Goal: Task Accomplishment & Management: Manage account settings

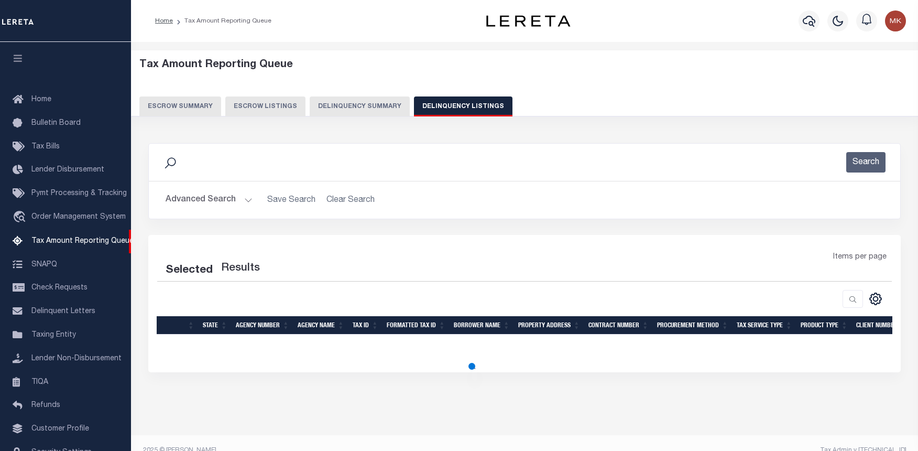
select select "100"
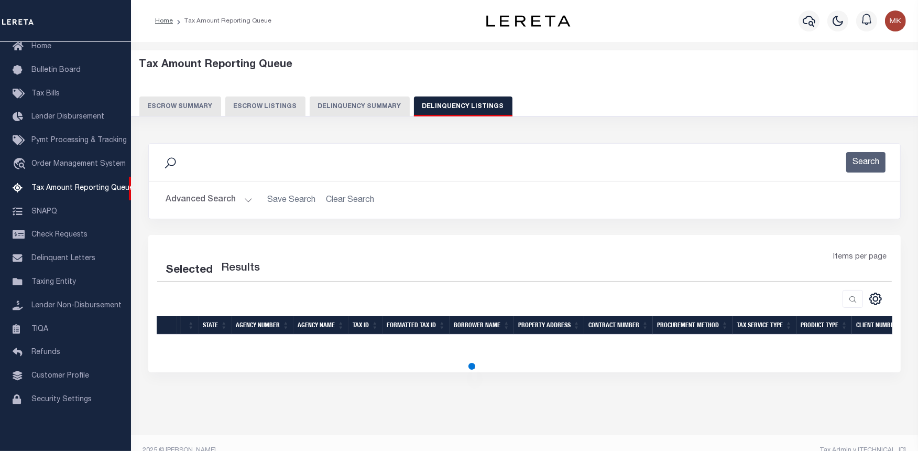
select select "100"
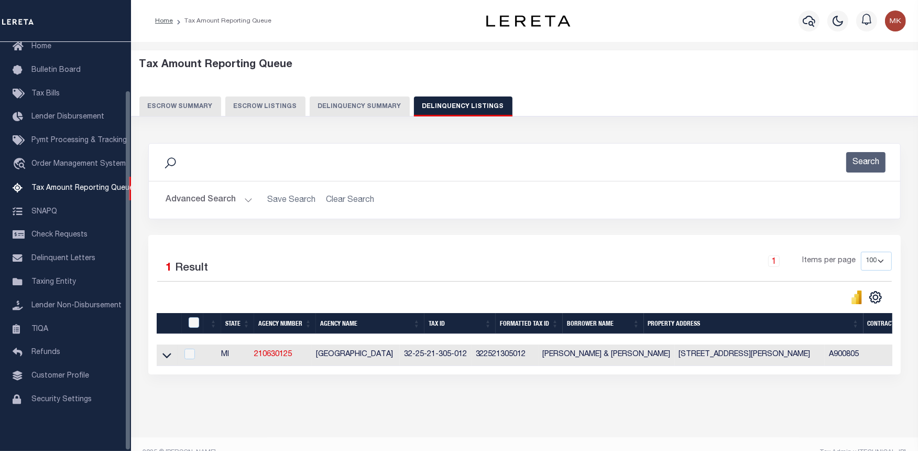
click at [247, 200] on button "Advanced Search" at bounding box center [209, 200] width 87 height 20
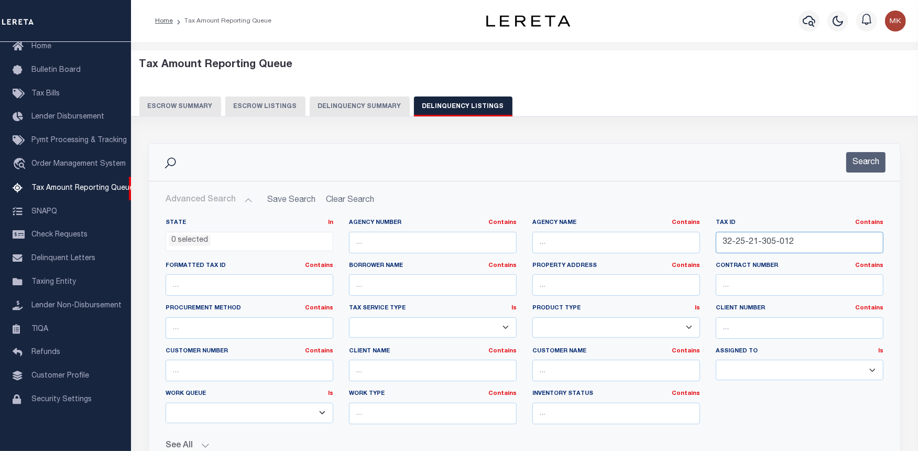
click at [741, 242] on input "32-25-21-305-012" at bounding box center [800, 242] width 168 height 21
click at [861, 167] on button "Search" at bounding box center [865, 162] width 39 height 20
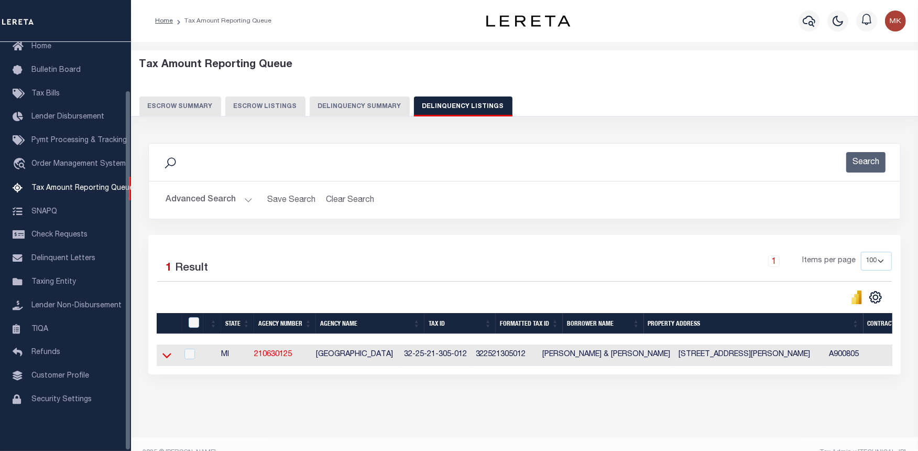
click at [166, 358] on icon at bounding box center [166, 355] width 9 height 5
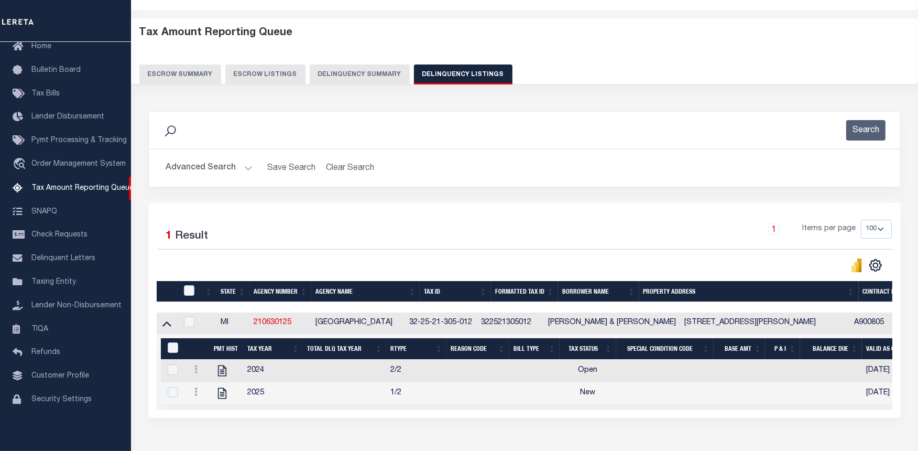
scroll to position [58, 0]
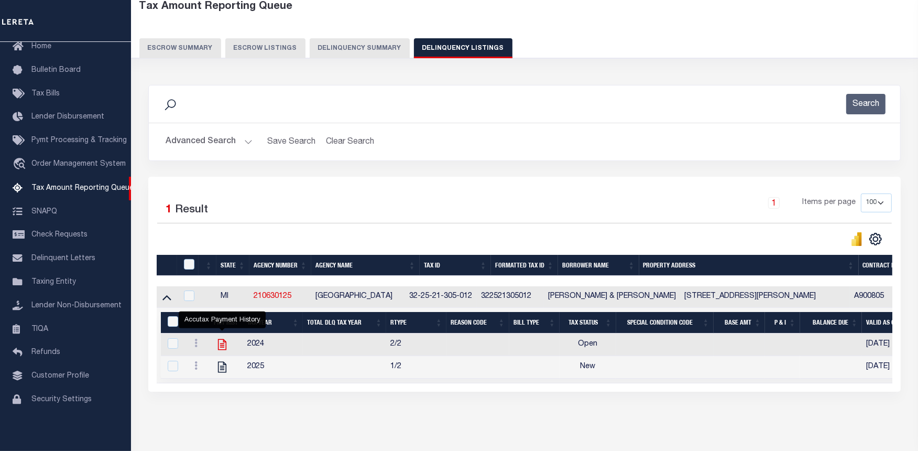
click at [221, 347] on icon "" at bounding box center [222, 344] width 8 height 11
checkbox input "true"
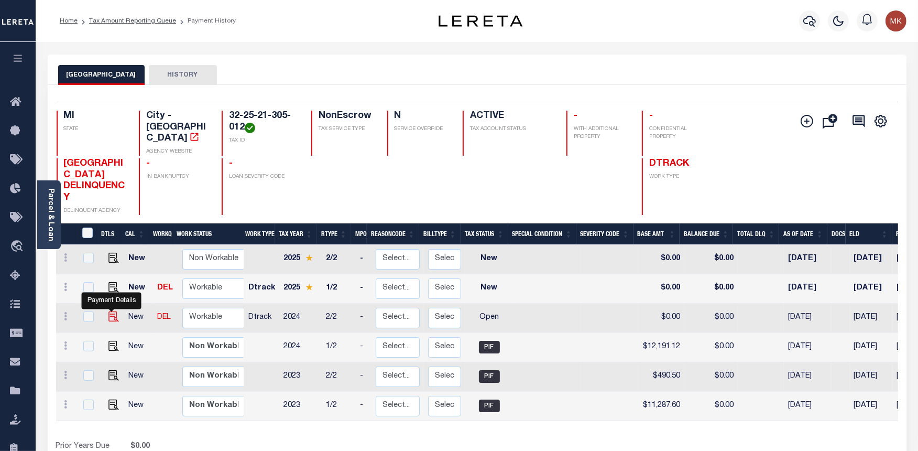
click at [112, 311] on img "" at bounding box center [113, 316] width 10 height 10
checkbox input "true"
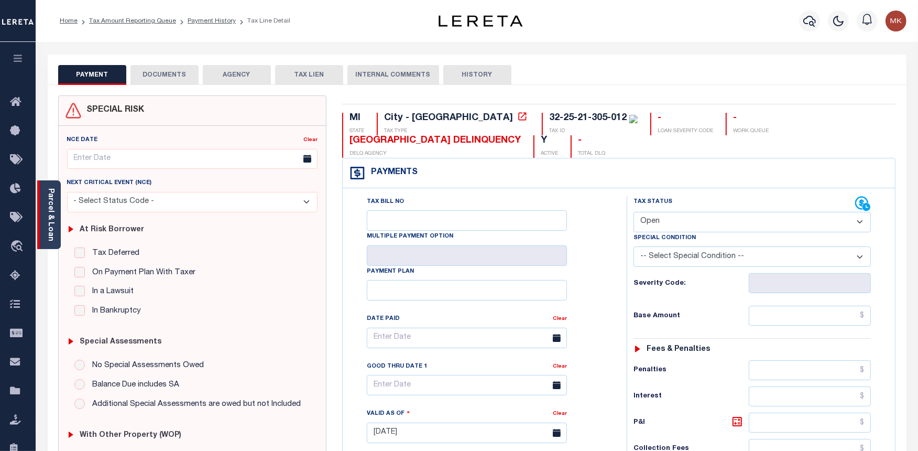
click at [48, 194] on link "Parcel & Loan" at bounding box center [50, 214] width 7 height 53
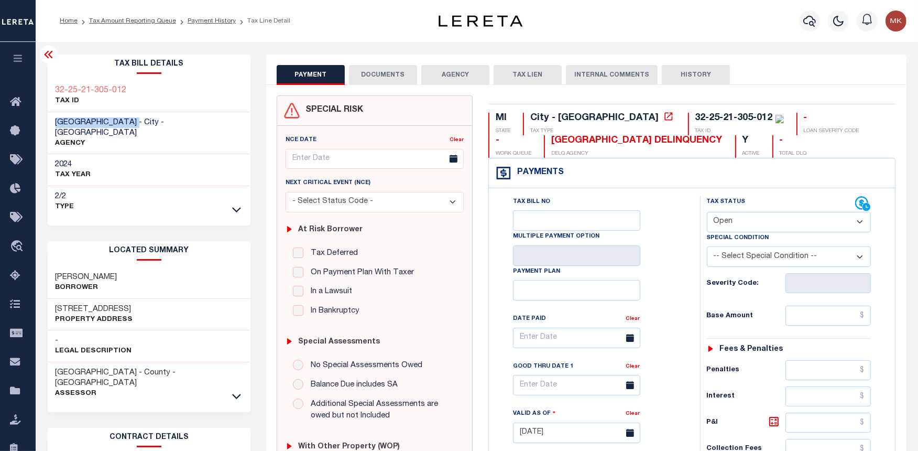
drag, startPoint x: 53, startPoint y: 121, endPoint x: 157, endPoint y: 119, distance: 103.8
click at [157, 119] on div "HUNTINGTON WOODS CITY - City - MI AGENCY" at bounding box center [149, 133] width 203 height 42
copy span "[GEOGRAPHIC_DATA]"
click at [774, 228] on select "- Select Status Code - Open Due/Unpaid Paid Incomplete No Tax Due Internal Refu…" at bounding box center [789, 222] width 165 height 20
select select "PYD"
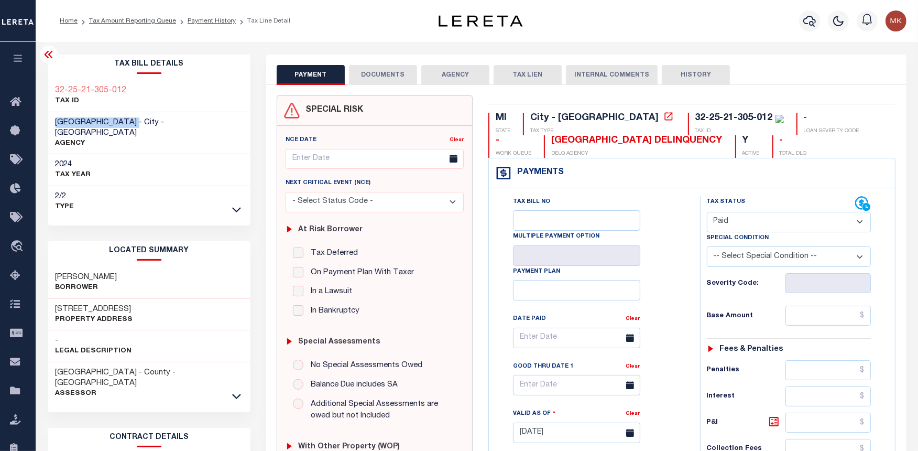
click at [707, 212] on select "- Select Status Code - Open Due/Unpaid Paid Incomplete No Tax Due Internal Refu…" at bounding box center [789, 222] width 165 height 20
type input "[DATE]"
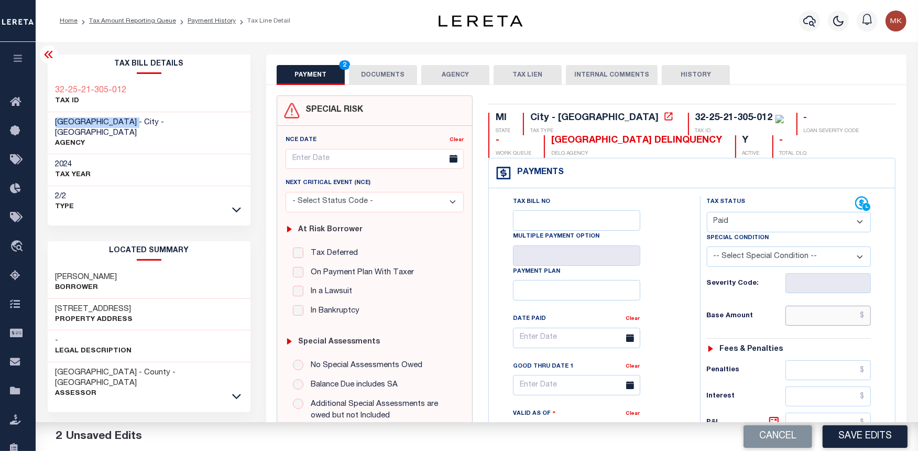
click at [819, 314] on input "text" at bounding box center [829, 316] width 86 height 20
click at [845, 317] on input "text" at bounding box center [829, 316] width 86 height 20
type input "$0.00"
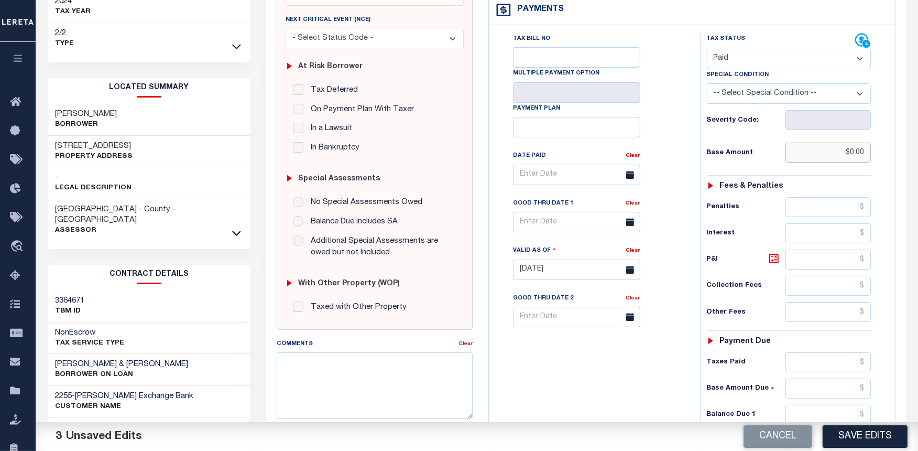
scroll to position [233, 0]
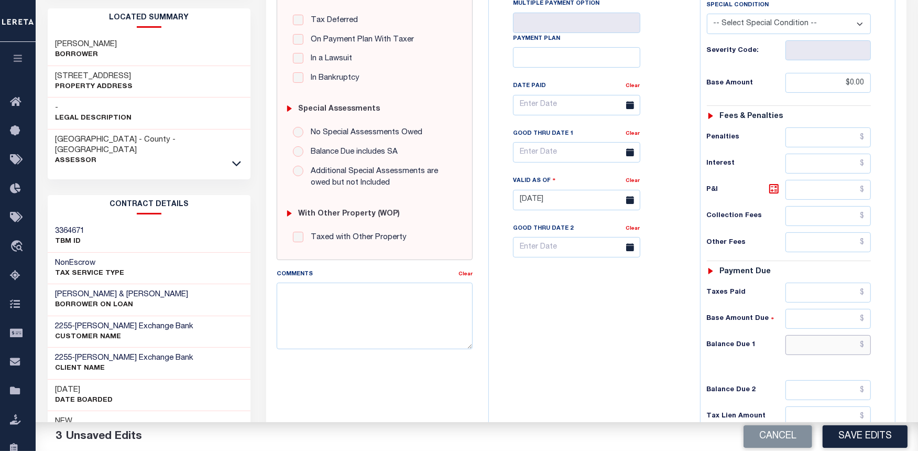
click at [821, 346] on input "text" at bounding box center [829, 345] width 86 height 20
type input "$0.00"
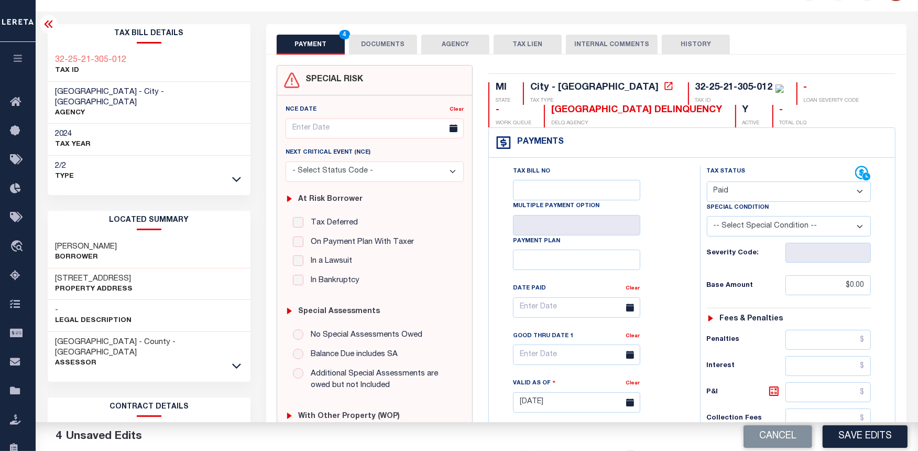
scroll to position [0, 0]
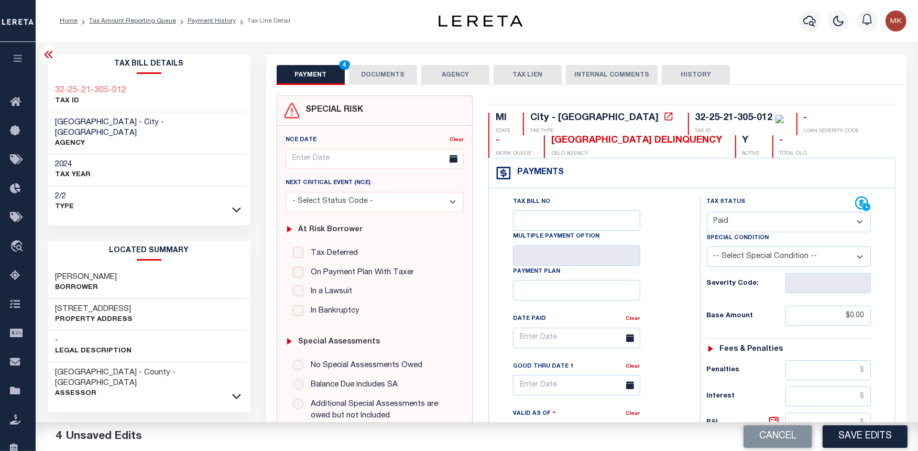
click at [385, 82] on button "DOCUMENTS" at bounding box center [383, 75] width 68 height 20
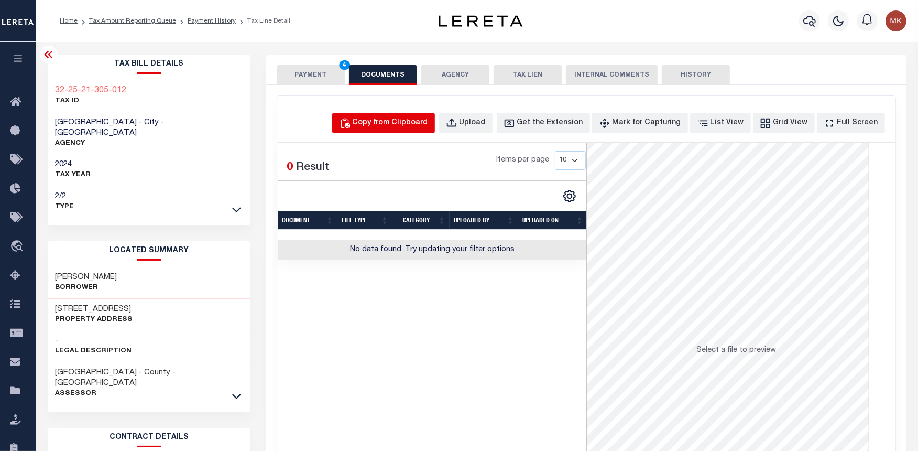
click at [412, 119] on div "Copy from Clipboard" at bounding box center [390, 123] width 75 height 12
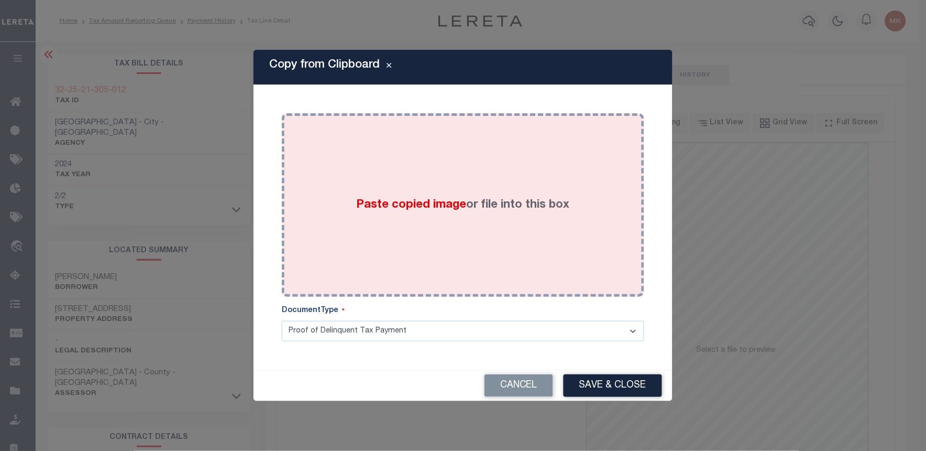
click at [428, 225] on div "Paste copied image or file into this box" at bounding box center [463, 205] width 347 height 168
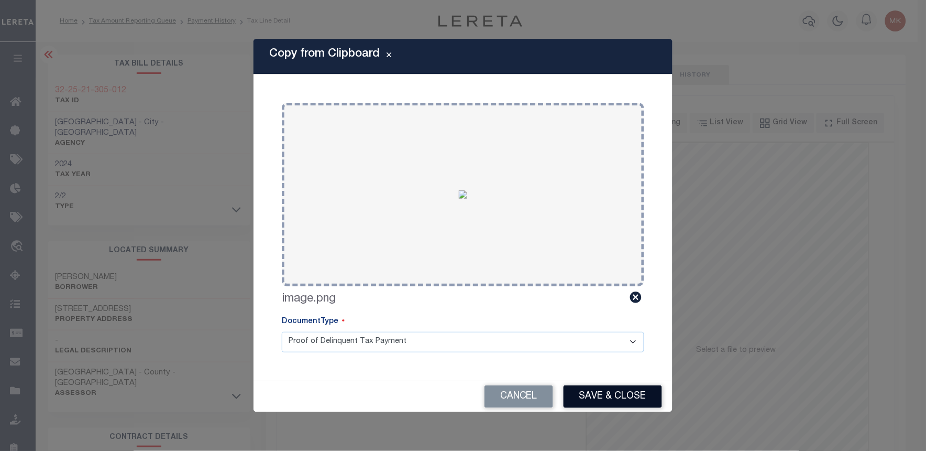
click at [632, 404] on button "Save & Close" at bounding box center [613, 396] width 99 height 23
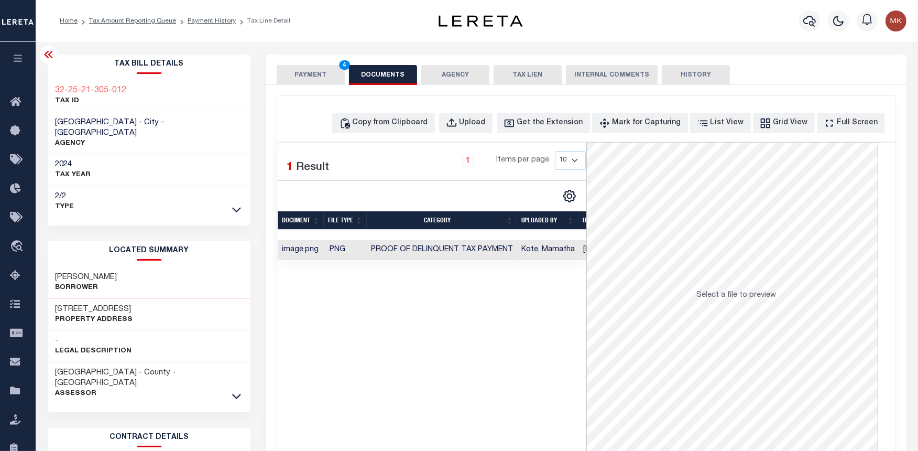
click at [311, 64] on div "PAYMENT 4 DOCUMENTS AGENCY DELINQUENT PAYEE TAX LIEN" at bounding box center [586, 69] width 640 height 30
click at [311, 69] on button "PAYMENT 4" at bounding box center [311, 75] width 68 height 20
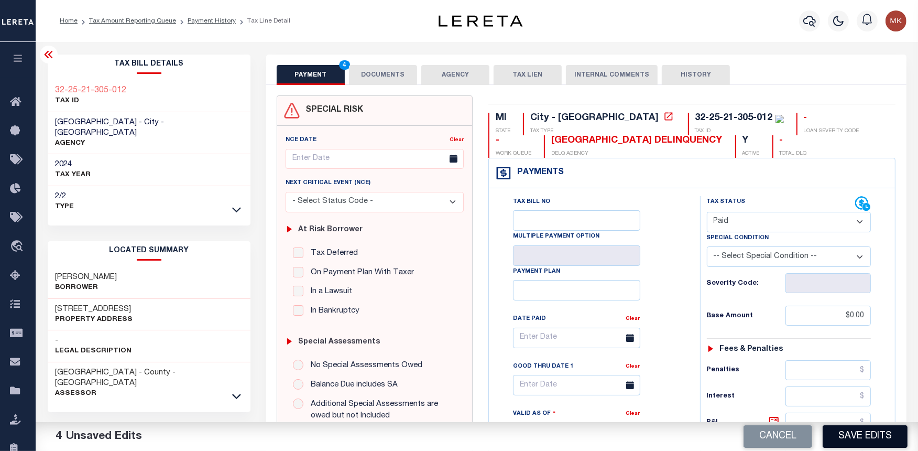
click at [850, 442] on button "Save Edits" at bounding box center [865, 436] width 85 height 23
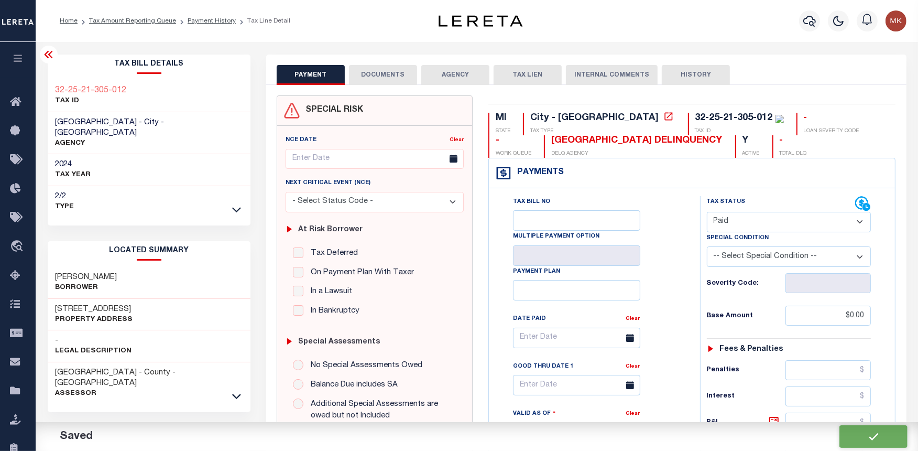
checkbox input "false"
type input "$0"
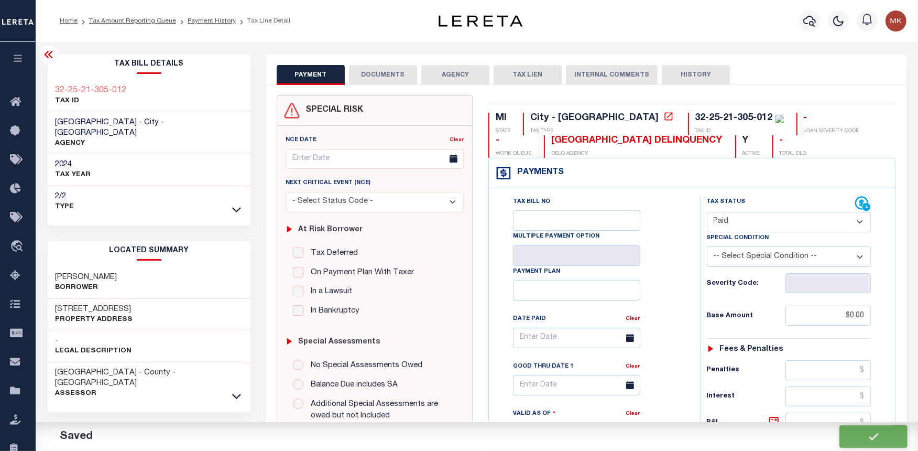
type input "$0"
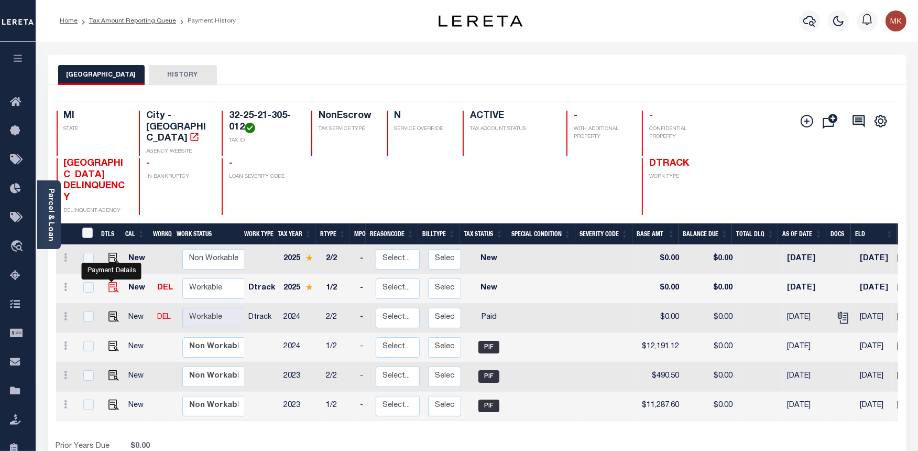
click at [111, 282] on img "" at bounding box center [113, 287] width 10 height 10
checkbox input "true"
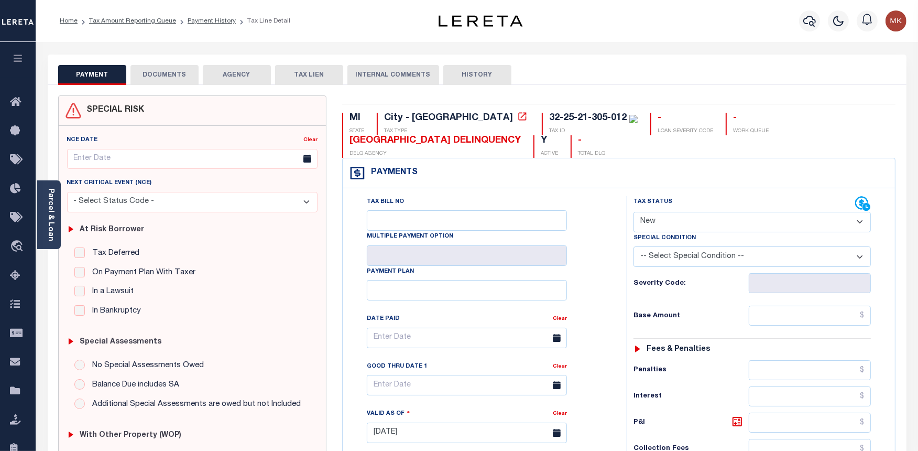
click at [666, 216] on select "- Select Status Code - Open Due/Unpaid Paid Incomplete No Tax Due Internal Refu…" at bounding box center [752, 222] width 237 height 20
select select "PYD"
click at [634, 212] on select "- Select Status Code - Open Due/Unpaid Paid Incomplete No Tax Due Internal Refu…" at bounding box center [752, 222] width 237 height 20
type input "[DATE]"
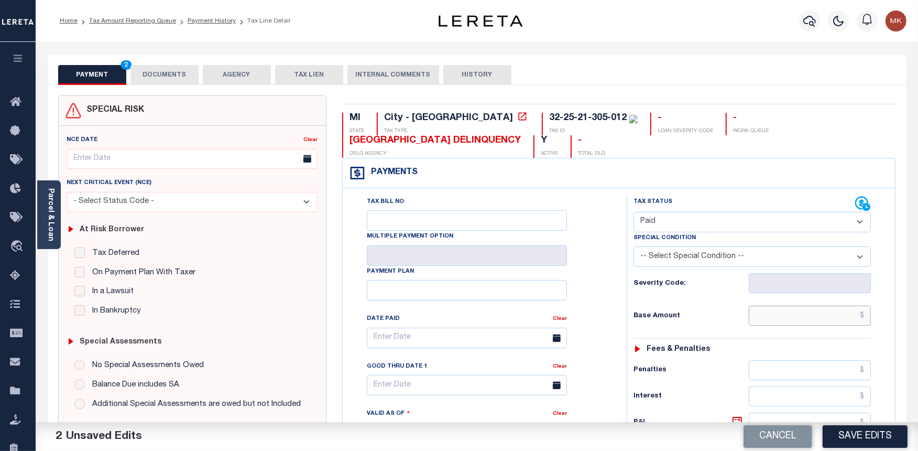
click at [772, 321] on input "text" at bounding box center [810, 316] width 122 height 20
type input "$0.00"
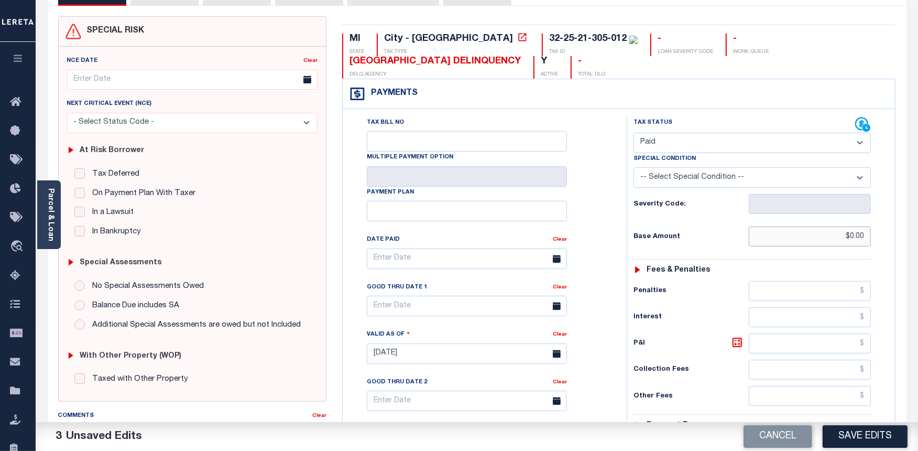
scroll to position [291, 0]
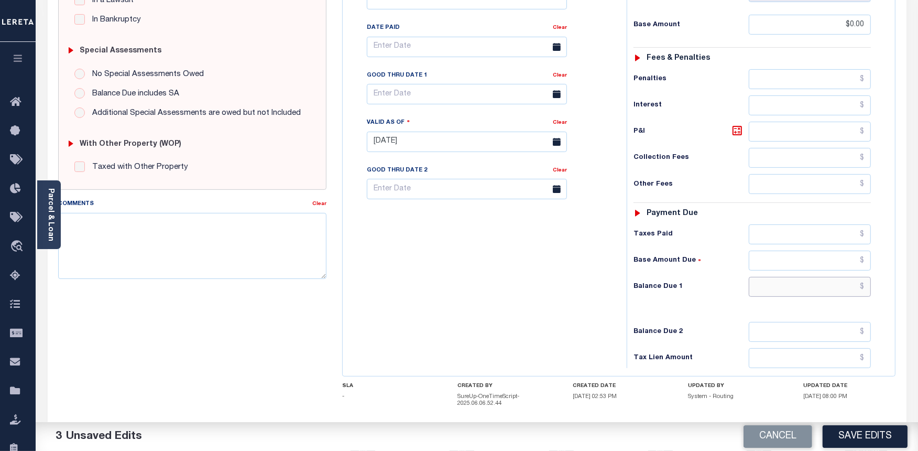
click at [773, 292] on input "text" at bounding box center [810, 287] width 122 height 20
type input "$0.00"
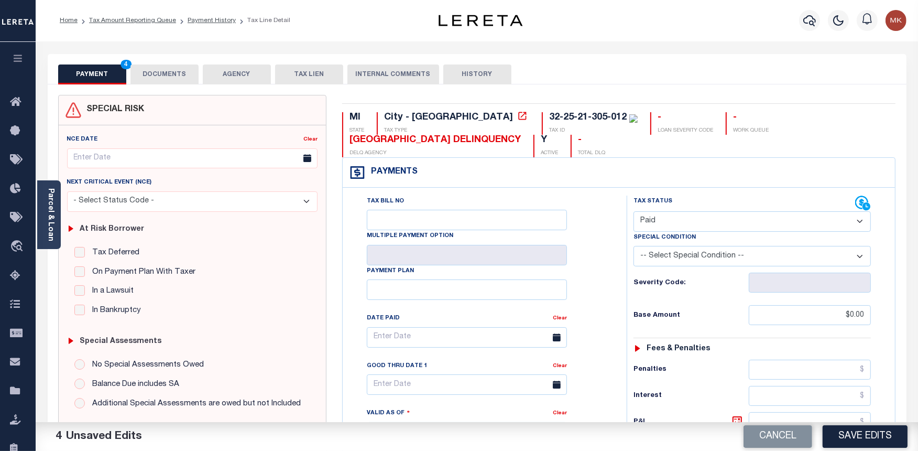
scroll to position [0, 0]
click at [170, 76] on button "DOCUMENTS" at bounding box center [164, 75] width 68 height 20
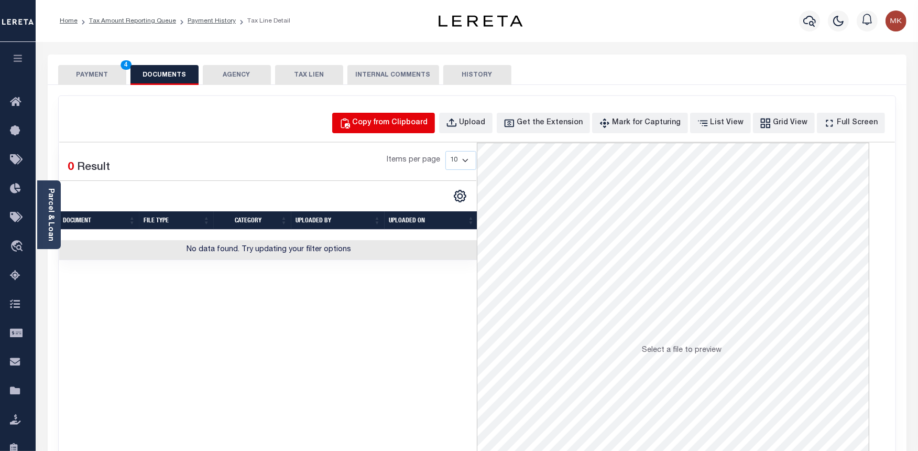
click at [403, 124] on div "Copy from Clipboard" at bounding box center [390, 123] width 75 height 12
select select "POP"
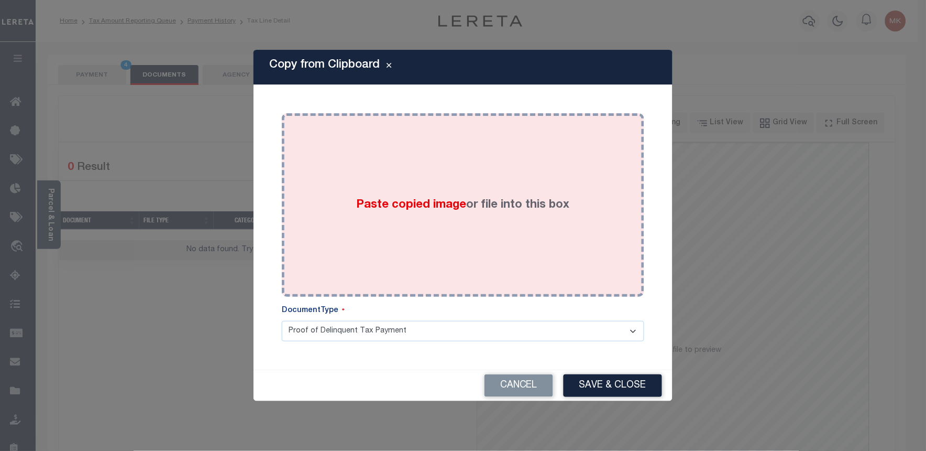
click at [383, 204] on span "Paste copied image" at bounding box center [412, 205] width 110 height 12
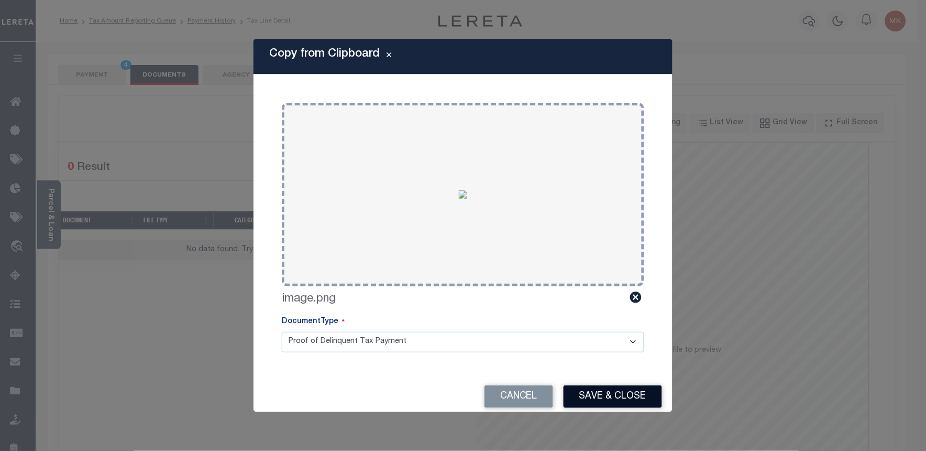
click at [590, 393] on button "Save & Close" at bounding box center [613, 396] width 99 height 23
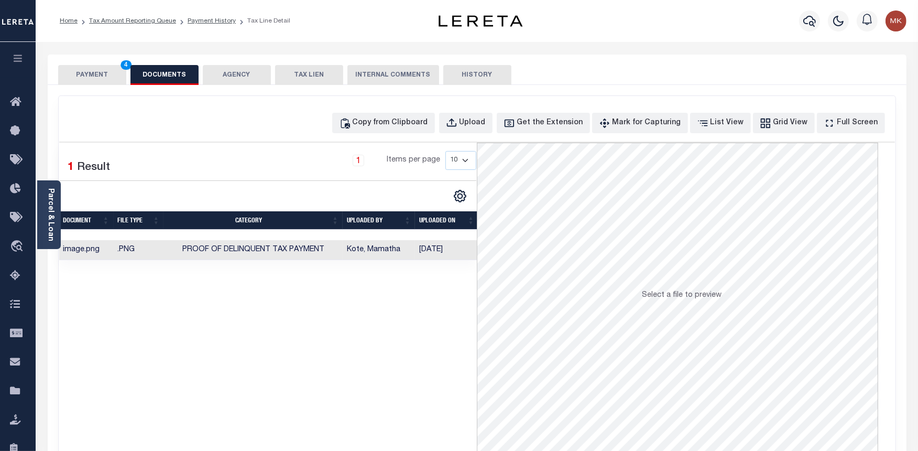
click at [89, 71] on button "PAYMENT 4" at bounding box center [92, 75] width 68 height 20
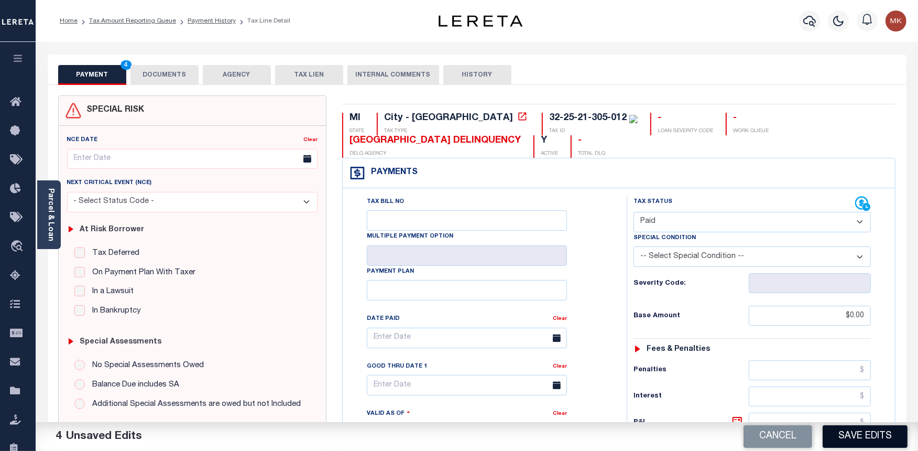
click at [876, 441] on button "Save Edits" at bounding box center [865, 436] width 85 height 23
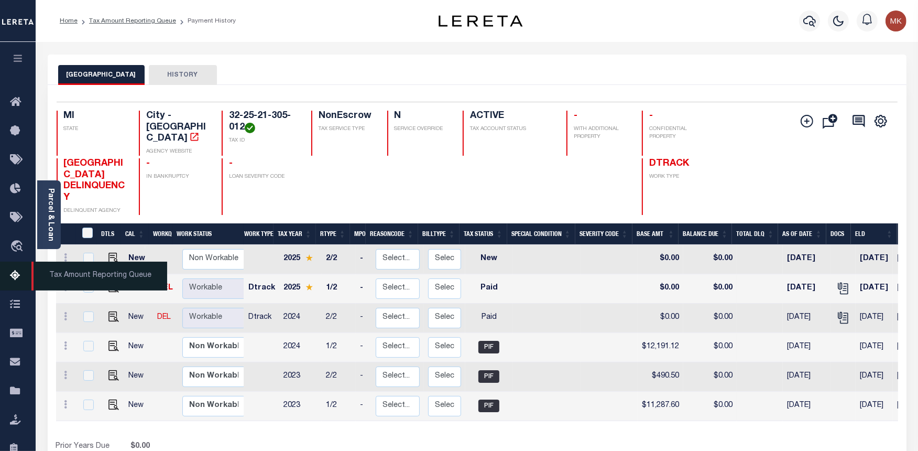
click at [16, 279] on icon at bounding box center [18, 275] width 17 height 13
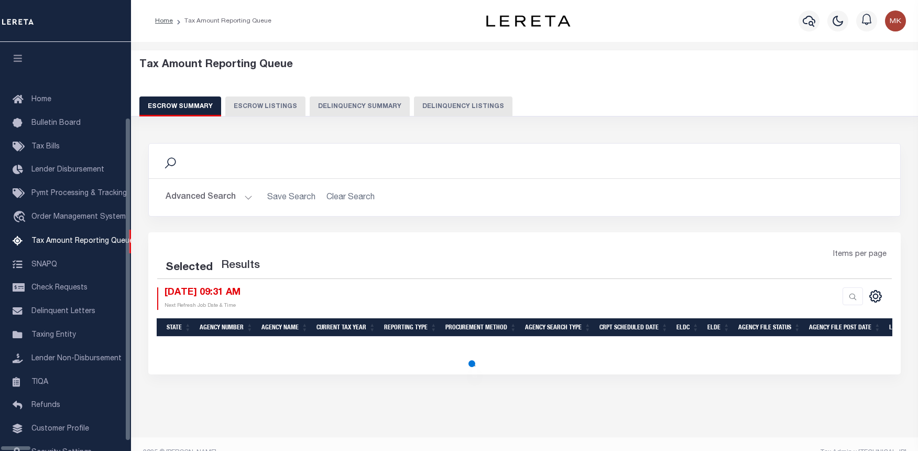
select select "100"
click at [400, 99] on div "Escrow Summary Escrow Listings Delinquency Summary Delinquency Listings" at bounding box center [524, 105] width 771 height 19
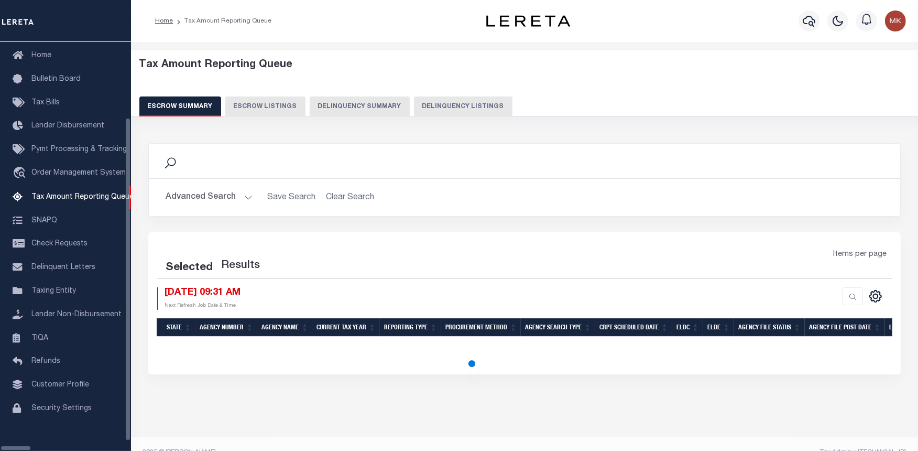
select select "100"
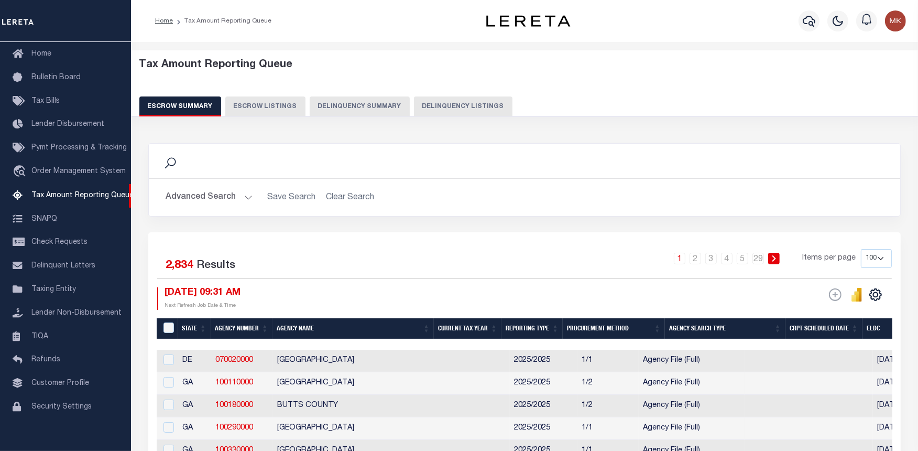
click at [434, 106] on button "Delinquency Listings" at bounding box center [463, 106] width 99 height 20
select select "100"
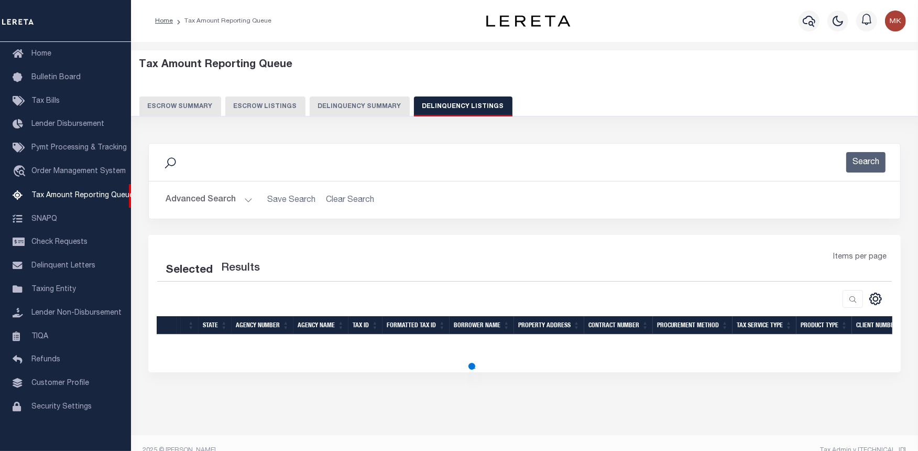
select select "100"
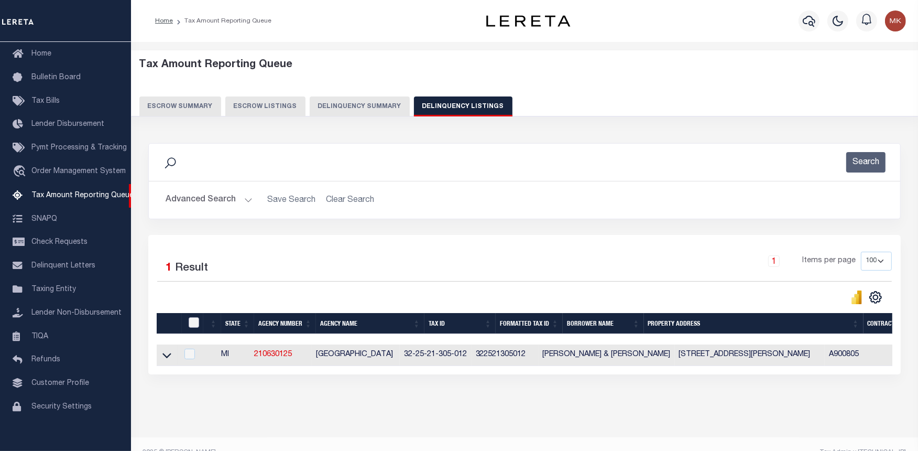
click at [194, 321] on input "checkbox" at bounding box center [194, 322] width 10 height 10
checkbox input "true"
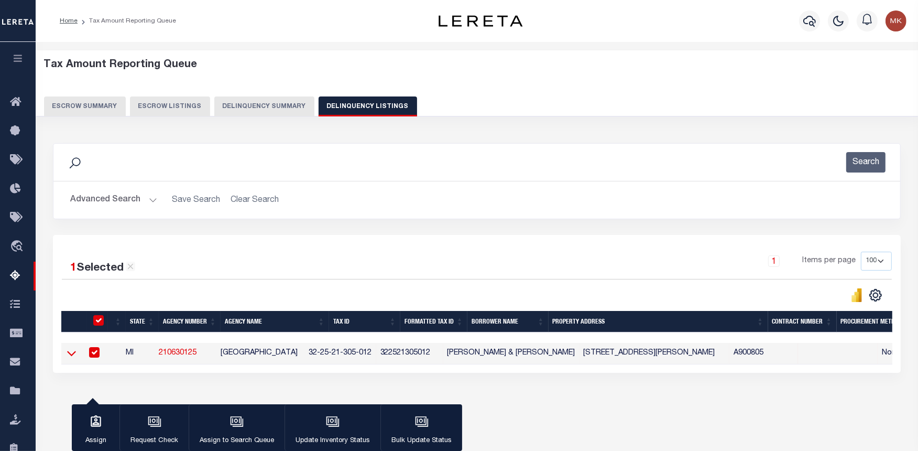
click at [70, 358] on icon at bounding box center [71, 352] width 9 height 11
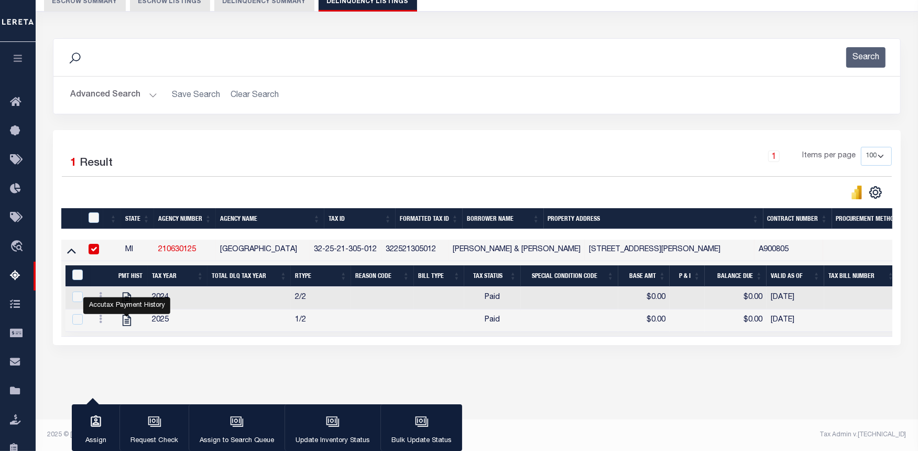
scroll to position [87, 0]
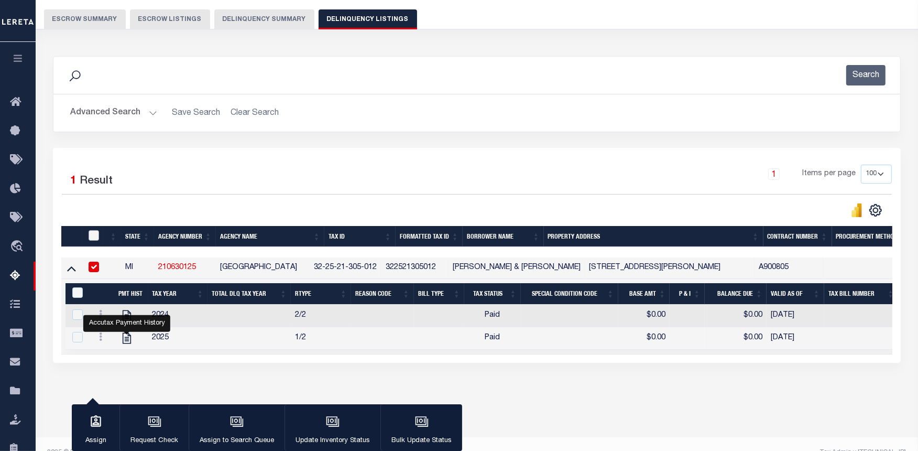
click at [93, 232] on input "checkbox" at bounding box center [94, 235] width 10 height 10
checkbox input "true"
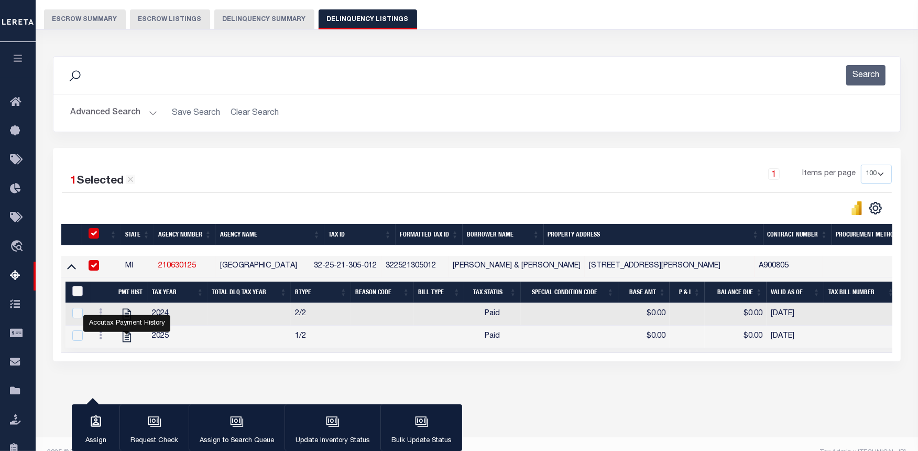
click at [75, 288] on input "&nbsp;" at bounding box center [77, 291] width 10 height 10
checkbox input "true"
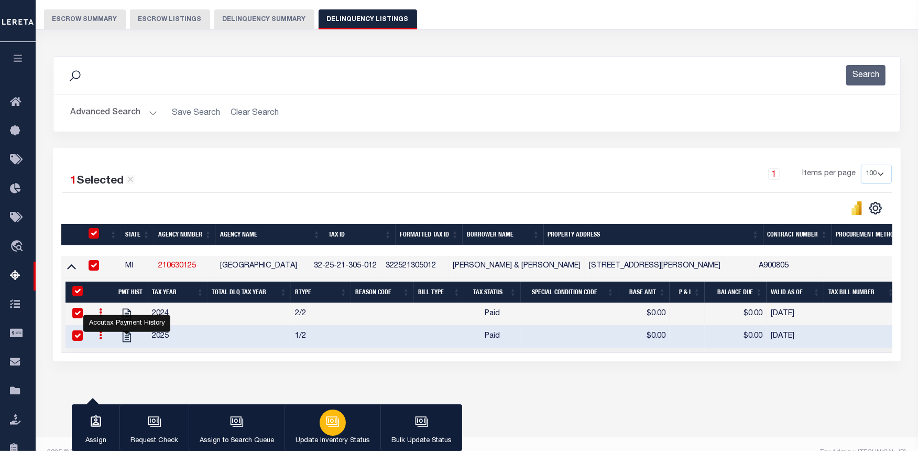
click at [340, 429] on div "button" at bounding box center [333, 422] width 26 height 26
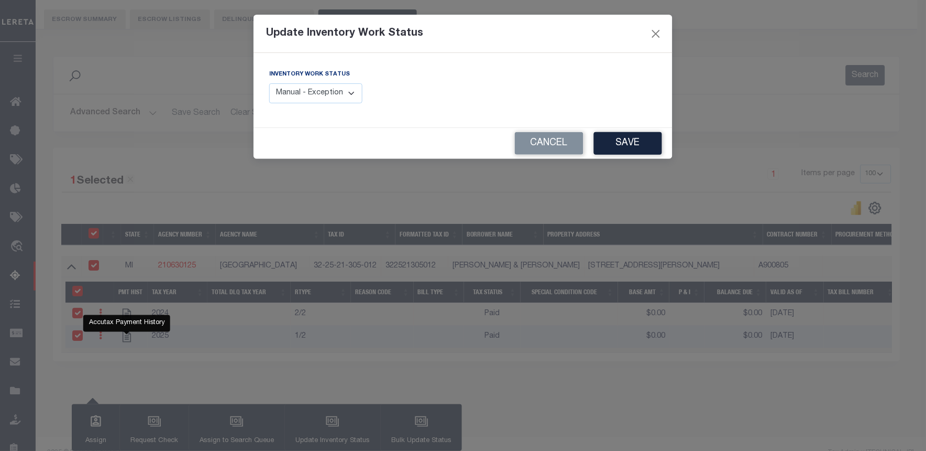
click at [300, 96] on select "Manual - Exception Pended - Awaiting Search Late Add Exception Completed" at bounding box center [315, 93] width 93 height 20
select select "4"
click at [269, 83] on select "Manual - Exception Pended - Awaiting Search Late Add Exception Completed" at bounding box center [315, 93] width 93 height 20
click at [610, 145] on button "Save" at bounding box center [628, 143] width 68 height 23
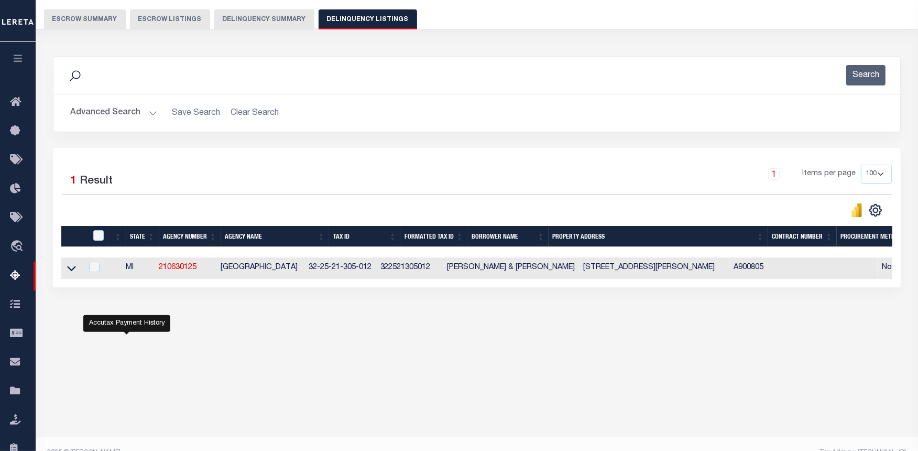
click at [143, 109] on button "Advanced Search" at bounding box center [113, 113] width 87 height 20
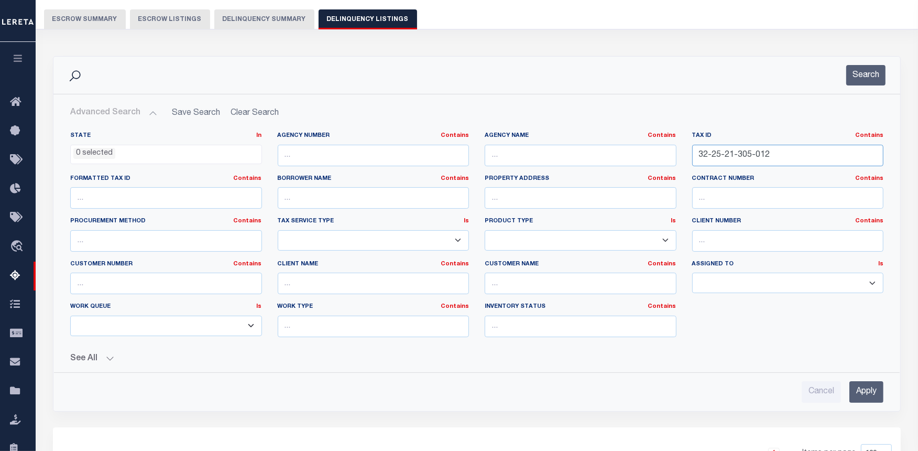
click at [710, 159] on input "32-25-21-305-012" at bounding box center [788, 155] width 192 height 21
paste input "J -08-20-356-016"
type input "J -08-20-356-016"
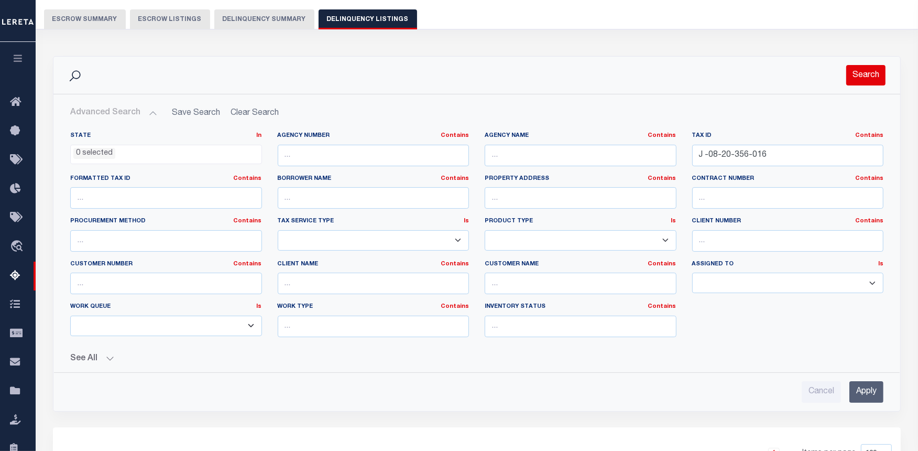
click at [863, 80] on button "Search" at bounding box center [865, 75] width 39 height 20
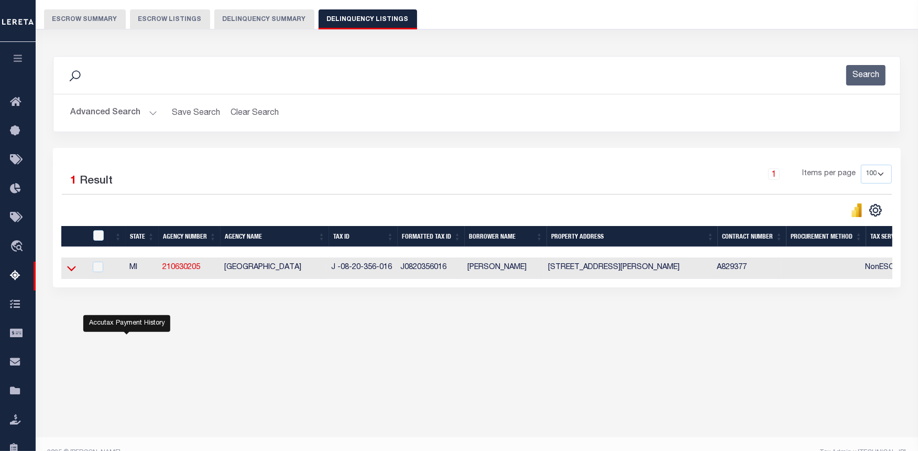
click at [70, 269] on icon at bounding box center [71, 268] width 9 height 11
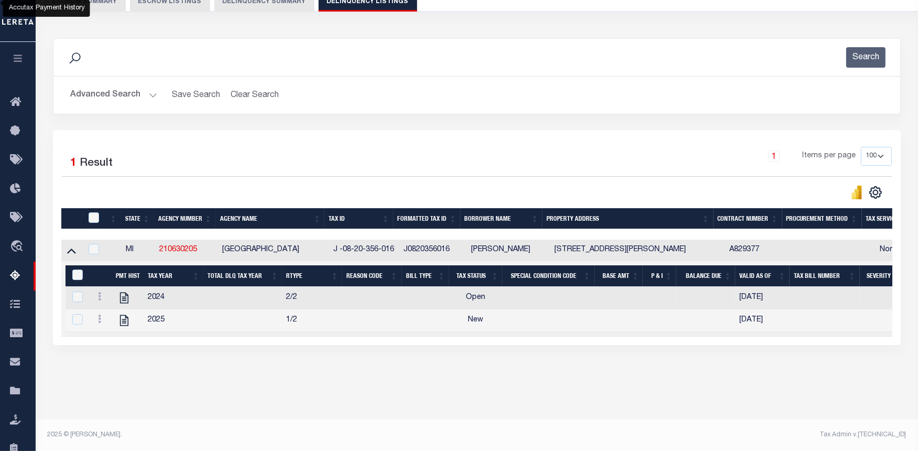
scroll to position [5, 0]
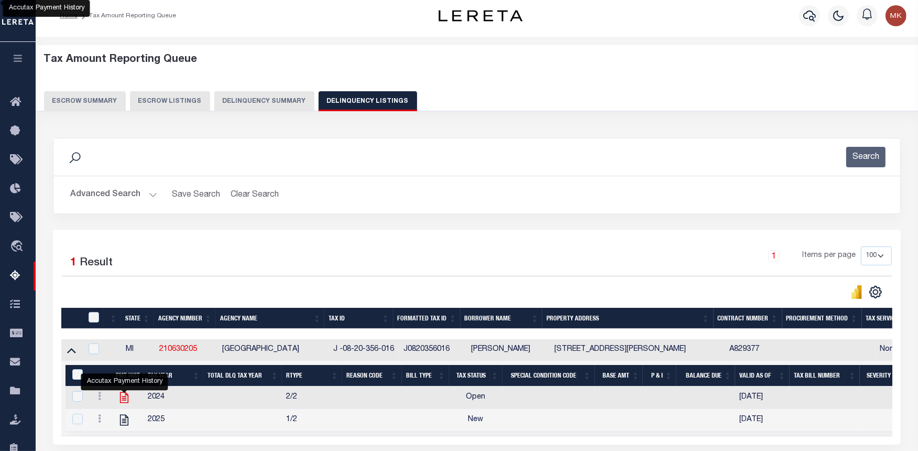
click at [121, 402] on icon "" at bounding box center [124, 397] width 14 height 14
checkbox input "false"
checkbox input "true"
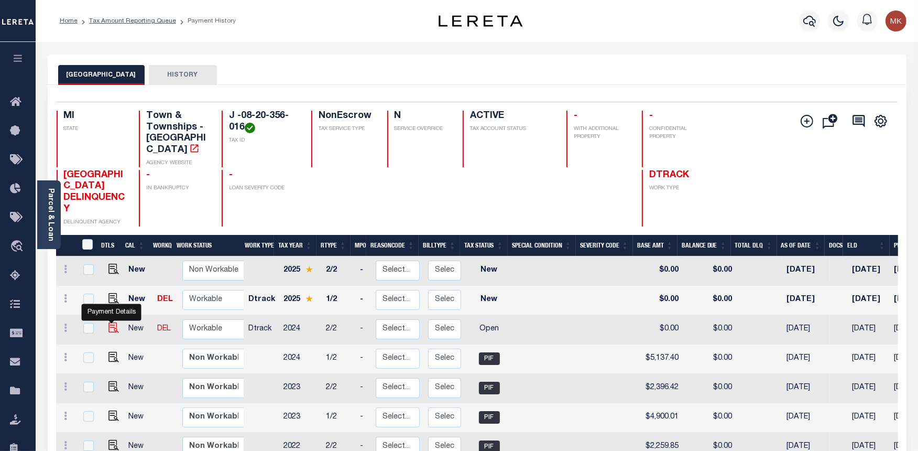
click at [110, 322] on img "" at bounding box center [113, 327] width 10 height 10
checkbox input "true"
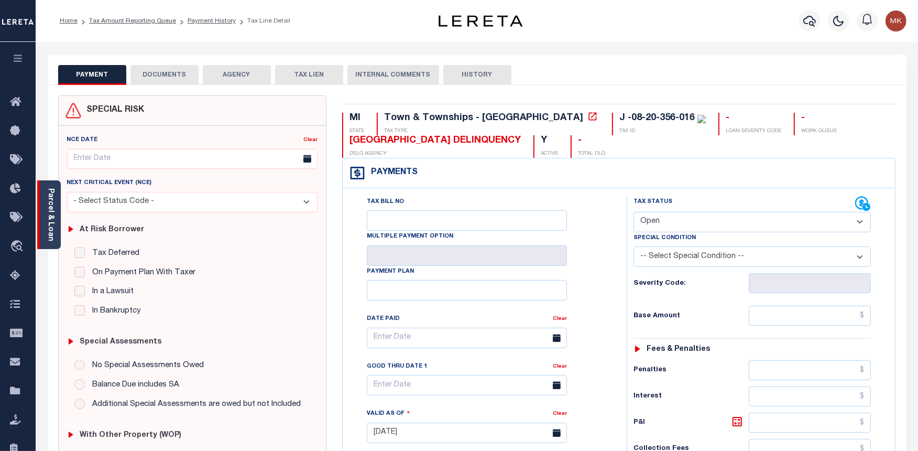
click at [42, 187] on div "Parcel & Loan" at bounding box center [49, 214] width 24 height 69
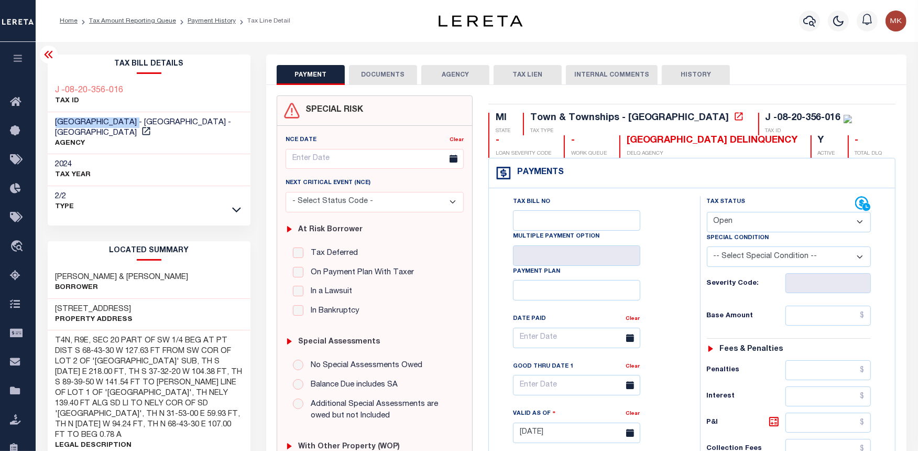
drag, startPoint x: 55, startPoint y: 121, endPoint x: 156, endPoint y: 121, distance: 101.1
click at [156, 121] on span "[GEOGRAPHIC_DATA] - [GEOGRAPHIC_DATA] - [GEOGRAPHIC_DATA]" at bounding box center [144, 127] width 176 height 18
copy span "[GEOGRAPHIC_DATA]"
click at [759, 225] on select "- Select Status Code - Open Due/Unpaid Paid Incomplete No Tax Due Internal Refu…" at bounding box center [789, 222] width 165 height 20
select select "PYD"
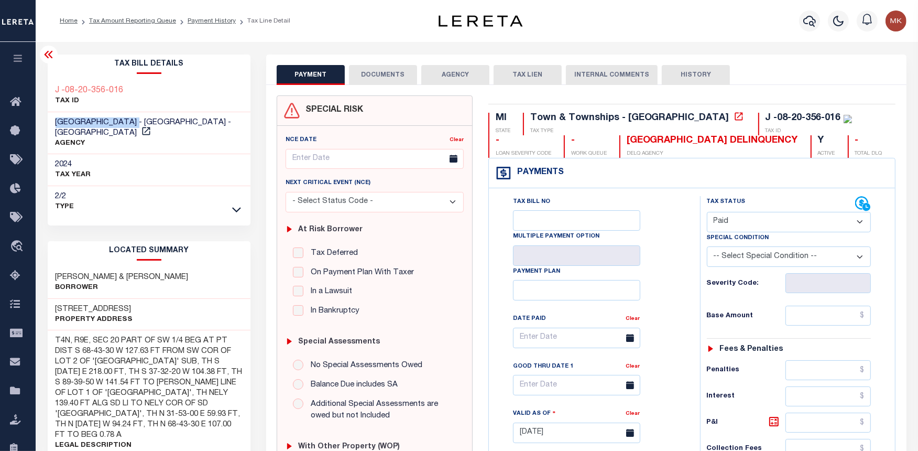
click at [707, 212] on select "- Select Status Code - Open Due/Unpaid Paid Incomplete No Tax Due Internal Refu…" at bounding box center [789, 222] width 165 height 20
type input "[DATE]"
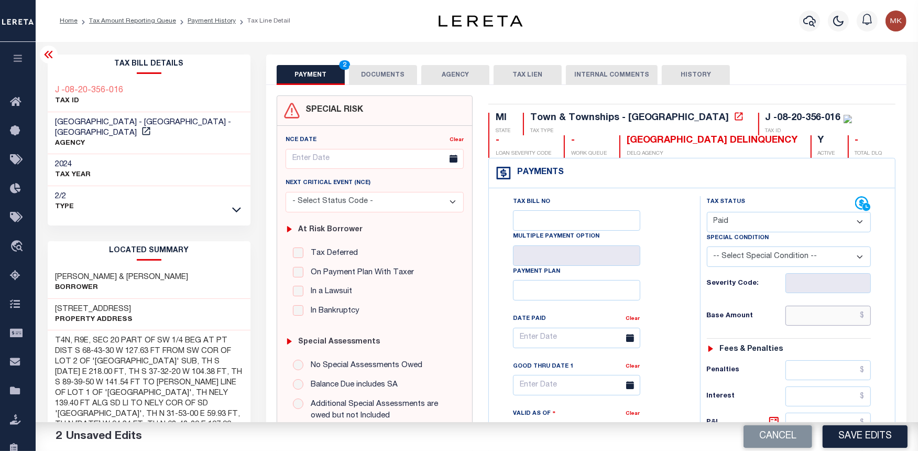
click at [814, 317] on input "text" at bounding box center [829, 316] width 86 height 20
type input "$0.00"
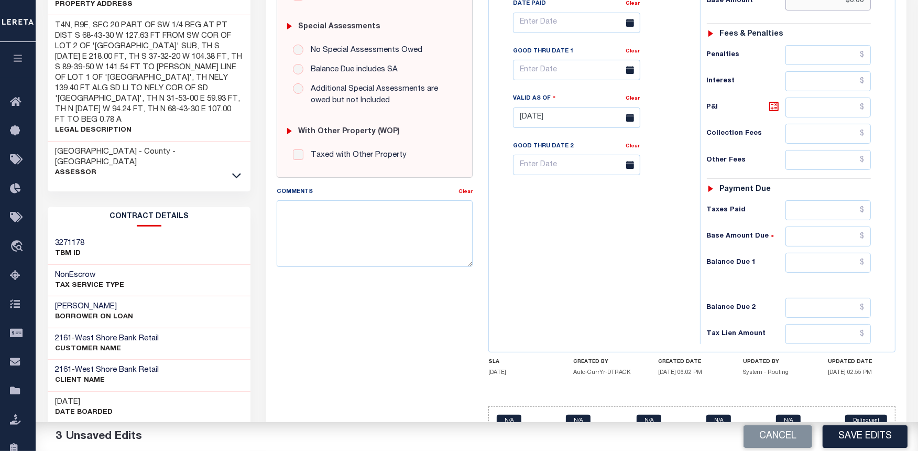
scroll to position [349, 0]
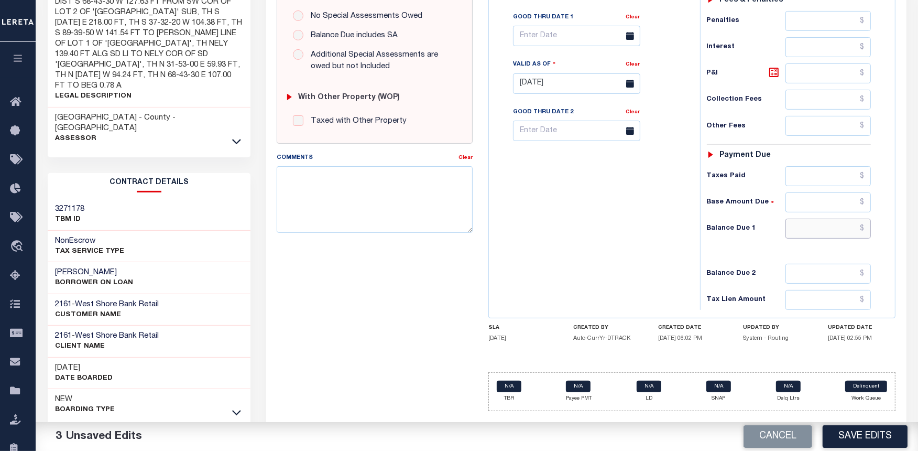
click at [810, 234] on input "text" at bounding box center [829, 229] width 86 height 20
type input "$0.00"
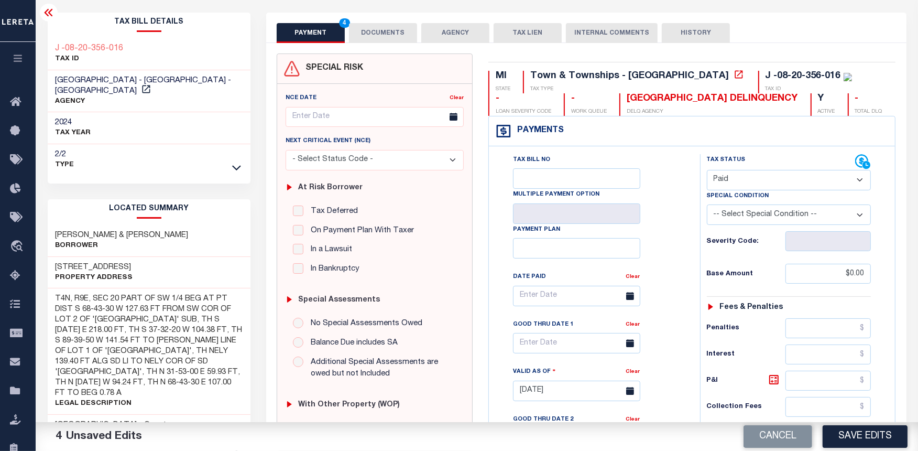
scroll to position [0, 0]
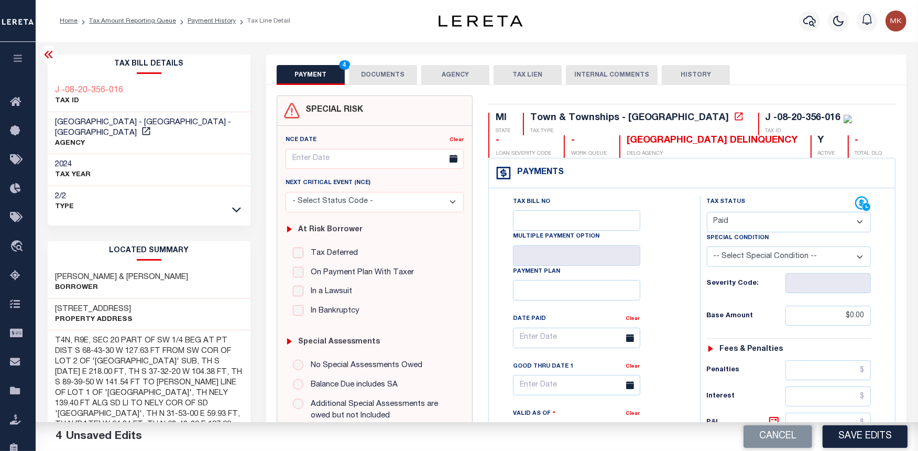
click at [375, 70] on button "DOCUMENTS" at bounding box center [383, 75] width 68 height 20
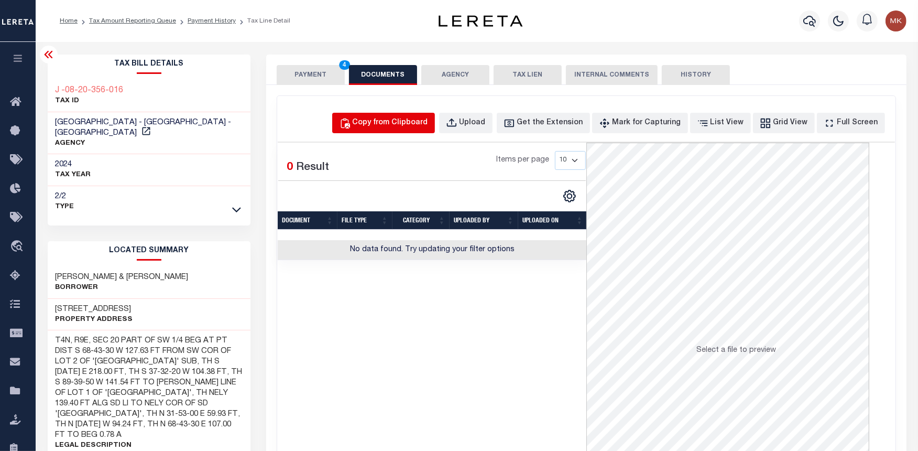
click at [393, 119] on div "Copy from Clipboard" at bounding box center [390, 123] width 75 height 12
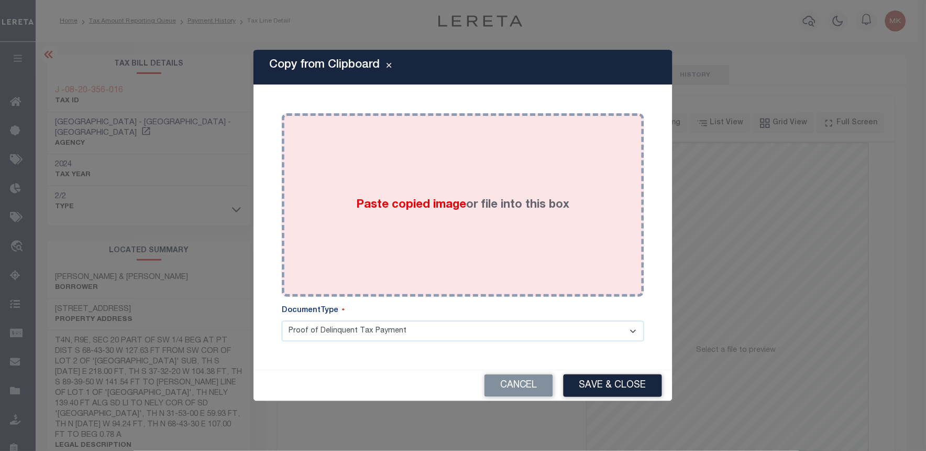
click at [468, 216] on div "Paste copied image or file into this box" at bounding box center [463, 205] width 347 height 168
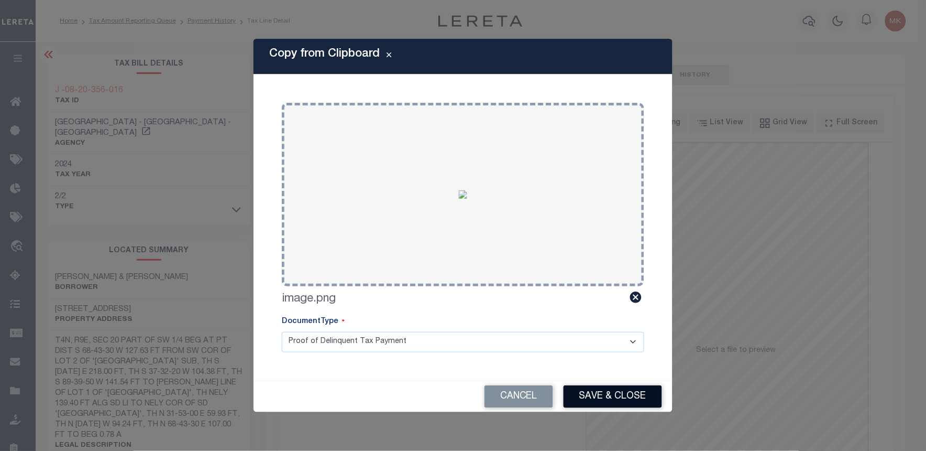
click at [594, 390] on button "Save & Close" at bounding box center [613, 396] width 99 height 23
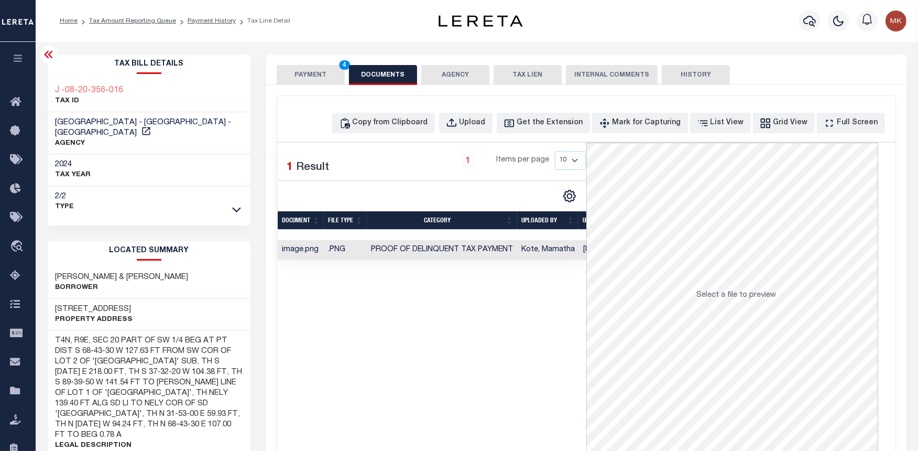
click at [291, 82] on button "PAYMENT 4" at bounding box center [311, 75] width 68 height 20
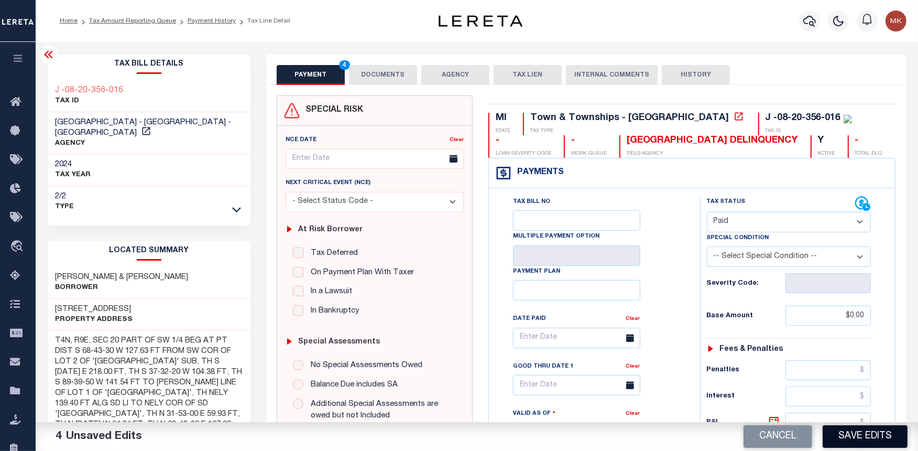
click at [845, 435] on button "Save Edits" at bounding box center [865, 436] width 85 height 23
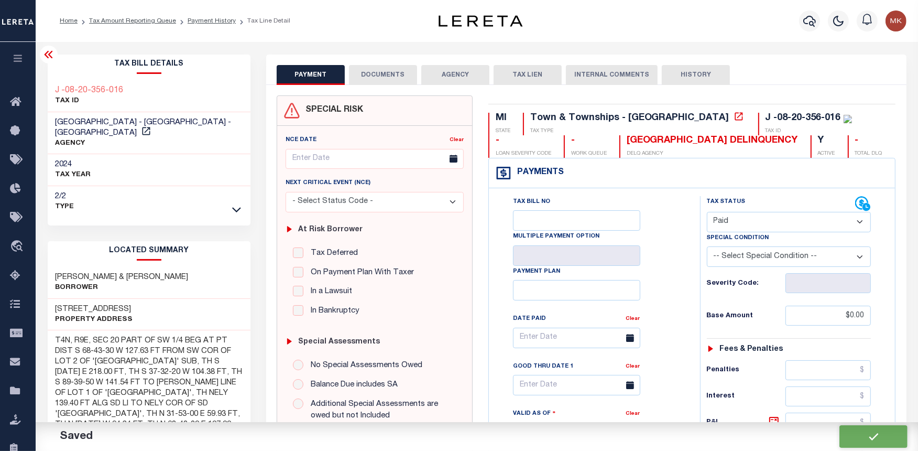
checkbox input "false"
type input "$0"
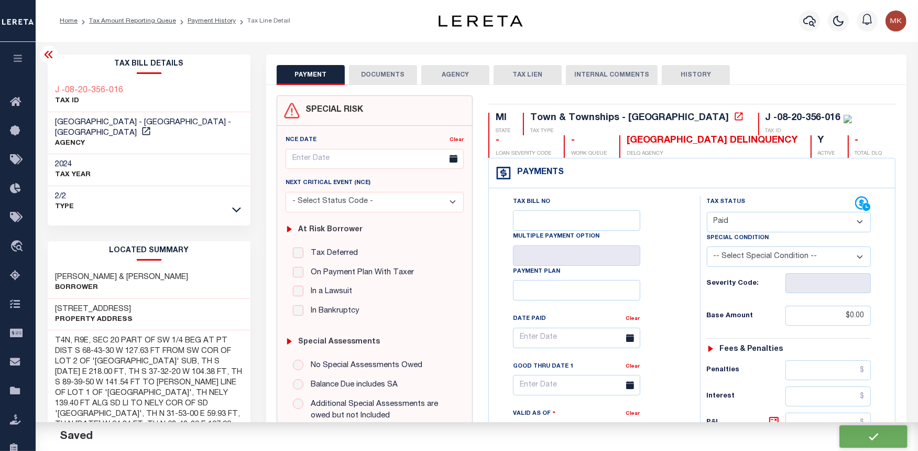
type input "$0"
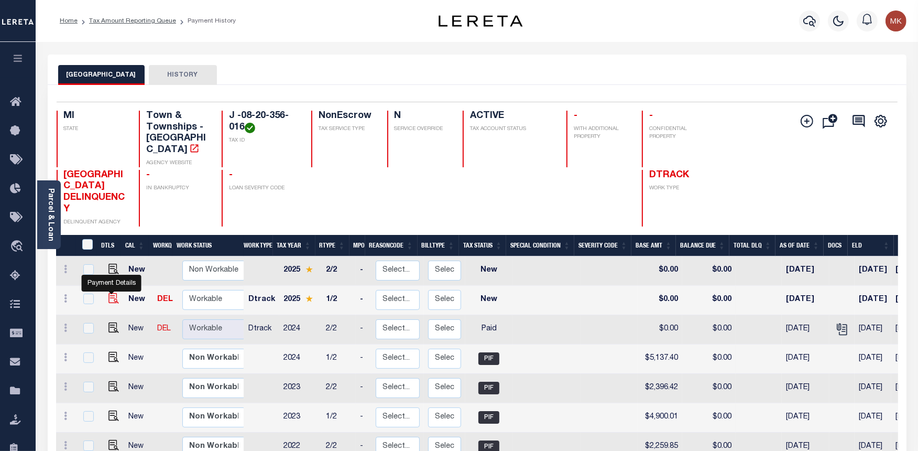
click at [112, 293] on img "" at bounding box center [113, 298] width 10 height 10
checkbox input "true"
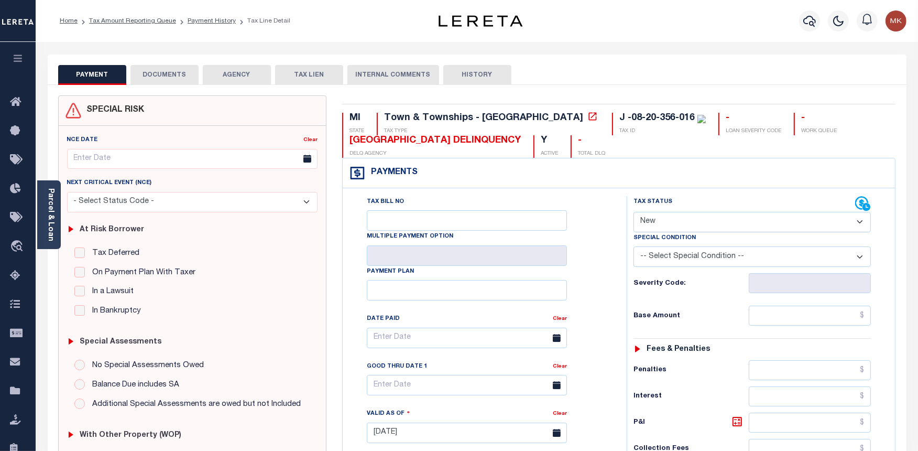
drag, startPoint x: 684, startPoint y: 221, endPoint x: 677, endPoint y: 225, distance: 8.4
click at [684, 221] on select "- Select Status Code - Open Due/Unpaid Paid Incomplete No Tax Due Internal Refu…" at bounding box center [752, 222] width 237 height 20
select select "PYD"
click at [634, 212] on select "- Select Status Code - Open Due/Unpaid Paid Incomplete No Tax Due Internal Refu…" at bounding box center [752, 222] width 237 height 20
type input "[DATE]"
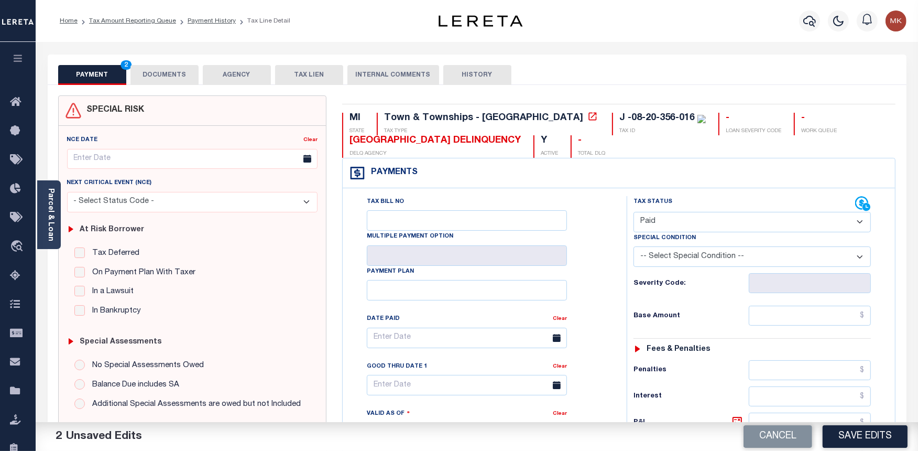
click at [841, 327] on div "Tax Status Status - Select Status Code -" at bounding box center [756, 427] width 258 height 463
click at [841, 322] on input "text" at bounding box center [810, 316] width 122 height 20
type input "$0.00"
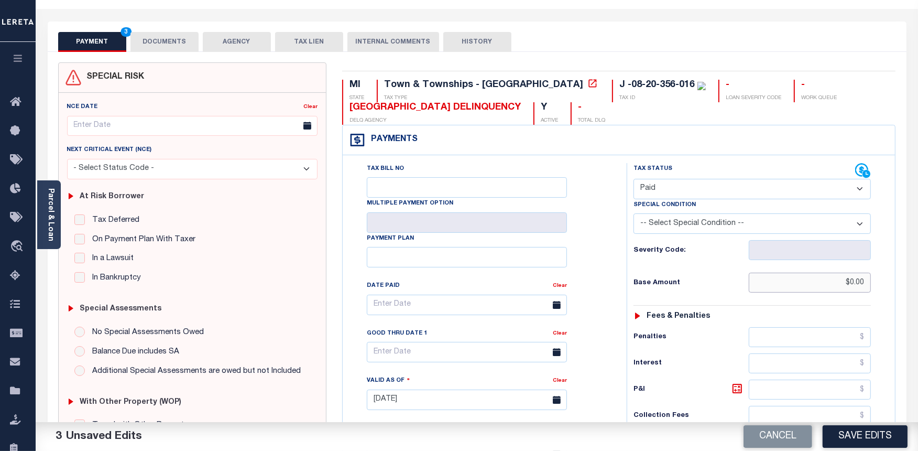
scroll to position [233, 0]
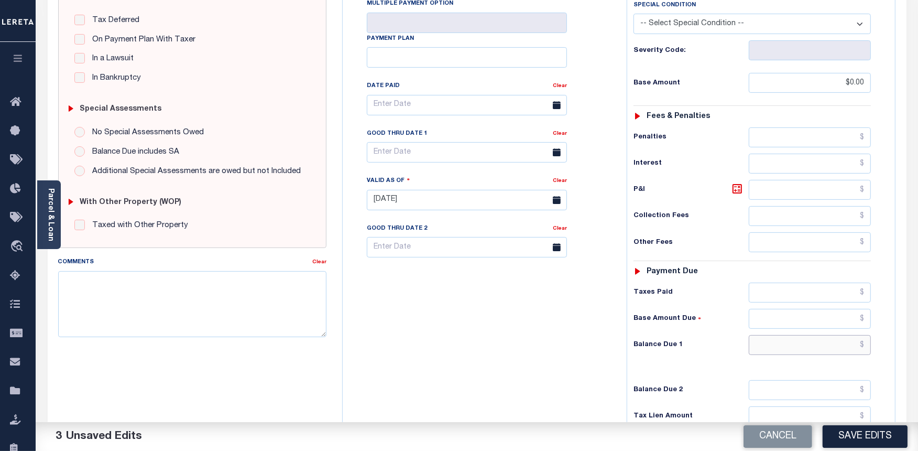
click at [776, 343] on input "text" at bounding box center [810, 345] width 122 height 20
type input "$0.00"
click at [849, 437] on button "Save Edits" at bounding box center [865, 436] width 85 height 23
checkbox input "false"
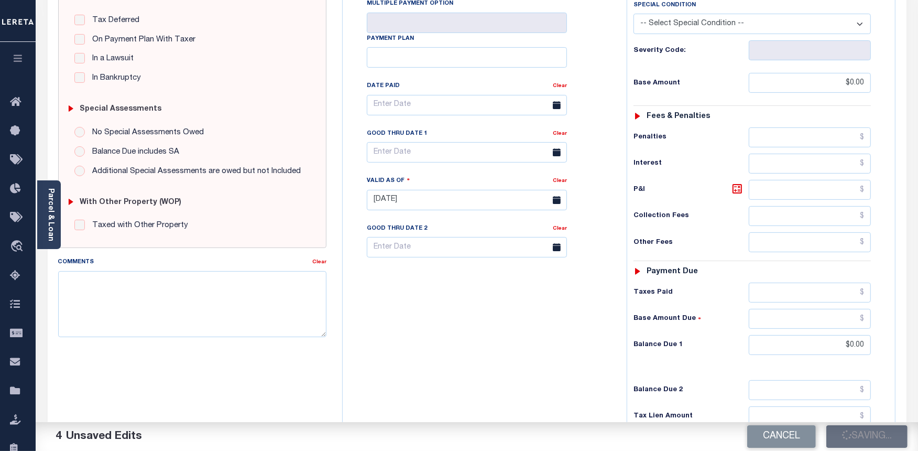
checkbox input "false"
type input "$0"
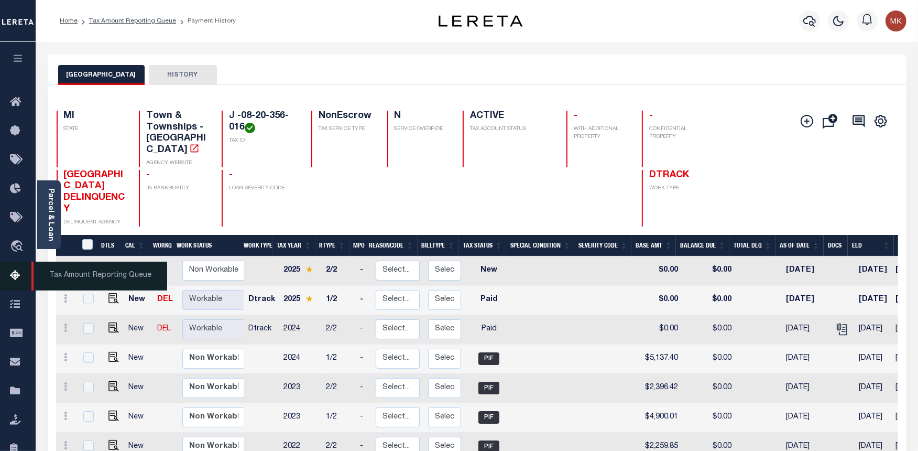
click at [12, 279] on icon at bounding box center [18, 275] width 17 height 13
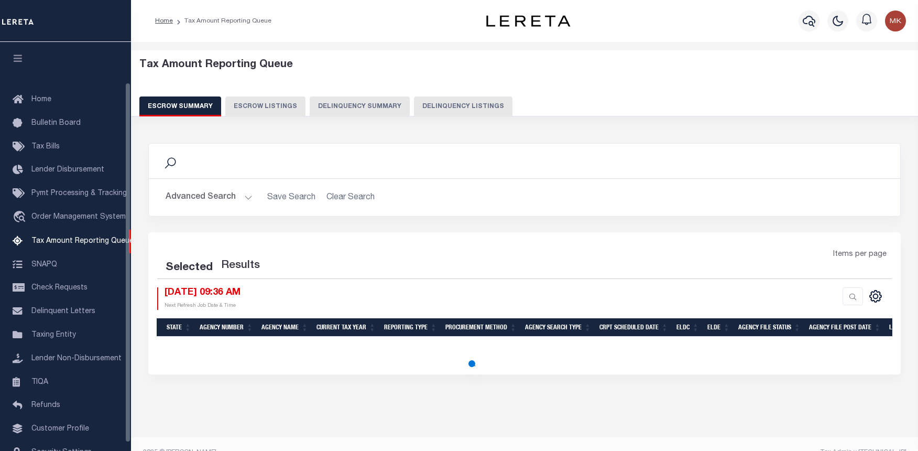
click at [433, 103] on button "Delinquency Listings" at bounding box center [463, 106] width 99 height 20
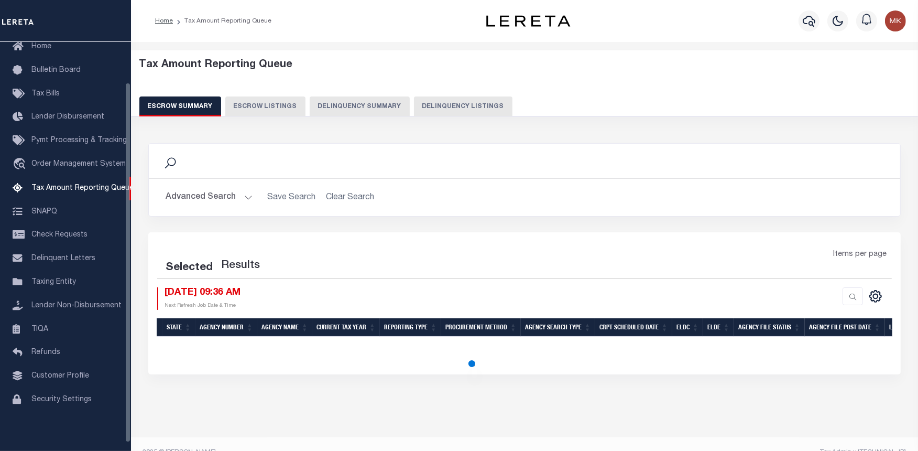
select select "100"
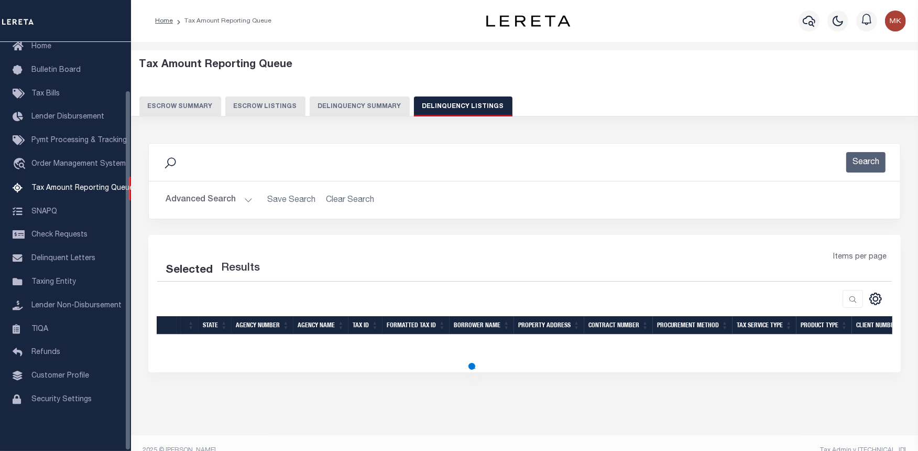
select select "100"
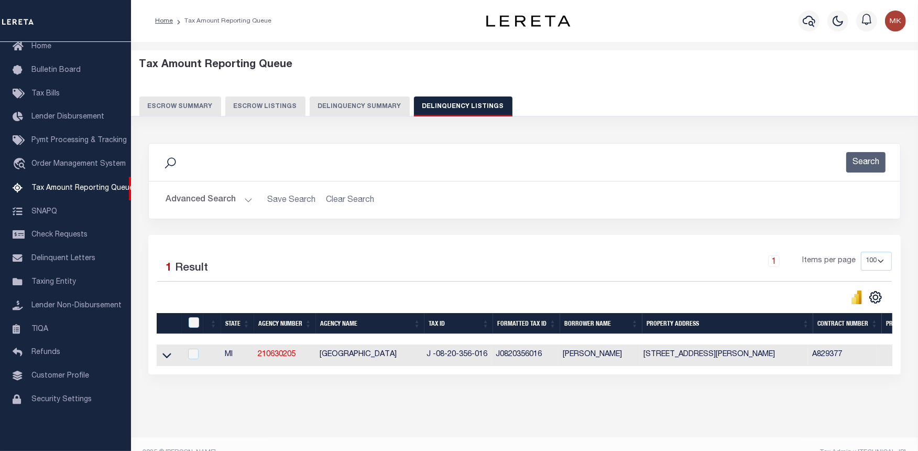
drag, startPoint x: 167, startPoint y: 357, endPoint x: 195, endPoint y: 334, distance: 36.9
click at [167, 357] on icon at bounding box center [166, 355] width 9 height 11
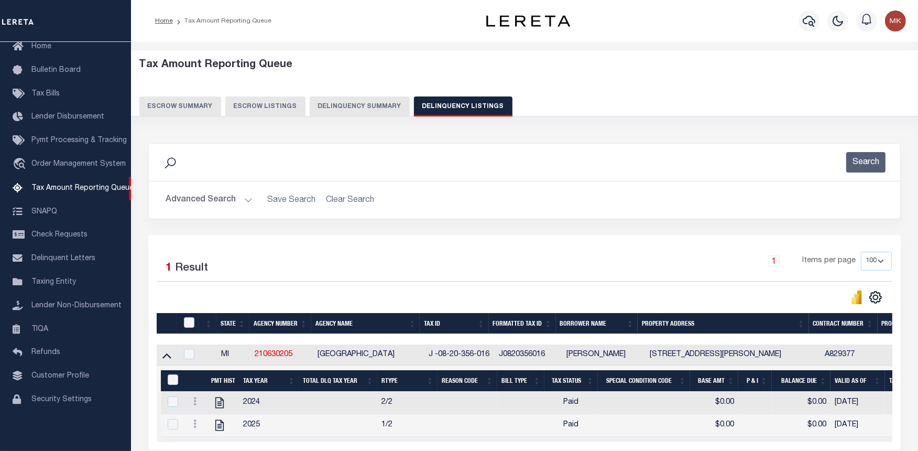
click at [197, 325] on div at bounding box center [189, 323] width 17 height 12
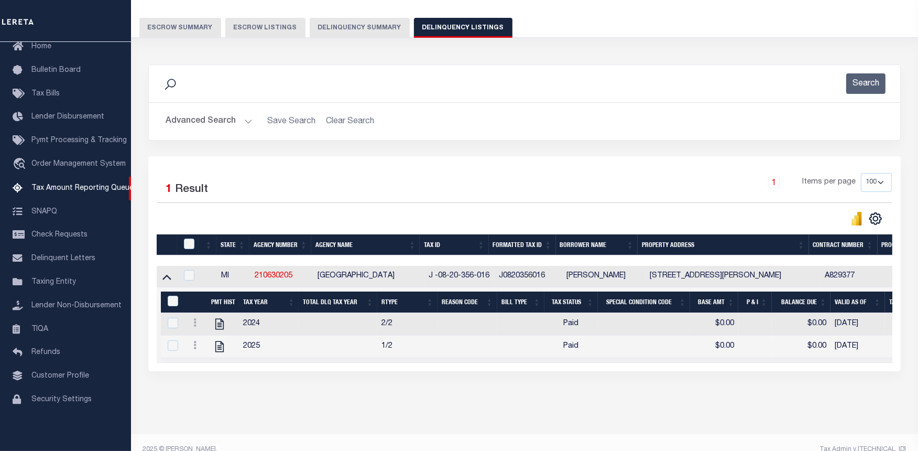
scroll to position [103, 0]
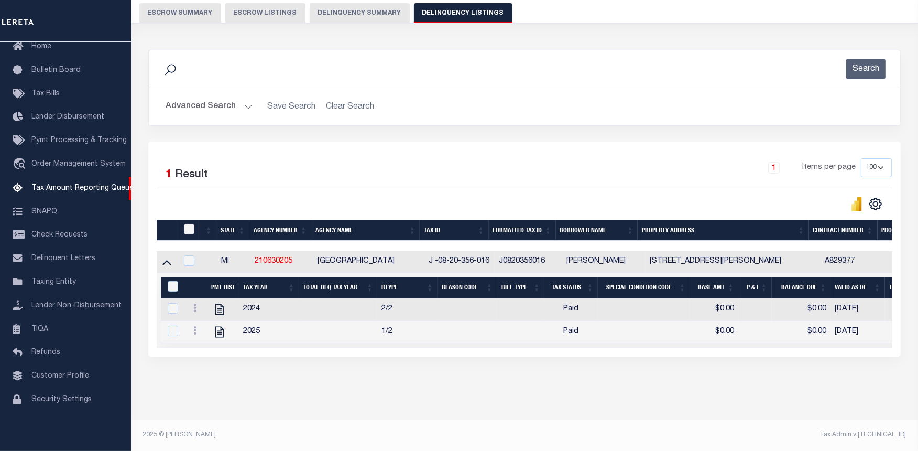
click at [190, 224] on input "checkbox" at bounding box center [189, 229] width 10 height 10
checkbox input "true"
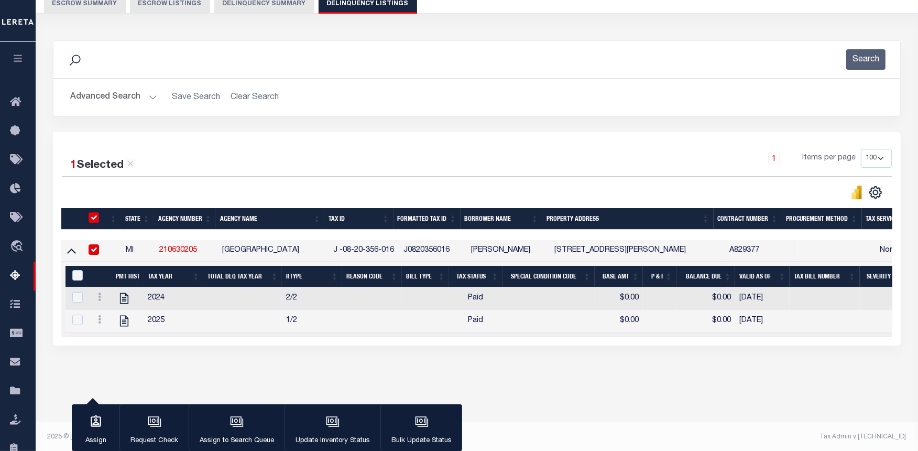
scroll to position [101, 0]
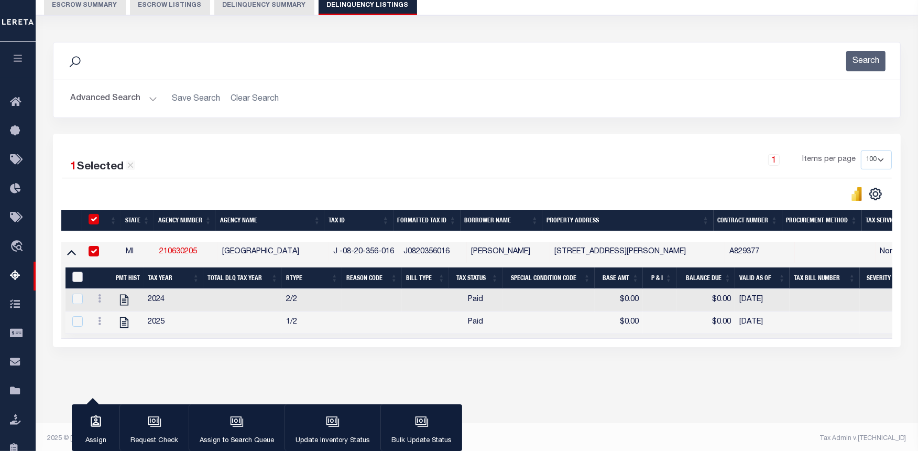
click at [81, 278] on input "&nbsp;" at bounding box center [77, 276] width 10 height 10
checkbox input "true"
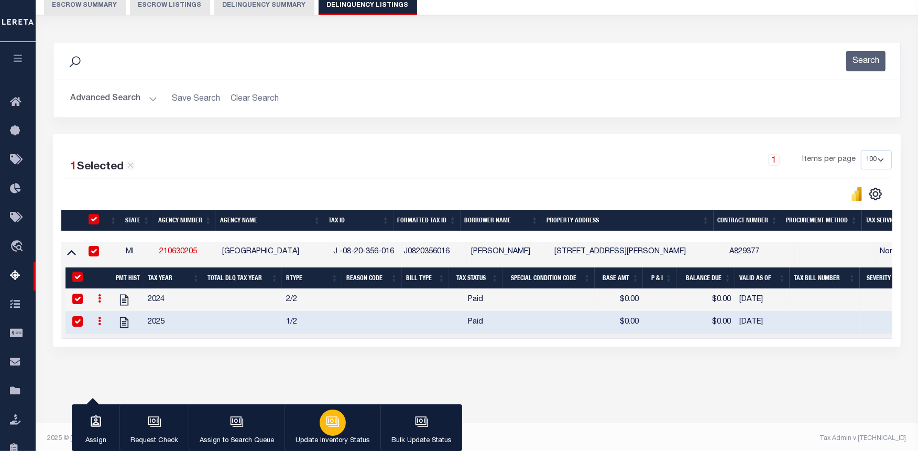
click at [335, 437] on p "Update Inventory Status" at bounding box center [333, 440] width 74 height 10
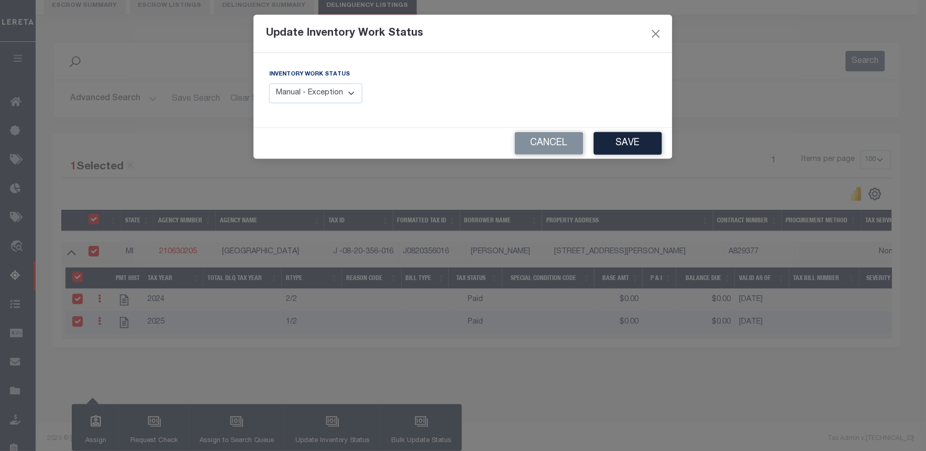
click at [319, 95] on select "Manual - Exception Pended - Awaiting Search Late Add Exception Completed" at bounding box center [315, 93] width 93 height 20
select select "4"
click at [269, 83] on select "Manual - Exception Pended - Awaiting Search Late Add Exception Completed" at bounding box center [315, 93] width 93 height 20
click at [646, 138] on button "Save" at bounding box center [628, 143] width 68 height 23
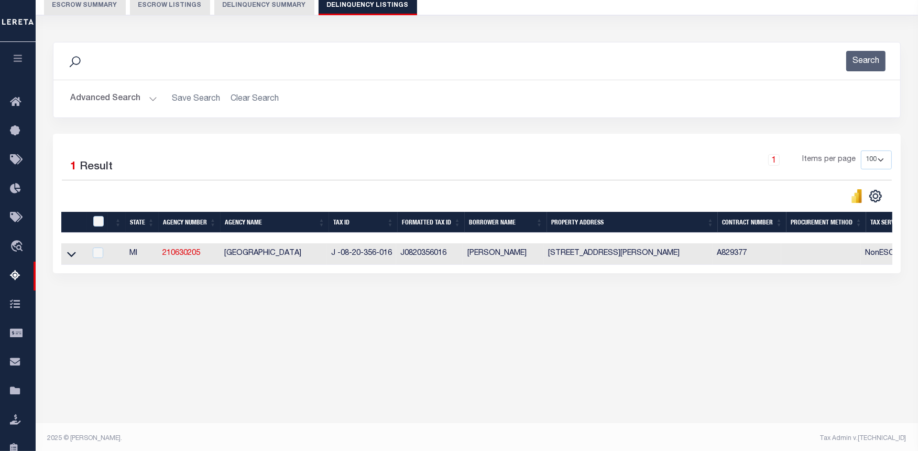
click at [149, 101] on button "Advanced Search" at bounding box center [113, 99] width 87 height 20
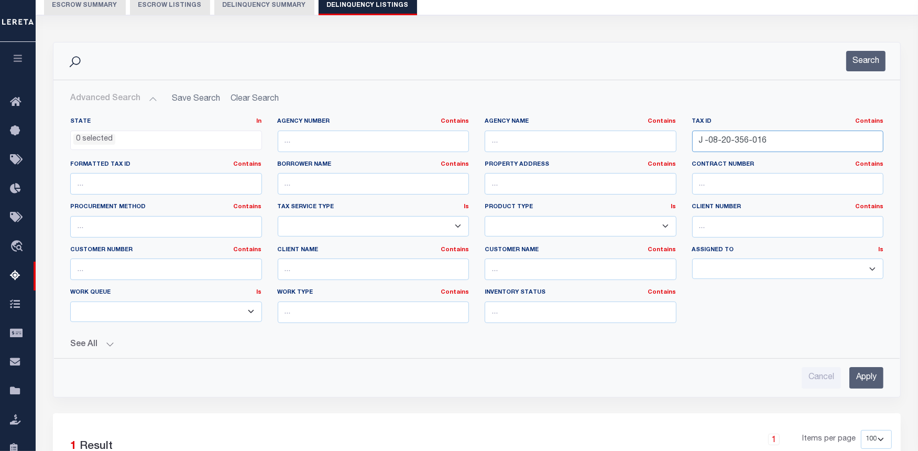
click at [714, 143] on input "J -08-20-356-016" at bounding box center [788, 140] width 192 height 21
paste input "33-327-038"
type input "J -08-33-327-038"
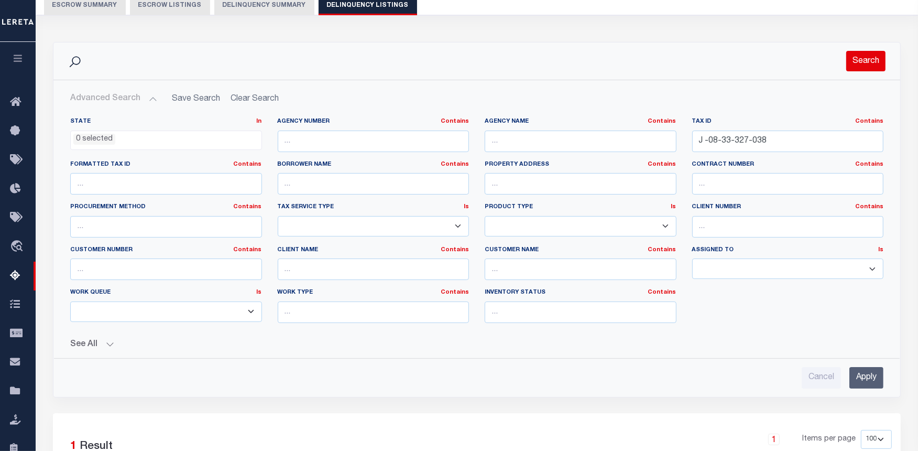
click at [866, 59] on button "Search" at bounding box center [865, 61] width 39 height 20
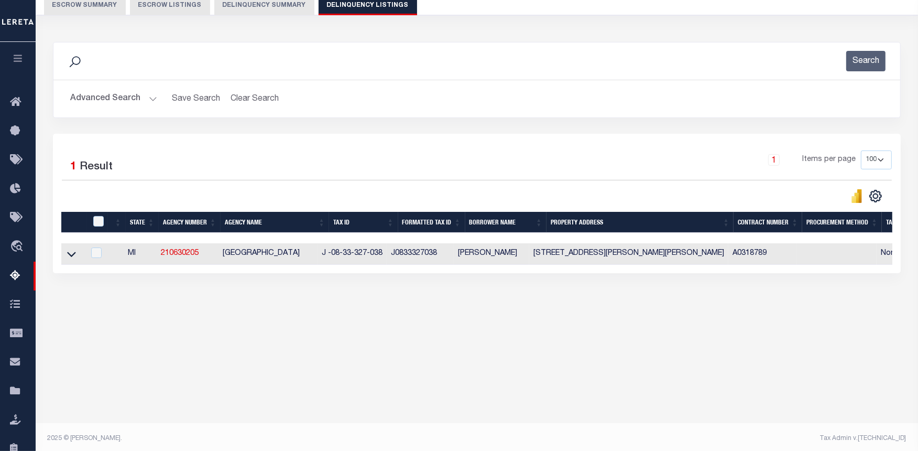
drag, startPoint x: 70, startPoint y: 254, endPoint x: 307, endPoint y: 202, distance: 242.5
click at [70, 254] on icon at bounding box center [71, 253] width 9 height 11
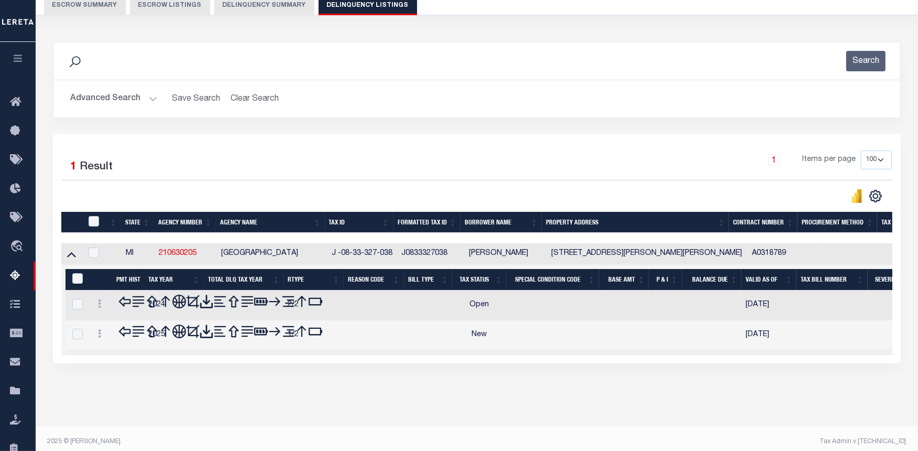
scroll to position [105, 0]
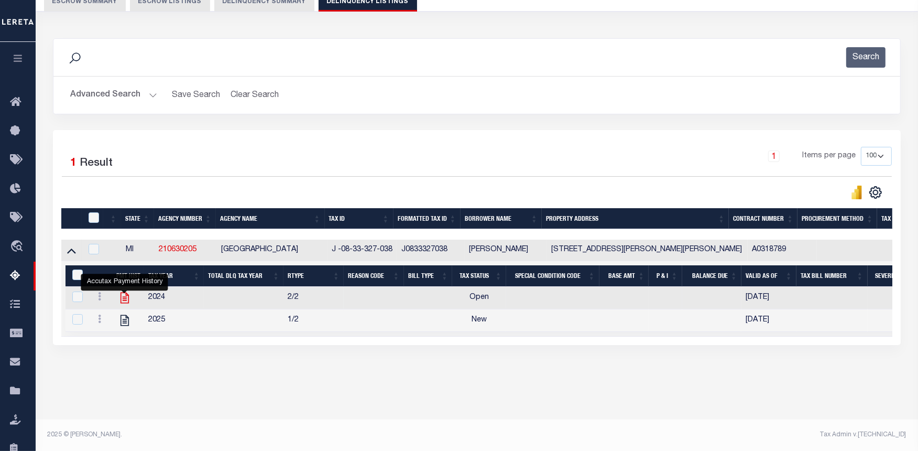
click at [126, 299] on icon "" at bounding box center [125, 297] width 8 height 11
checkbox input "false"
checkbox input "true"
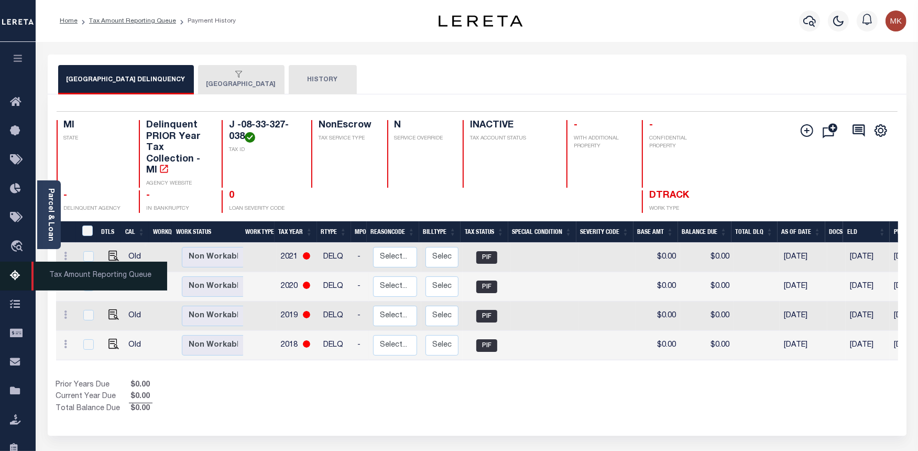
click at [14, 275] on icon at bounding box center [18, 275] width 17 height 13
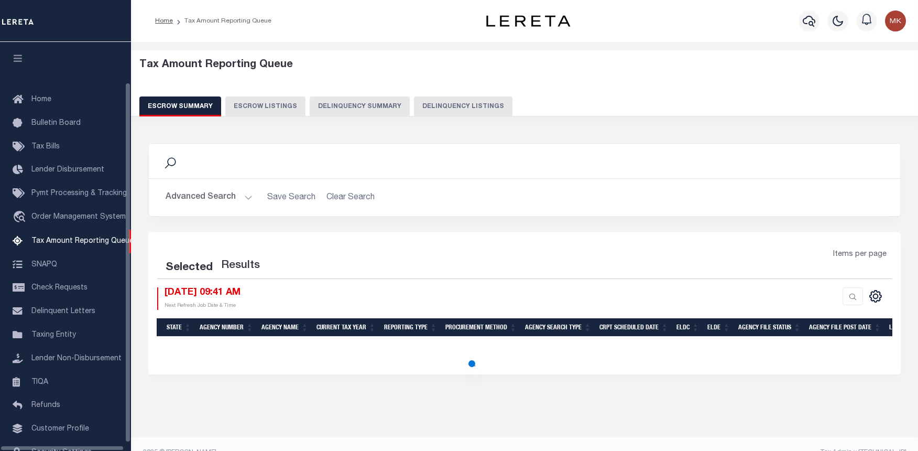
click at [435, 106] on button "Delinquency Listings" at bounding box center [463, 106] width 99 height 20
select select "100"
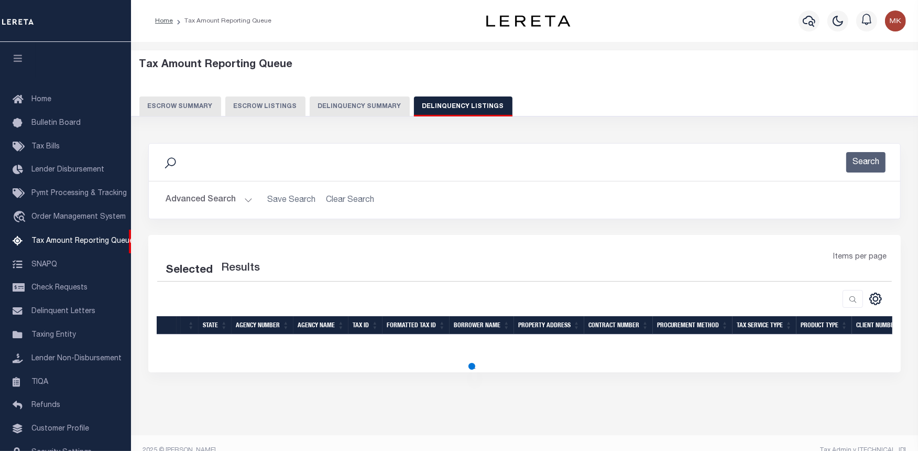
scroll to position [46, 0]
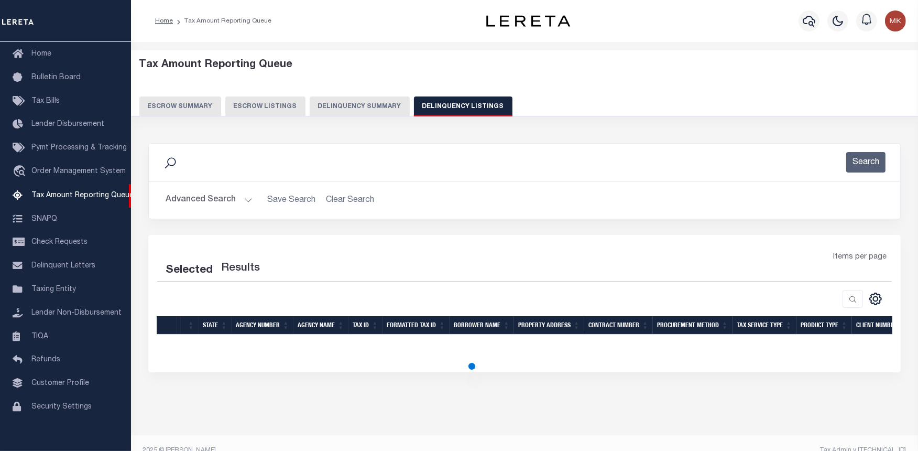
select select "100"
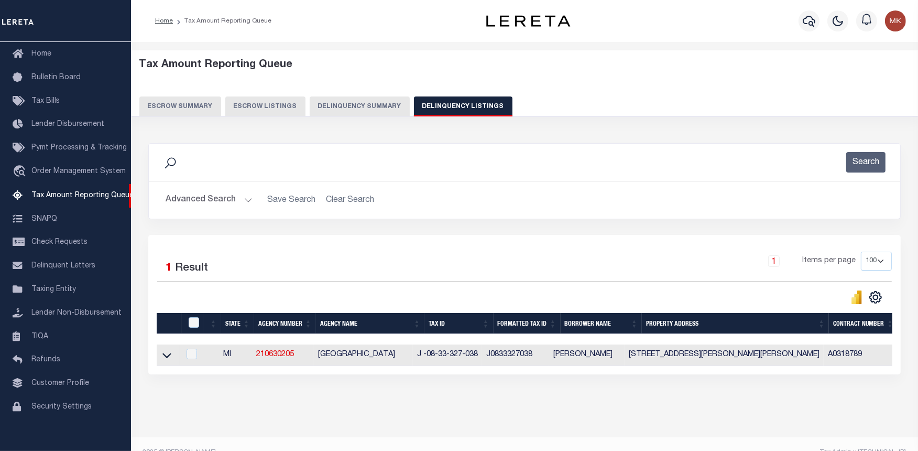
click at [248, 198] on button "Advanced Search" at bounding box center [209, 200] width 87 height 20
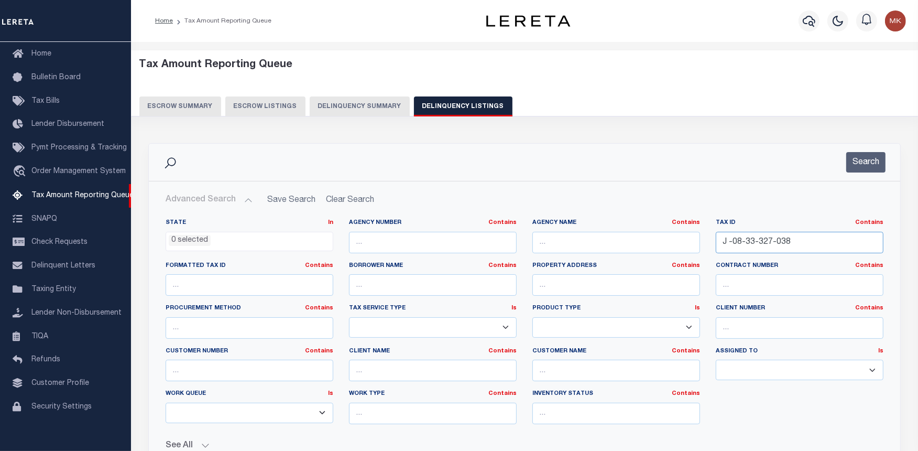
click at [757, 242] on input "J -08-33-327-038" at bounding box center [800, 242] width 168 height 21
click at [875, 164] on button "Search" at bounding box center [865, 162] width 39 height 20
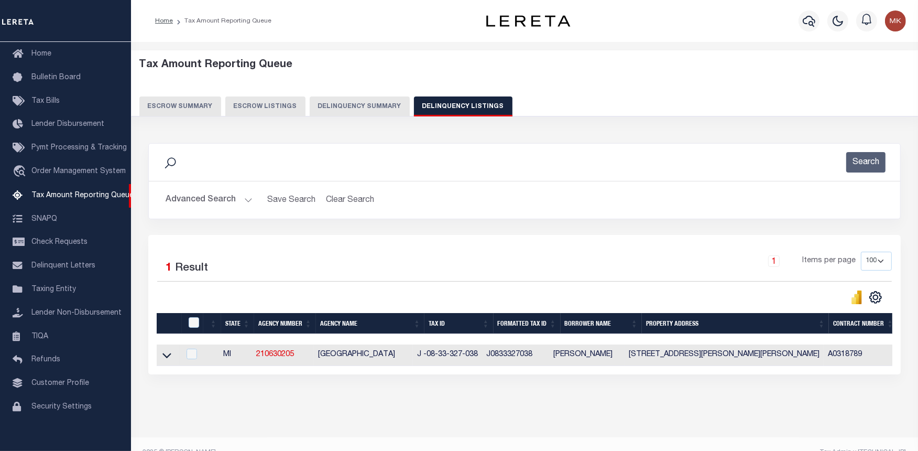
click at [171, 362] on td at bounding box center [168, 354] width 23 height 21
checkbox input "true"
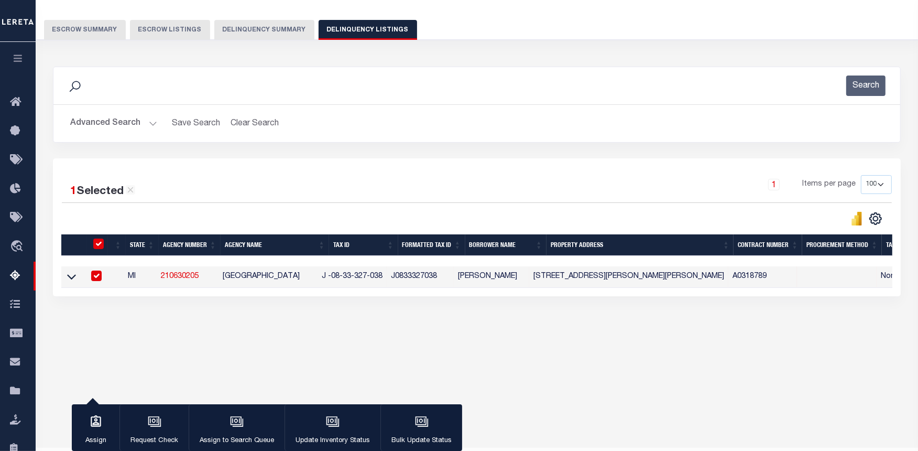
scroll to position [105, 0]
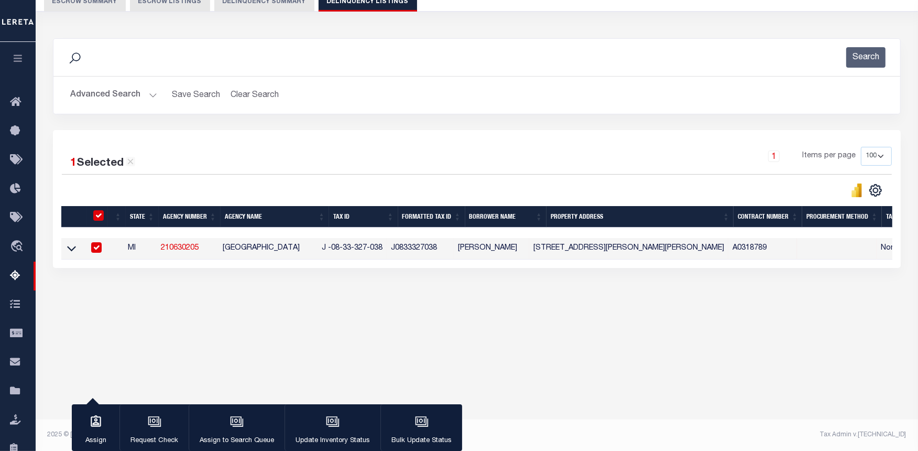
click at [93, 212] on input "checkbox" at bounding box center [98, 215] width 10 height 10
checkbox input "false"
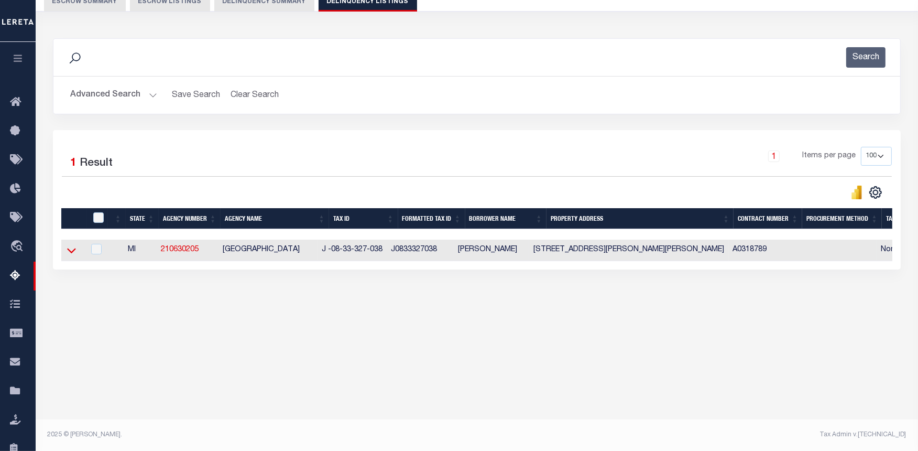
click at [71, 256] on icon at bounding box center [71, 250] width 9 height 11
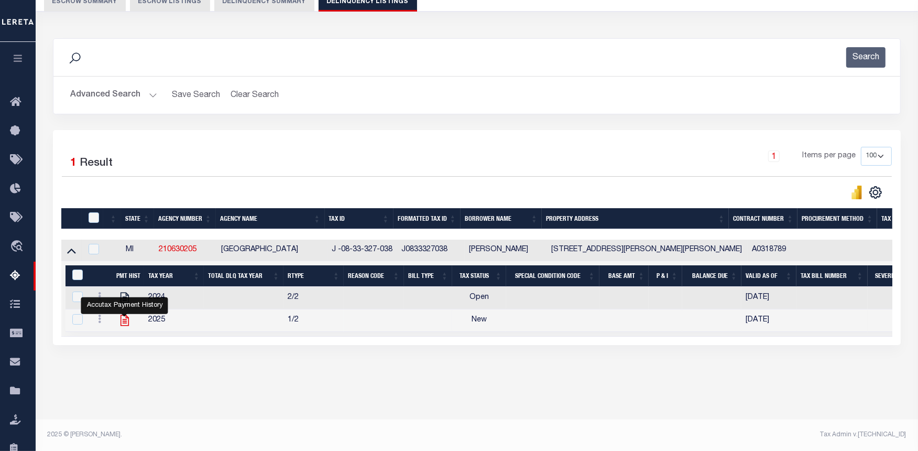
click at [123, 324] on icon "" at bounding box center [125, 320] width 8 height 11
checkbox input "true"
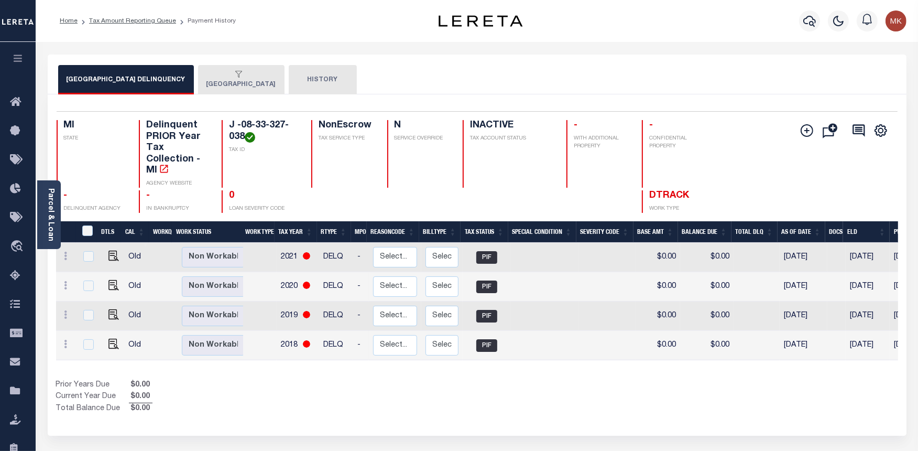
click at [252, 74] on div "button" at bounding box center [239, 74] width 66 height 9
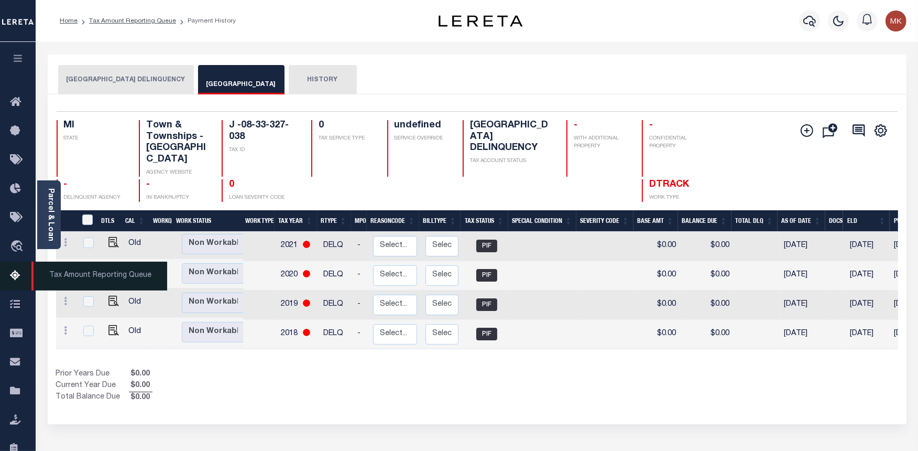
click at [12, 276] on icon at bounding box center [18, 275] width 17 height 13
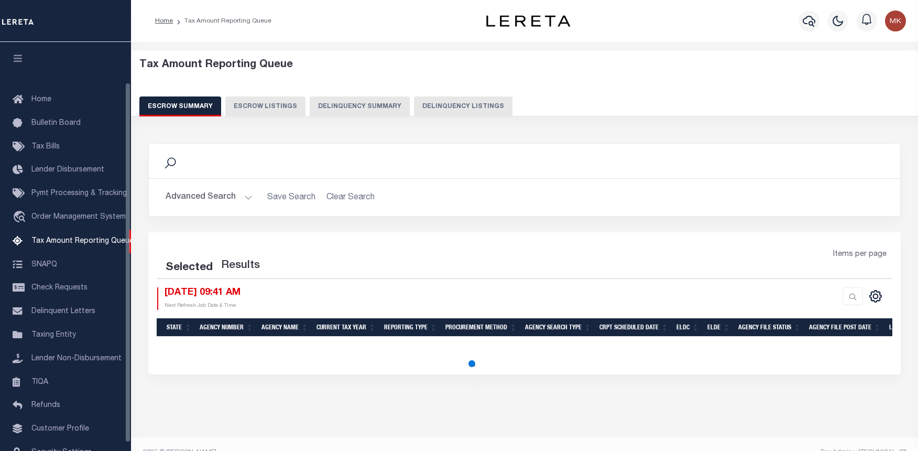
click at [442, 100] on button "Delinquency Listings" at bounding box center [463, 106] width 99 height 20
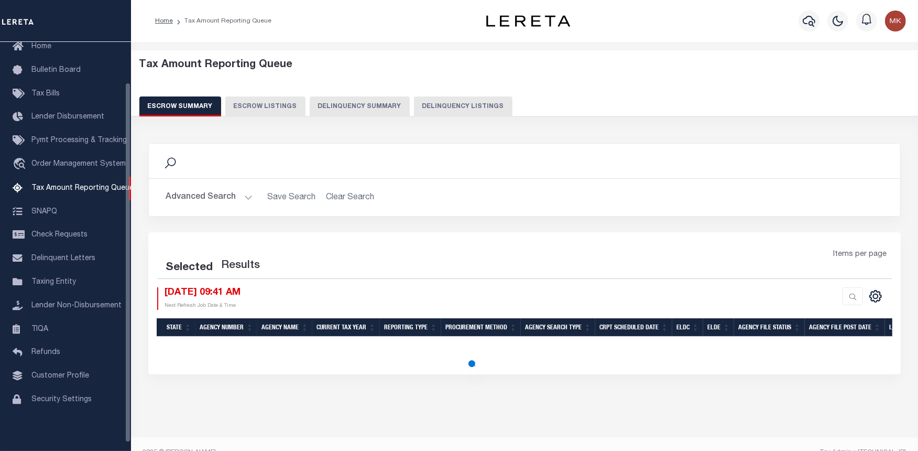
select select "100"
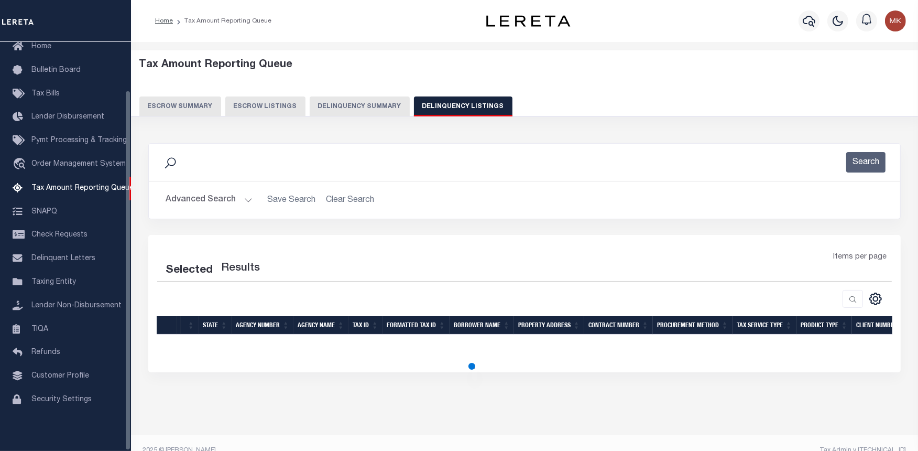
select select "100"
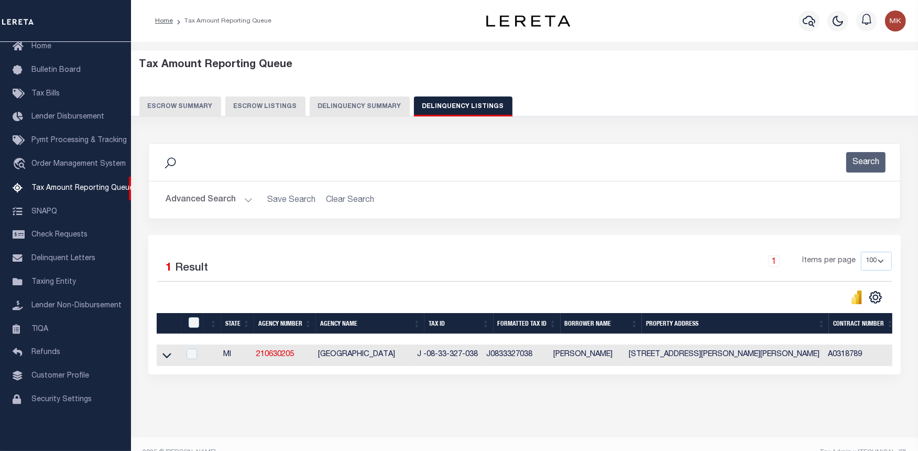
click at [248, 201] on button "Advanced Search" at bounding box center [209, 200] width 87 height 20
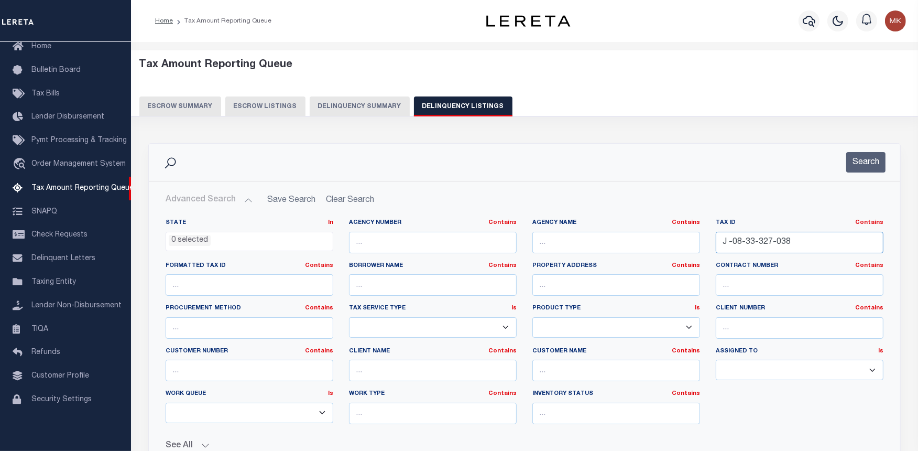
click at [743, 243] on input "J -08-33-327-038" at bounding box center [800, 242] width 168 height 21
paste input "10-08-001-006-41"
type input "10-08-001-006-41"
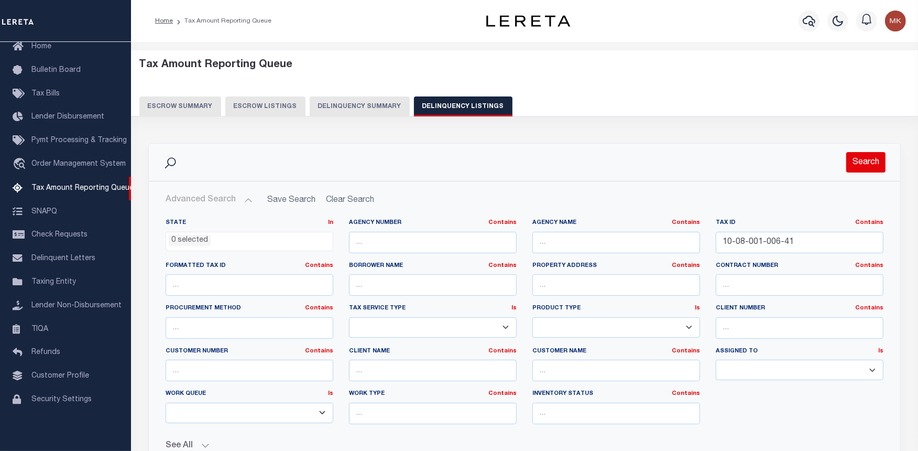
click at [855, 163] on button "Search" at bounding box center [865, 162] width 39 height 20
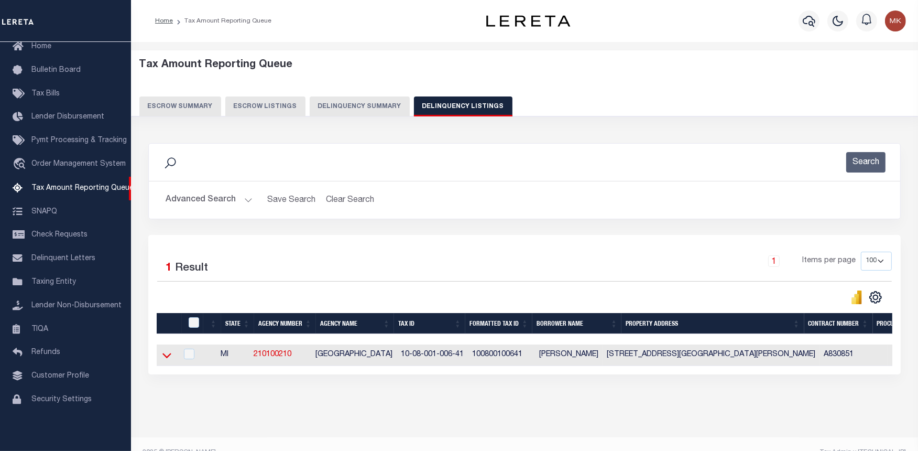
click at [168, 357] on icon at bounding box center [166, 355] width 9 height 11
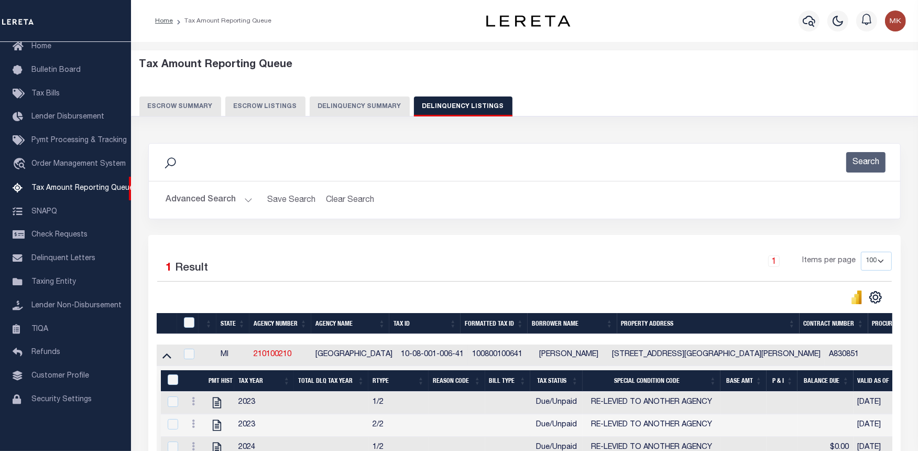
scroll to position [149, 0]
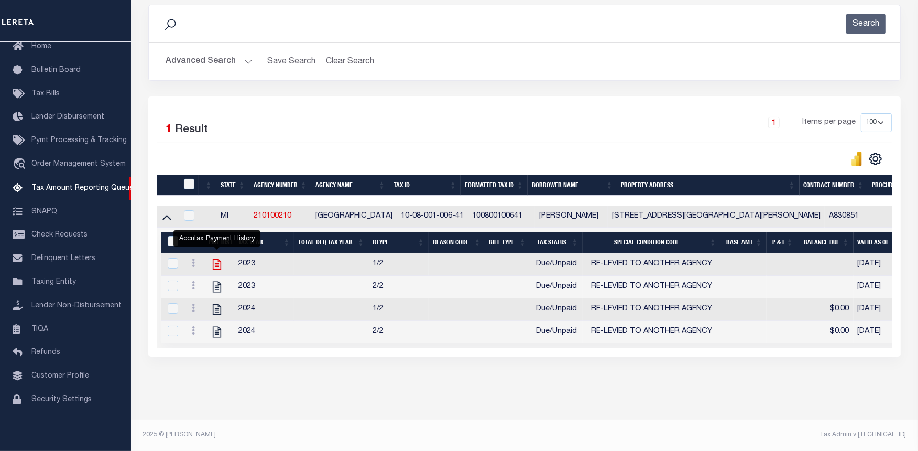
click at [217, 257] on icon "" at bounding box center [217, 264] width 14 height 14
checkbox input "true"
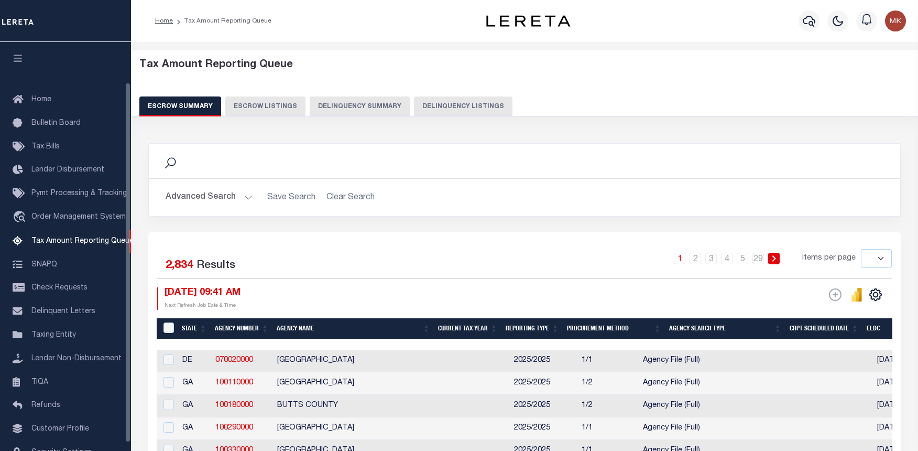
click at [422, 96] on button "Delinquency Listings" at bounding box center [463, 106] width 99 height 20
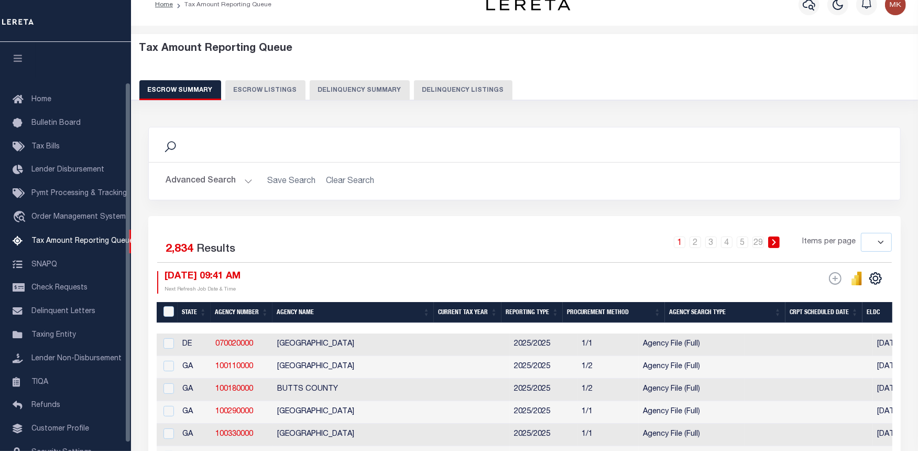
select select "100"
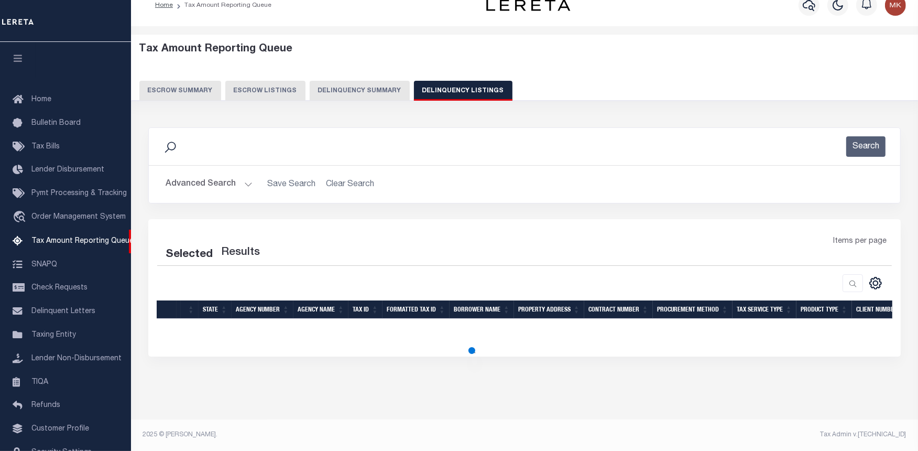
scroll to position [46, 0]
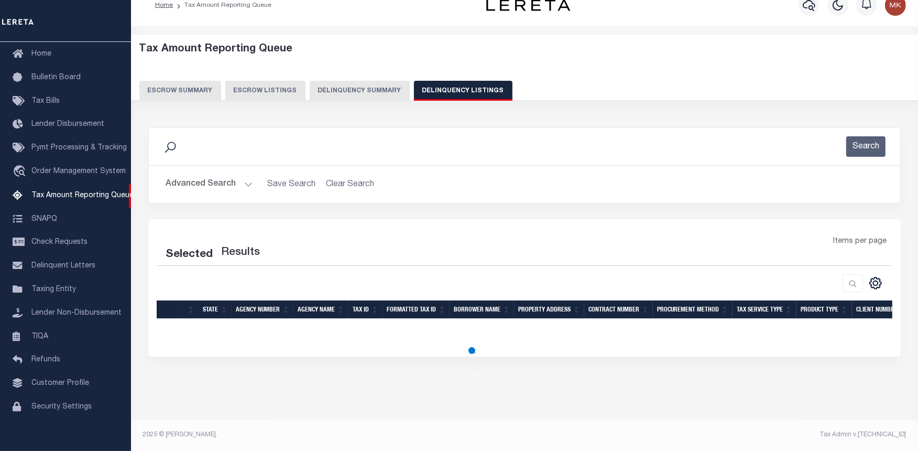
select select "100"
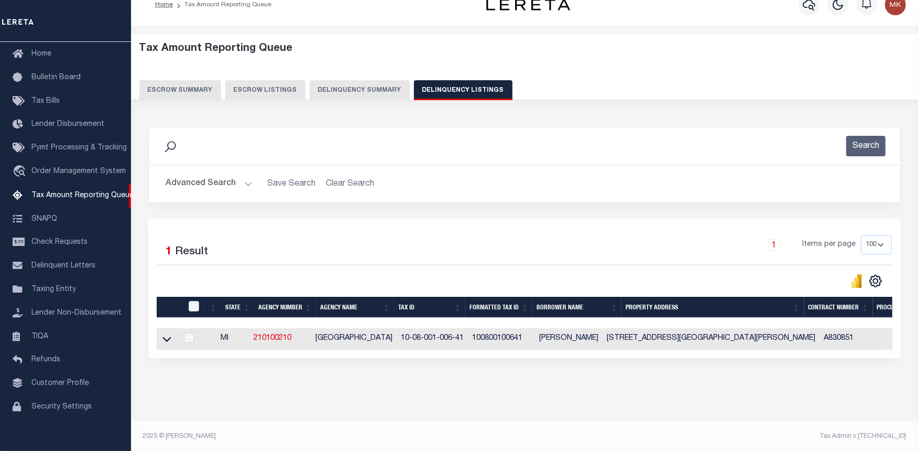
scroll to position [18, 0]
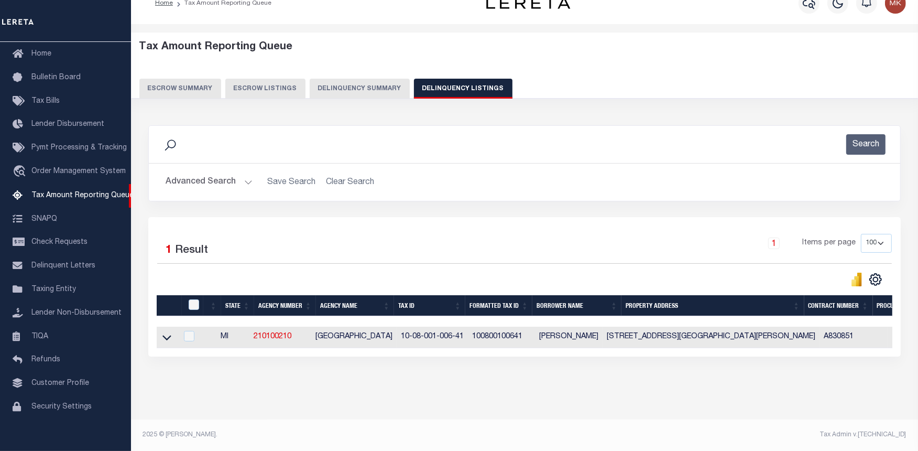
click at [167, 340] on icon at bounding box center [166, 337] width 9 height 11
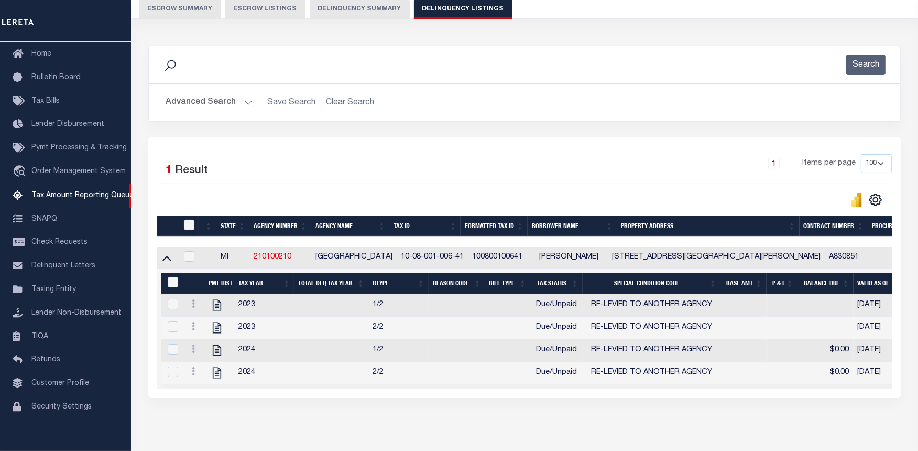
scroll to position [134, 0]
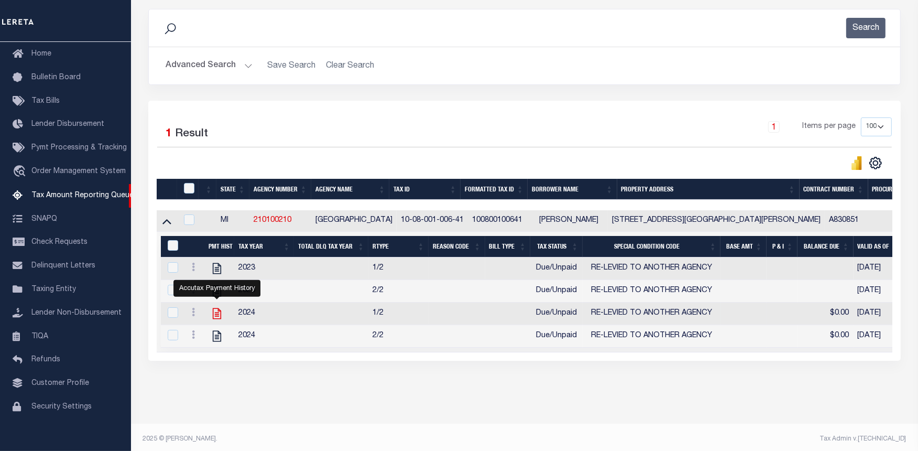
click at [215, 319] on icon "" at bounding box center [217, 314] width 14 height 14
checkbox input "true"
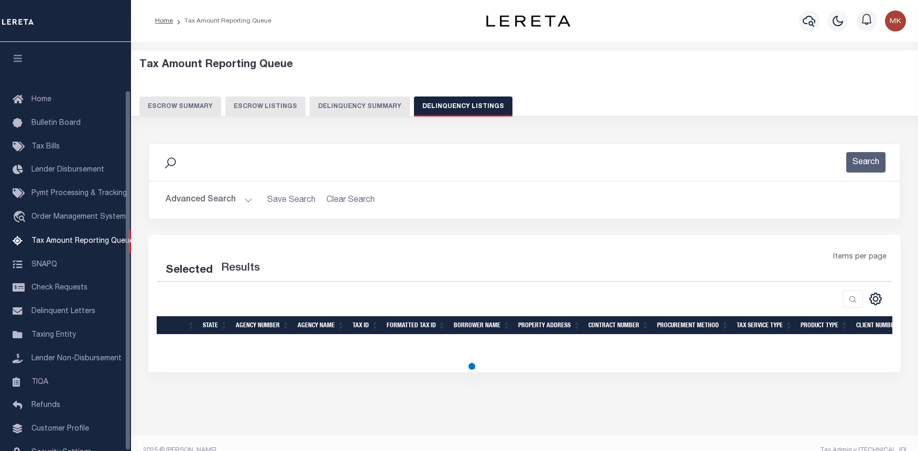
select select "100"
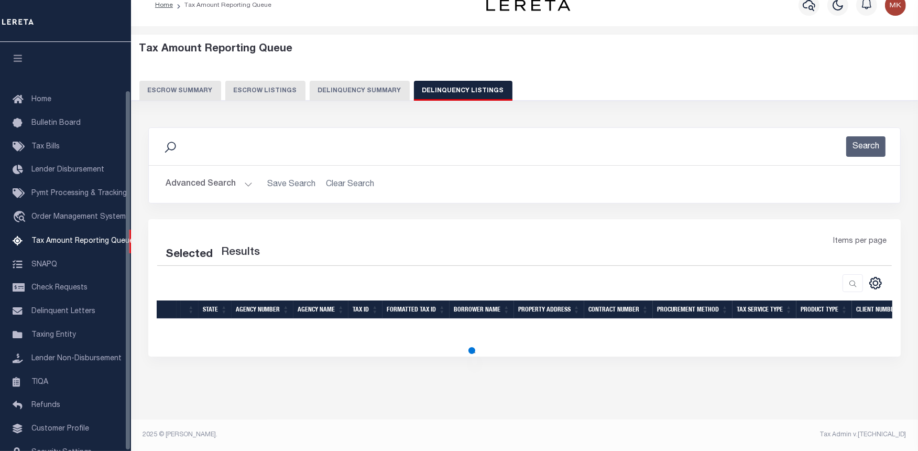
select select "100"
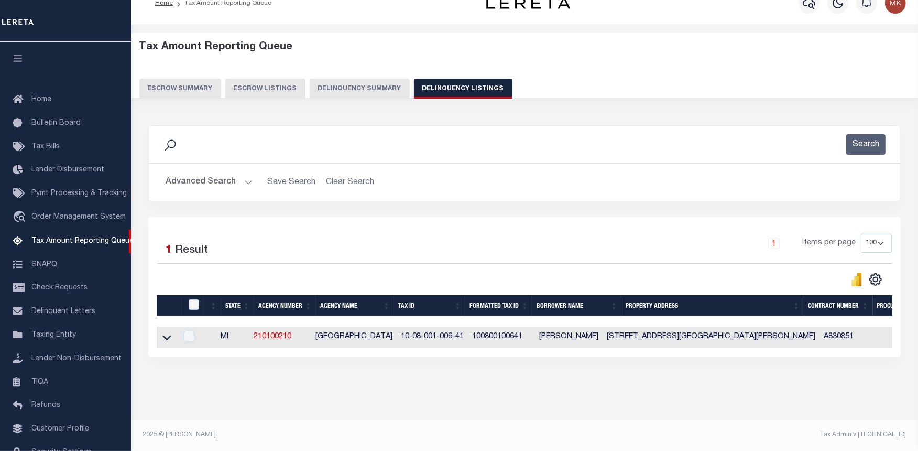
scroll to position [54, 0]
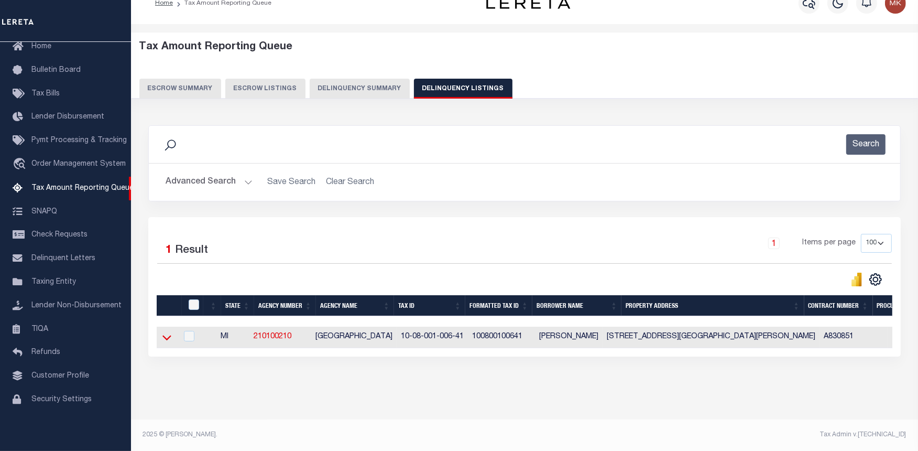
click at [170, 341] on icon at bounding box center [166, 337] width 9 height 11
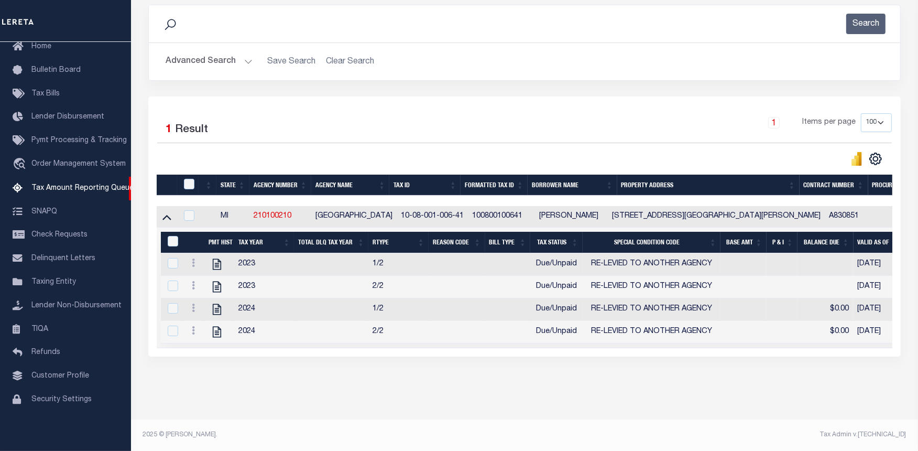
scroll to position [133, 0]
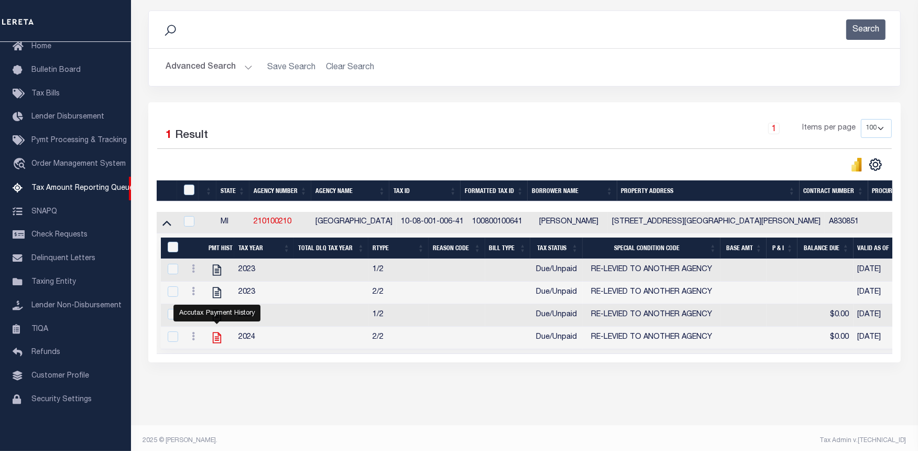
click at [215, 341] on icon "" at bounding box center [217, 338] width 14 height 14
checkbox input "true"
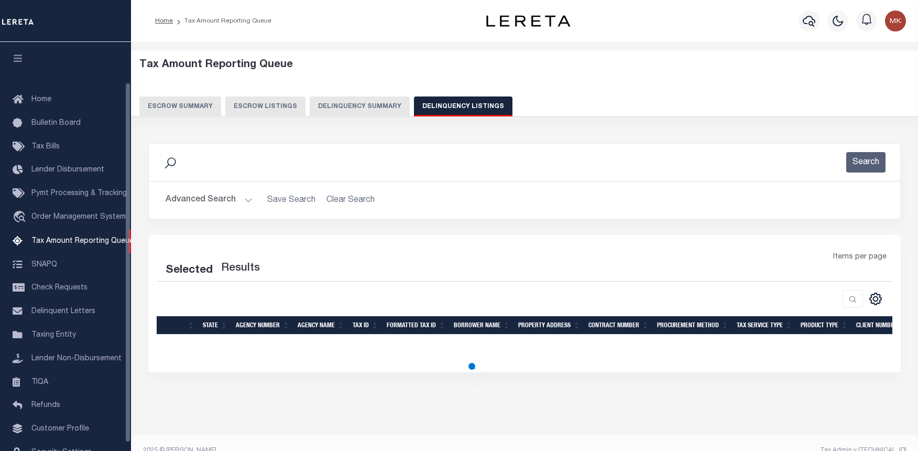
select select "100"
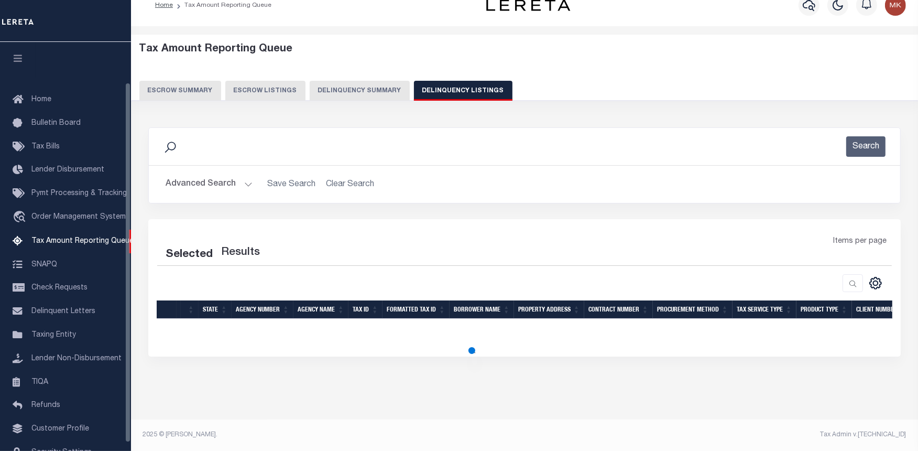
select select "100"
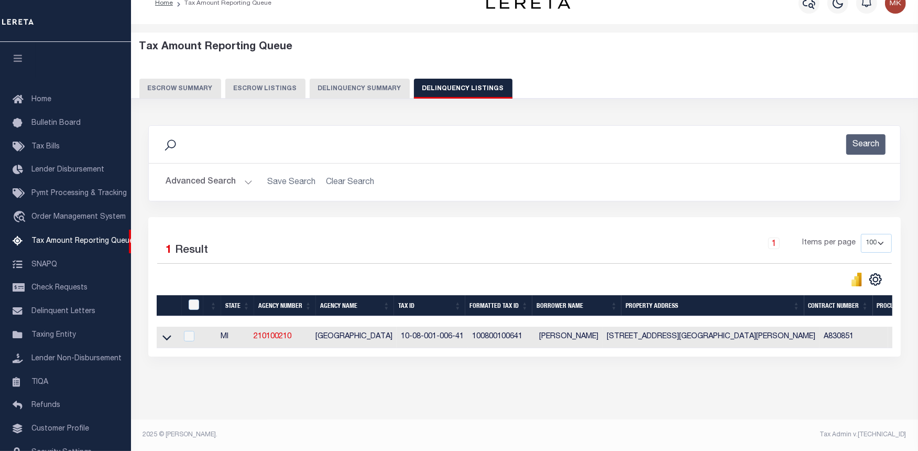
scroll to position [46, 0]
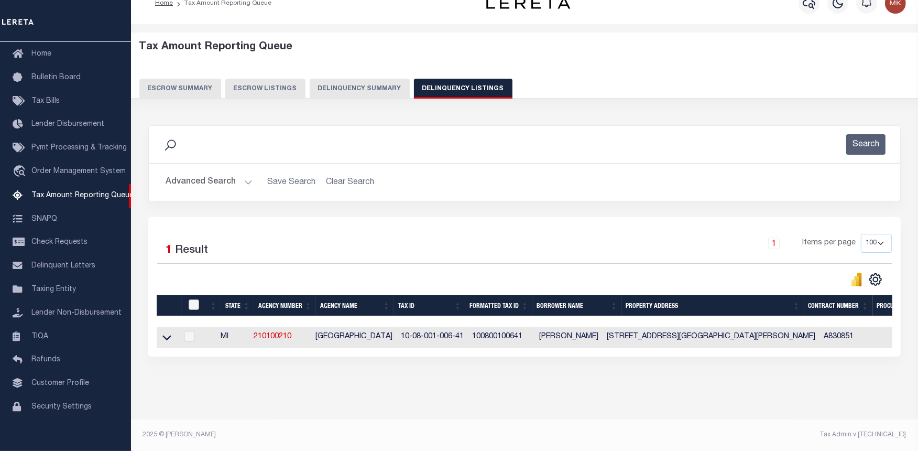
click at [195, 303] on input "checkbox" at bounding box center [194, 304] width 10 height 10
checkbox input "true"
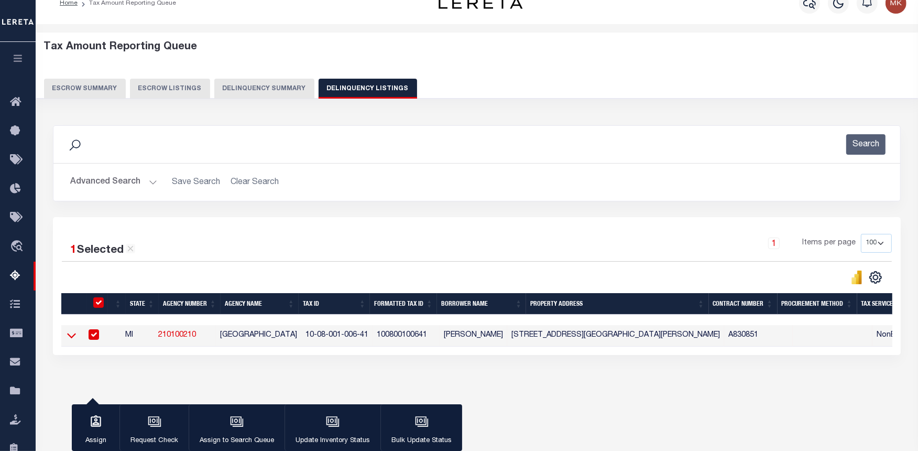
click at [69, 334] on icon at bounding box center [71, 335] width 9 height 11
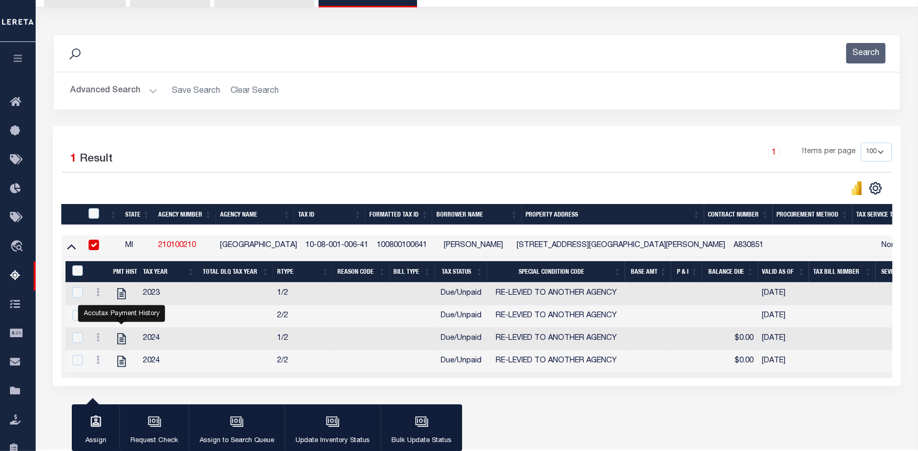
scroll to position [149, 0]
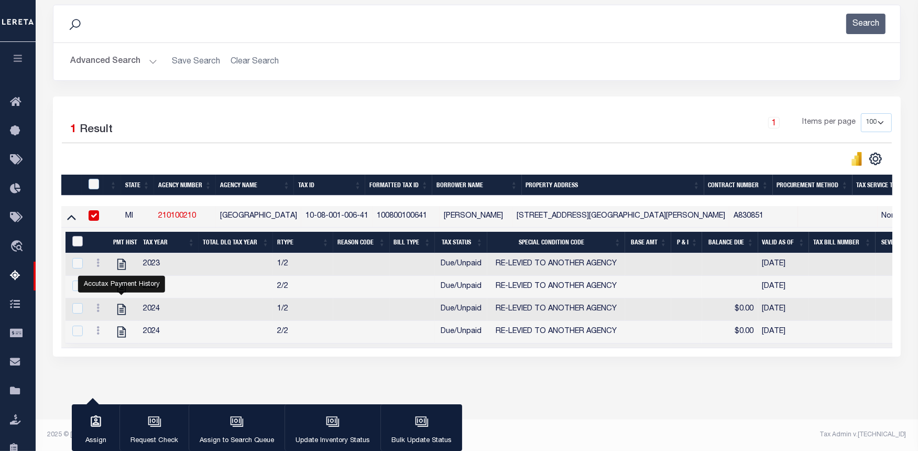
click at [77, 236] on input "&nbsp;" at bounding box center [77, 241] width 10 height 10
checkbox input "true"
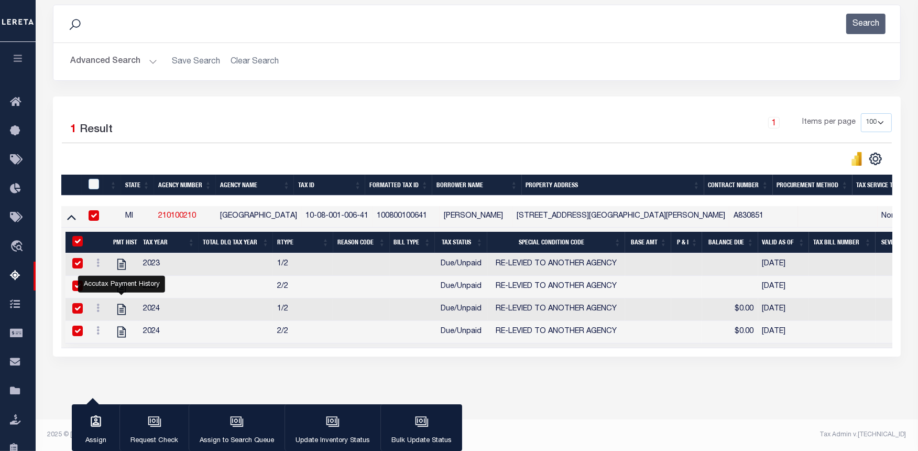
checkbox input "true"
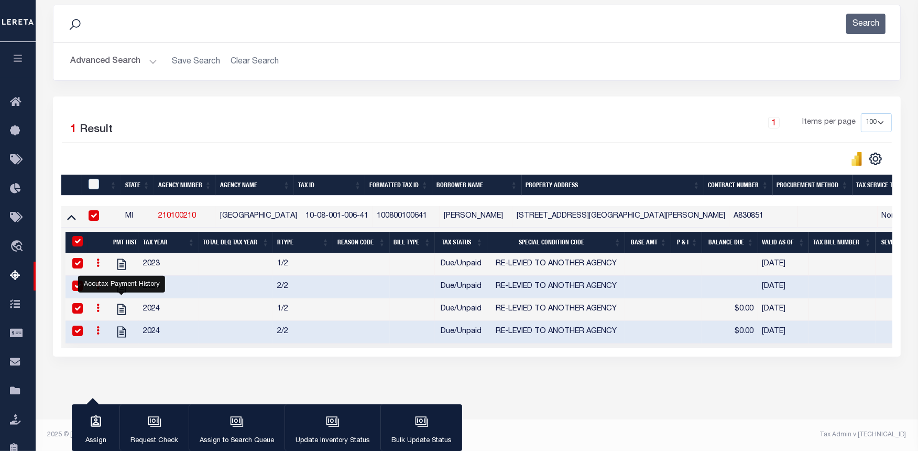
click at [96, 174] on th at bounding box center [92, 184] width 21 height 21
click at [94, 179] on input "checkbox" at bounding box center [94, 184] width 10 height 10
checkbox input "true"
click at [330, 423] on icon "button" at bounding box center [333, 422] width 14 height 14
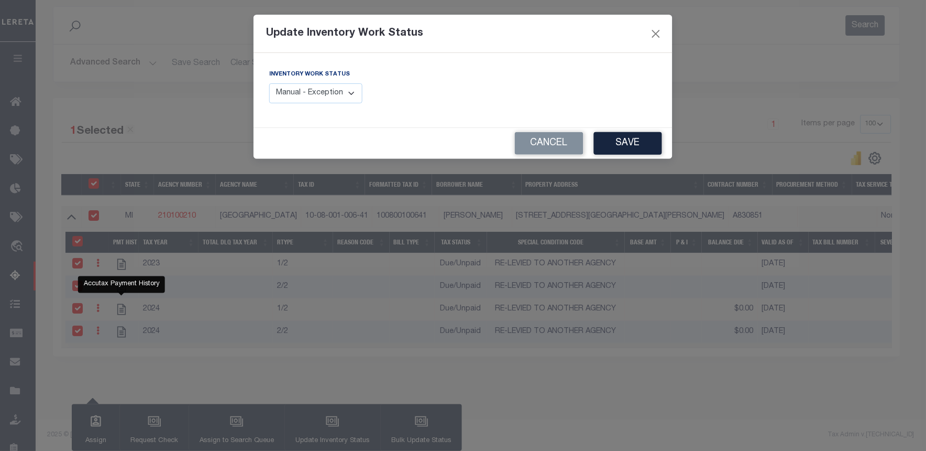
click at [341, 95] on select "Manual - Exception Pended - Awaiting Search Late Add Exception Completed" at bounding box center [315, 93] width 93 height 20
select select "4"
click at [269, 83] on select "Manual - Exception Pended - Awaiting Search Late Add Exception Completed" at bounding box center [315, 93] width 93 height 20
click at [629, 145] on button "Save" at bounding box center [628, 143] width 68 height 23
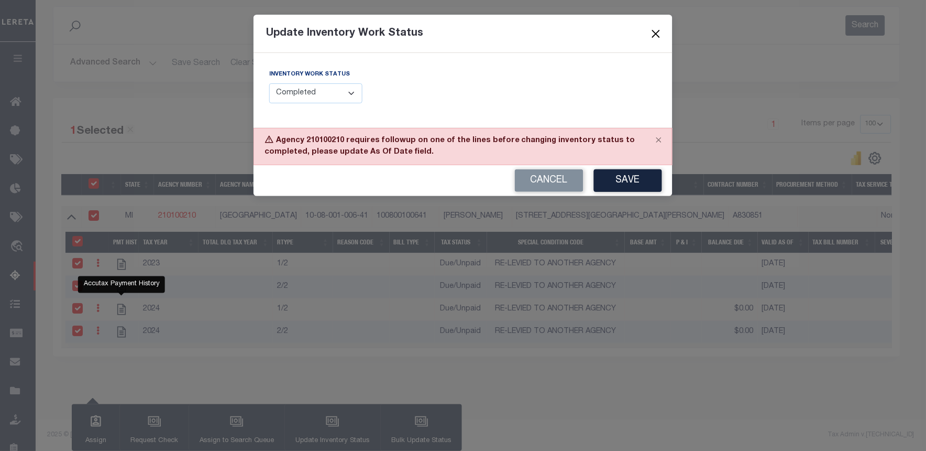
click at [659, 32] on button "Close" at bounding box center [657, 34] width 14 height 14
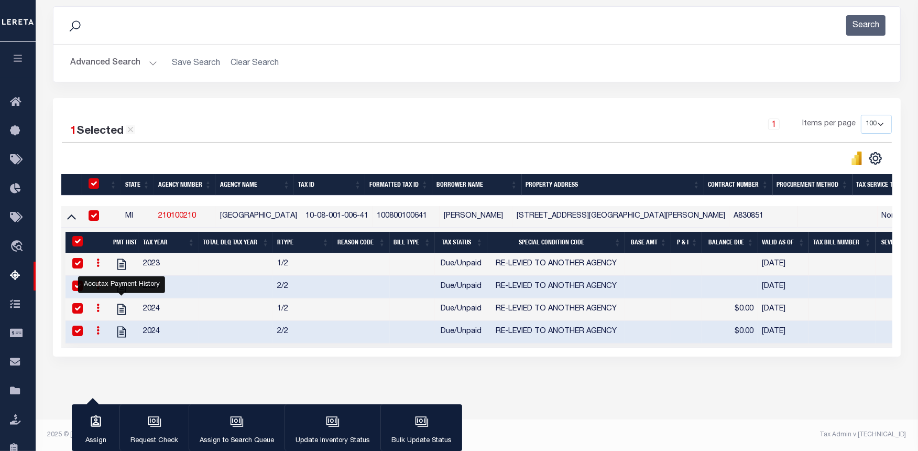
click at [93, 178] on input "checkbox" at bounding box center [94, 183] width 10 height 10
checkbox input "false"
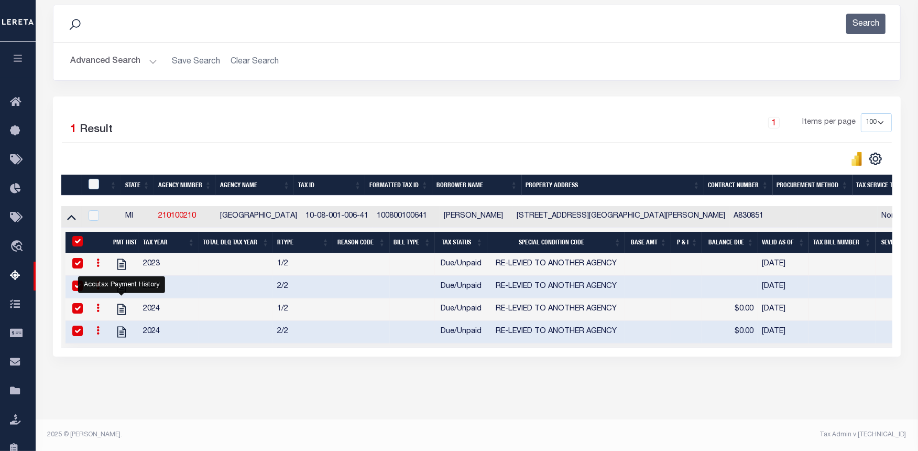
click at [76, 236] on input "&nbsp;" at bounding box center [77, 241] width 10 height 10
checkbox input "false"
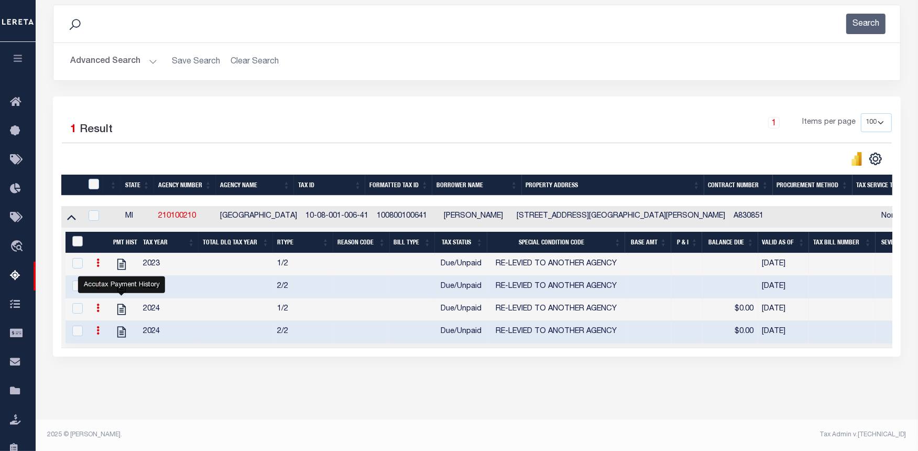
checkbox input "false"
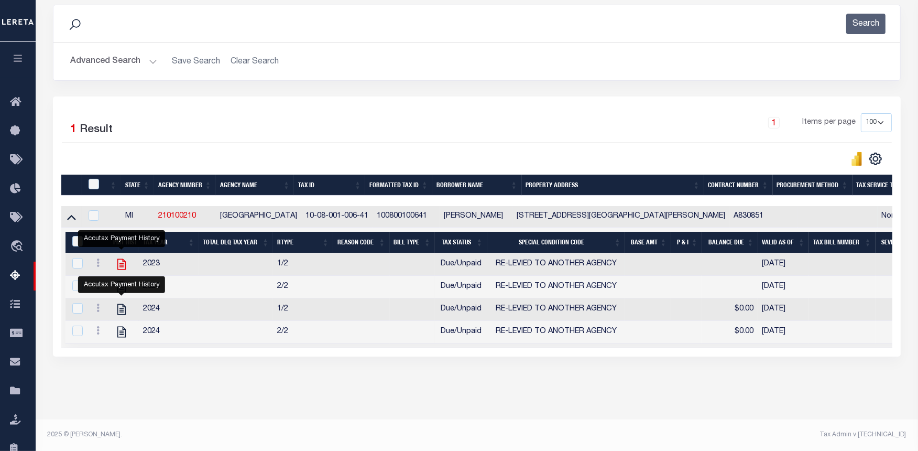
click at [119, 259] on icon "" at bounding box center [121, 264] width 8 height 11
checkbox input "true"
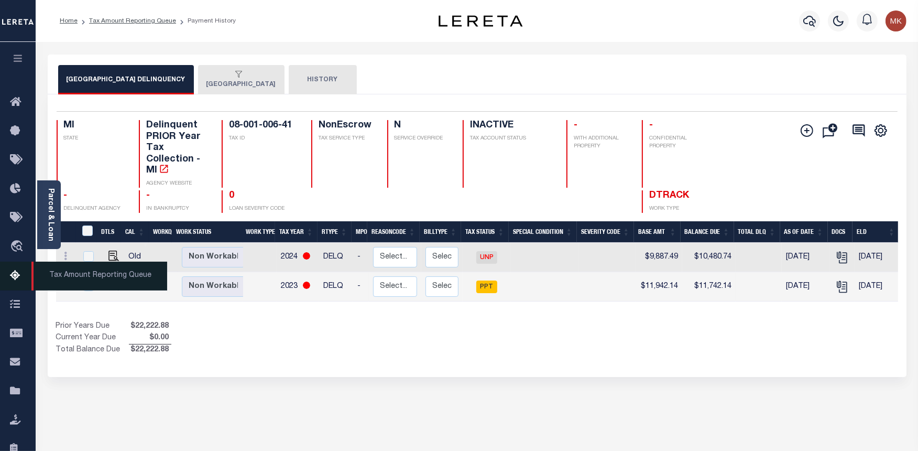
click at [7, 280] on link "Tax Amount Reporting Queue" at bounding box center [18, 275] width 36 height 29
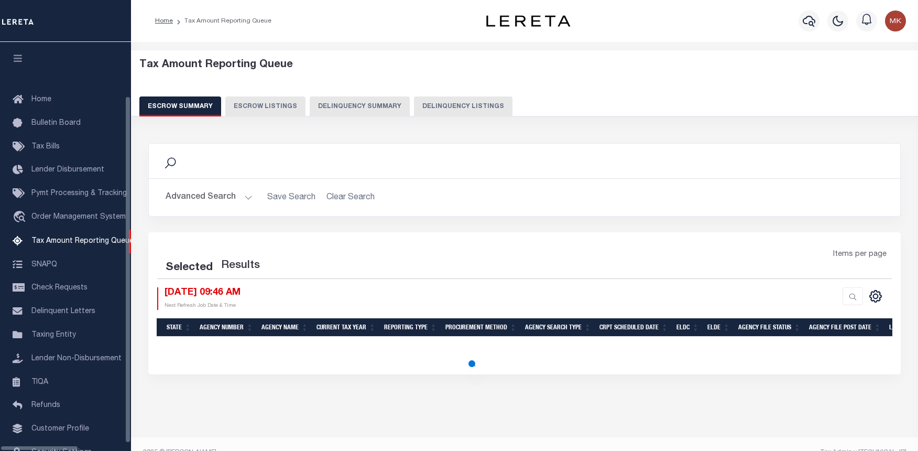
click at [414, 103] on button "Delinquency Listings" at bounding box center [463, 106] width 99 height 20
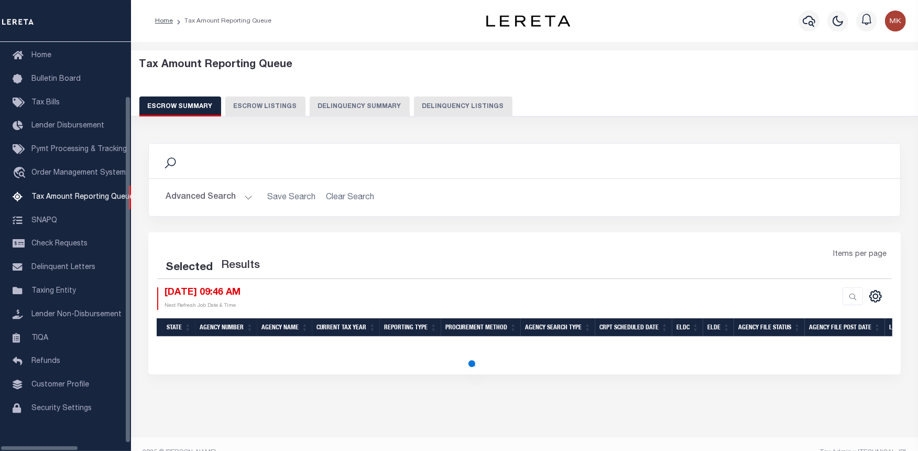
select select "100"
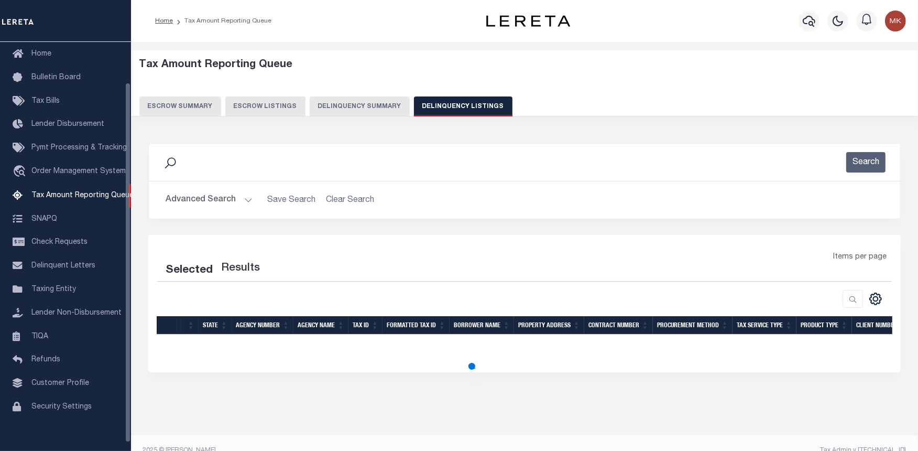
select select "100"
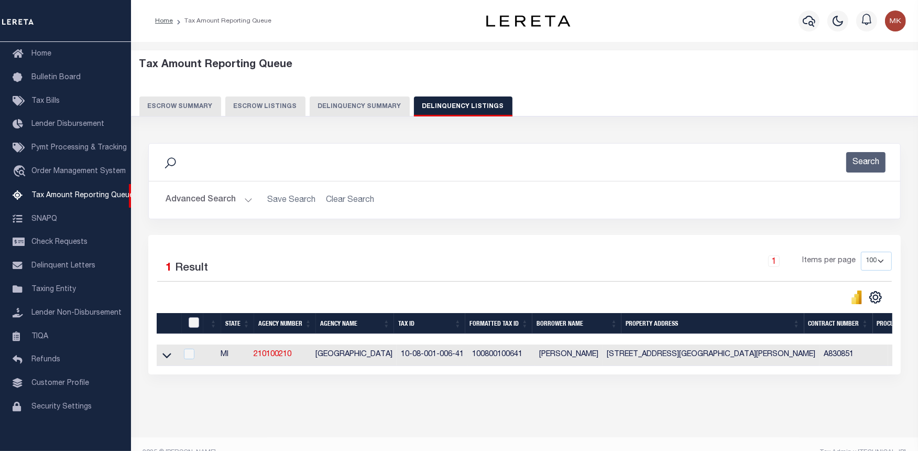
click at [194, 322] on input "checkbox" at bounding box center [194, 322] width 10 height 10
checkbox input "true"
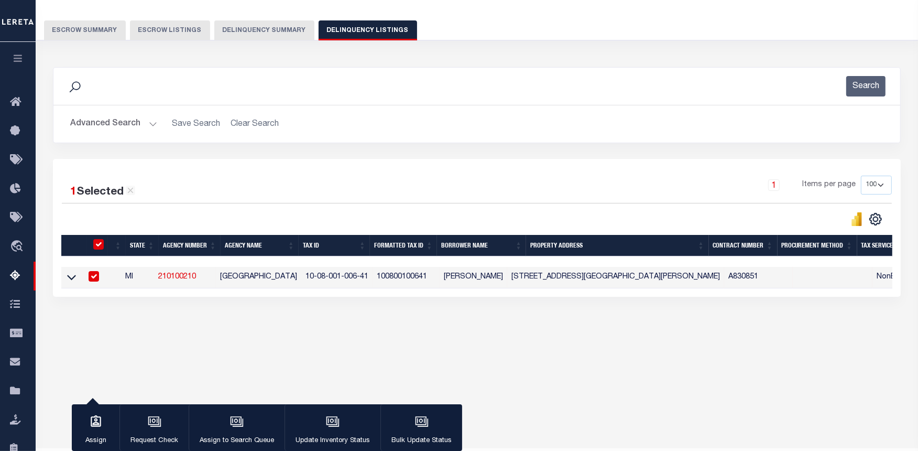
scroll to position [105, 0]
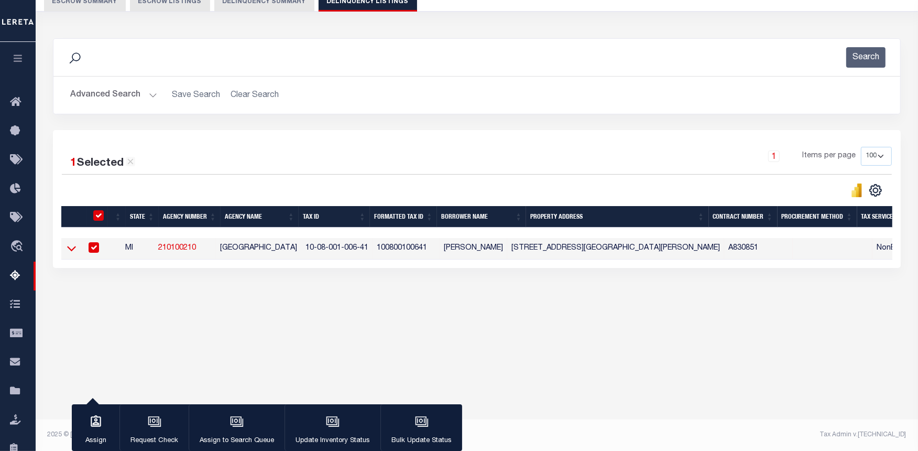
click at [72, 250] on icon at bounding box center [71, 248] width 9 height 11
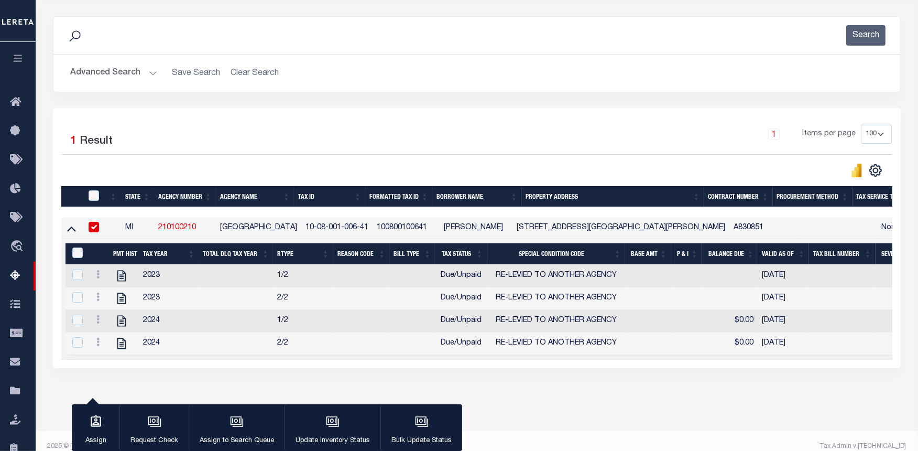
scroll to position [149, 0]
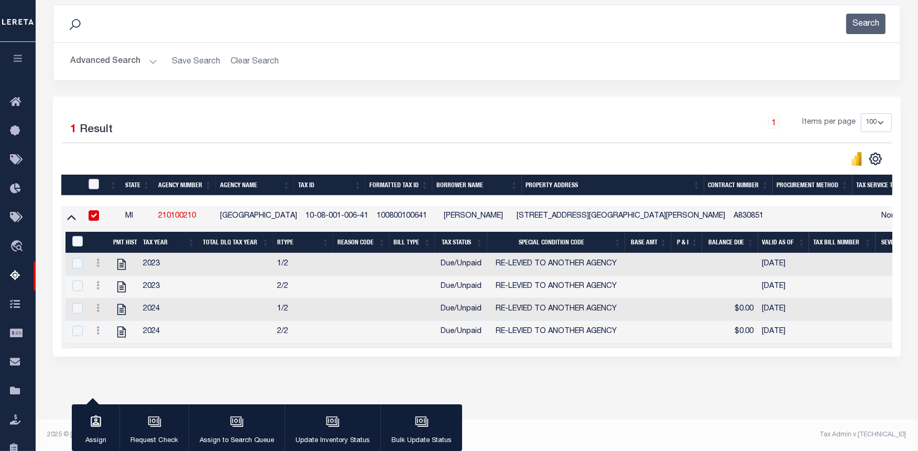
click at [91, 179] on input "checkbox" at bounding box center [94, 184] width 10 height 10
checkbox input "true"
click at [74, 236] on input "&nbsp;" at bounding box center [77, 241] width 10 height 10
checkbox input "true"
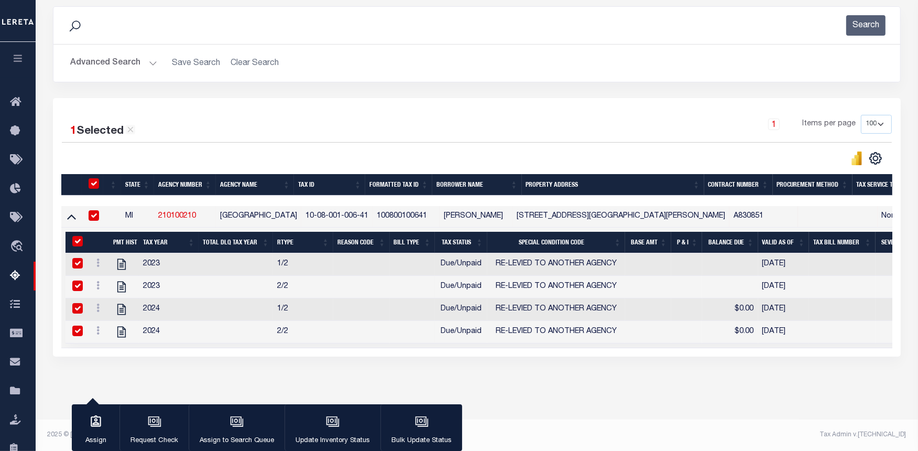
checkbox input "true"
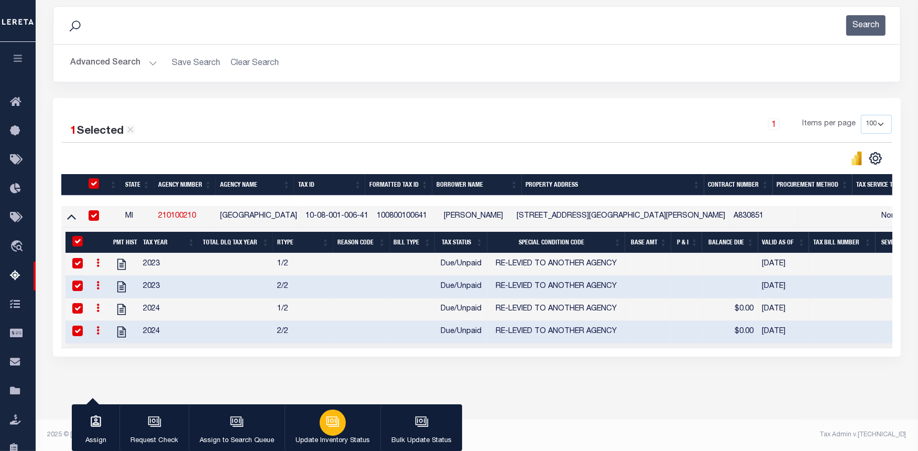
click at [331, 431] on div "button" at bounding box center [333, 422] width 26 height 26
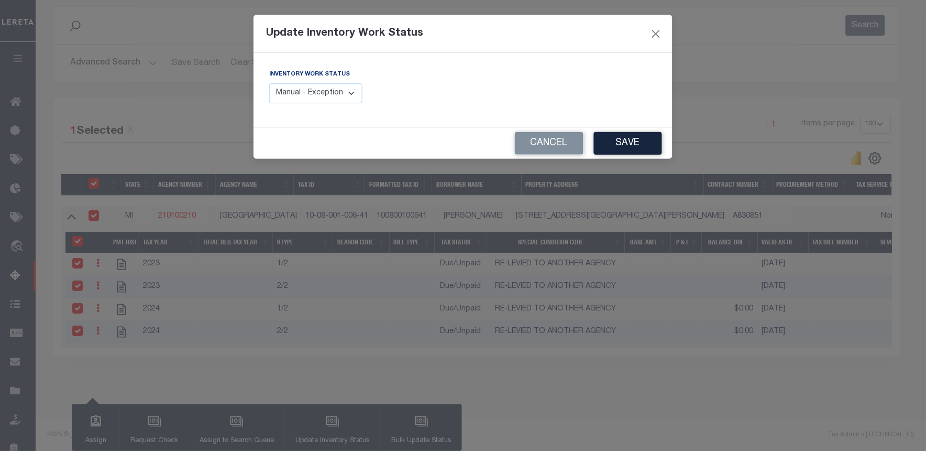
click at [319, 81] on div "Inventory Work Status Manual - Exception Pended - Awaiting Search Late Add Exce…" at bounding box center [315, 86] width 93 height 35
click at [321, 92] on select "Manual - Exception Pended - Awaiting Search Late Add Exception Completed" at bounding box center [315, 93] width 93 height 20
select select "4"
click at [269, 83] on select "Manual - Exception Pended - Awaiting Search Late Add Exception Completed" at bounding box center [315, 93] width 93 height 20
click at [624, 149] on button "Save" at bounding box center [628, 143] width 68 height 23
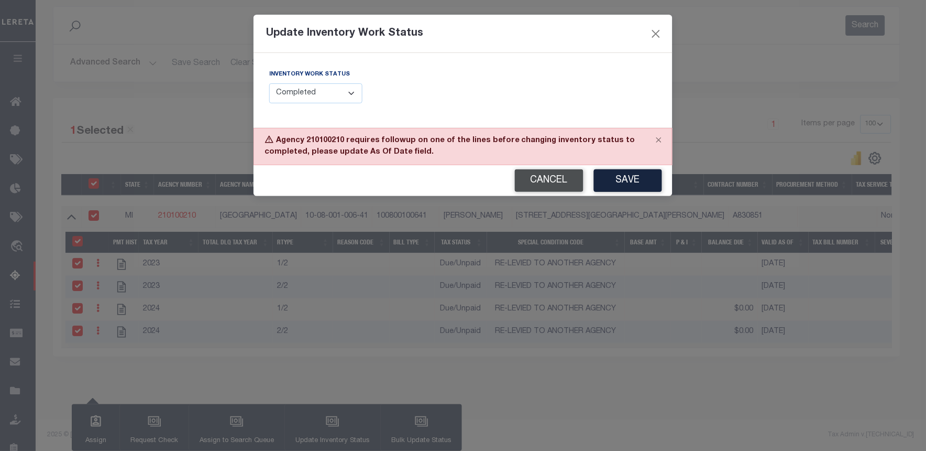
click at [568, 186] on button "Cancel" at bounding box center [549, 180] width 69 height 23
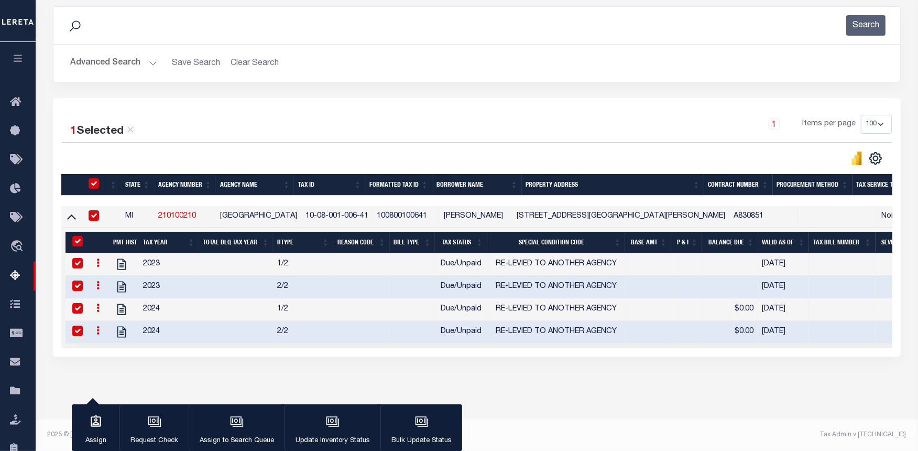
click at [93, 174] on th at bounding box center [92, 184] width 21 height 21
click at [96, 178] on input "checkbox" at bounding box center [94, 183] width 10 height 10
checkbox input "false"
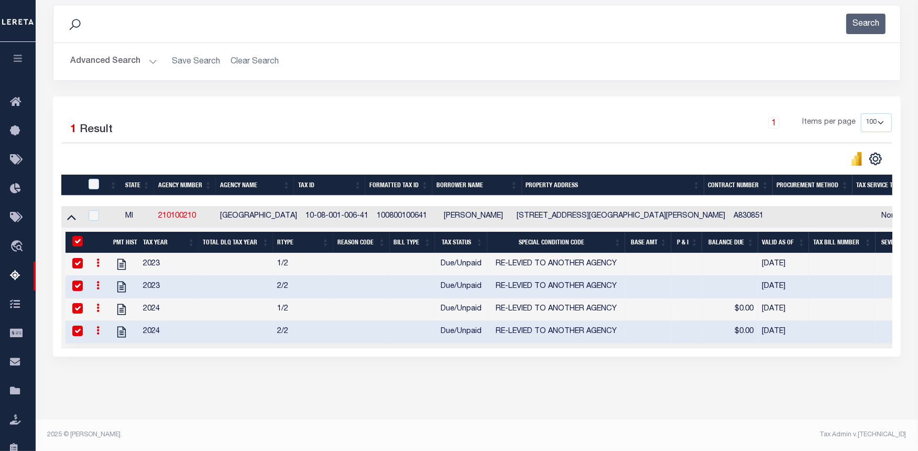
click at [77, 236] on input "&nbsp;" at bounding box center [77, 241] width 10 height 10
checkbox input "false"
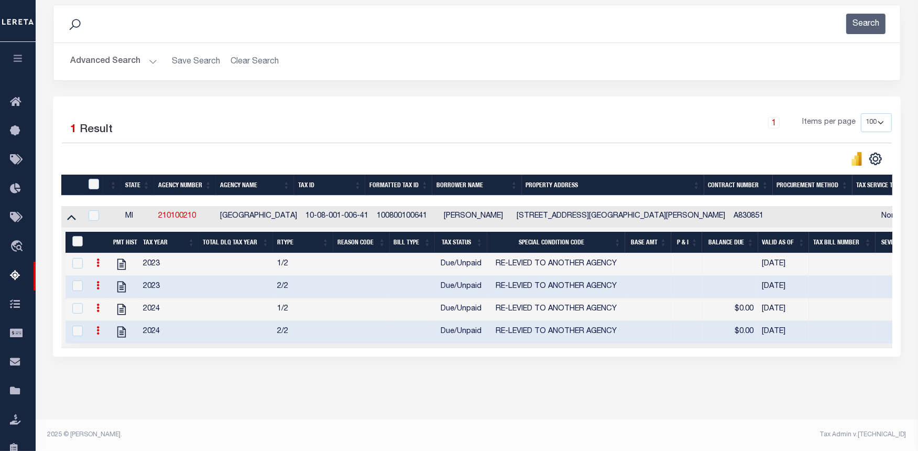
checkbox input "false"
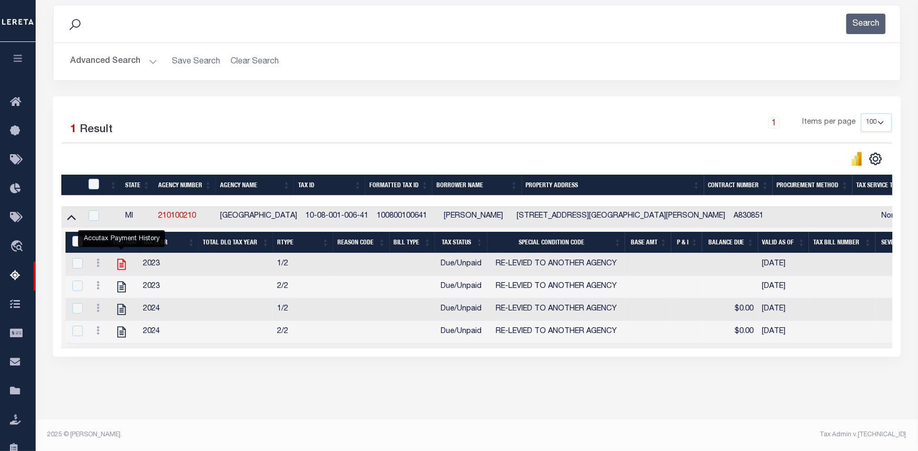
click at [123, 260] on icon "" at bounding box center [122, 264] width 14 height 14
checkbox input "true"
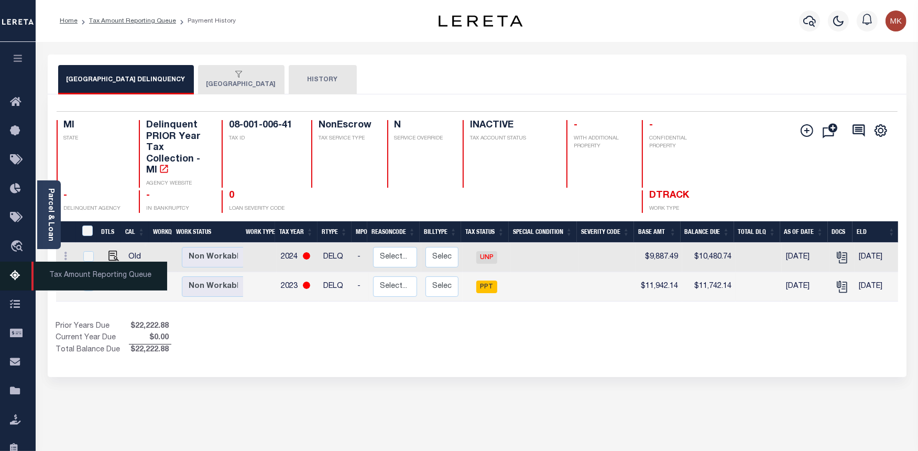
click at [17, 276] on icon at bounding box center [18, 275] width 17 height 13
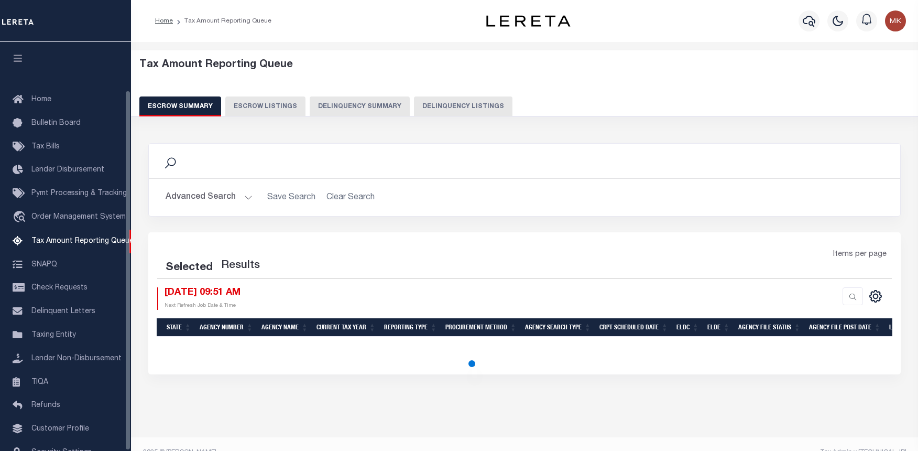
select select "100"
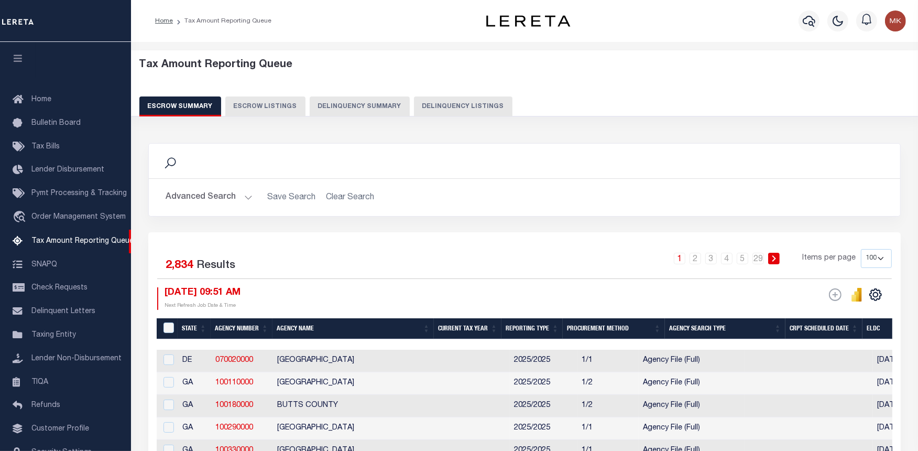
scroll to position [54, 0]
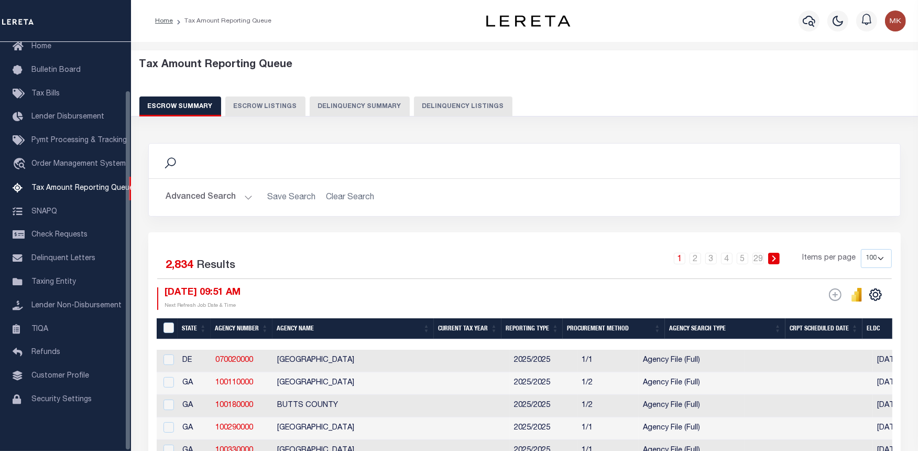
click at [415, 108] on button "Delinquency Listings" at bounding box center [463, 106] width 99 height 20
select select "100"
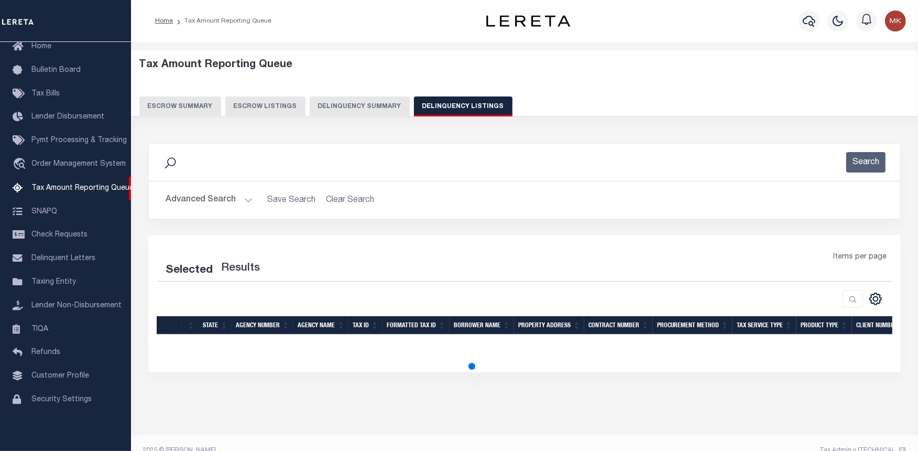
select select "100"
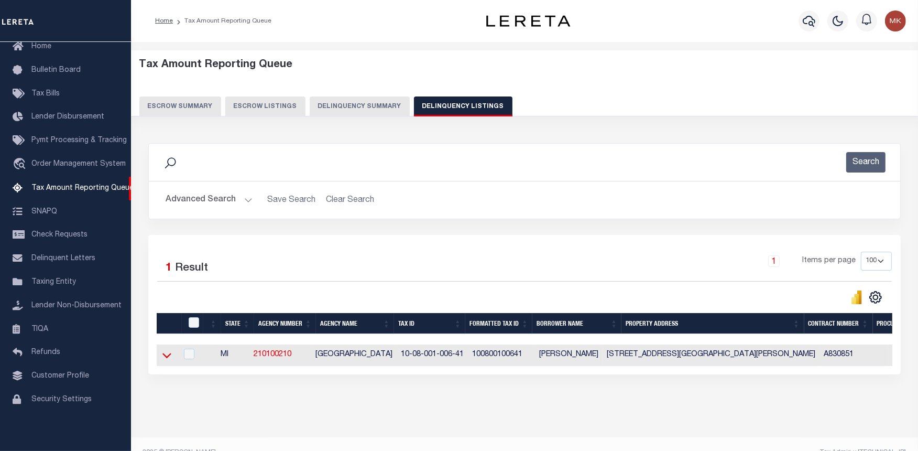
click at [169, 358] on icon at bounding box center [166, 355] width 9 height 5
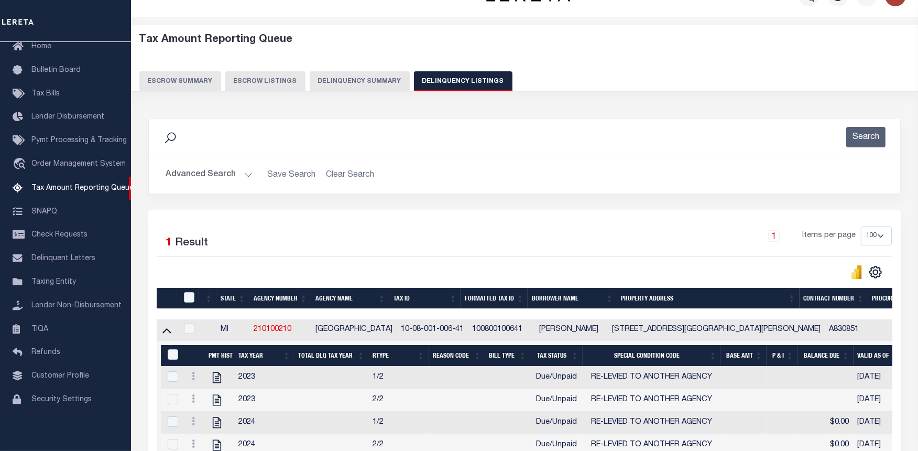
scroll to position [85, 0]
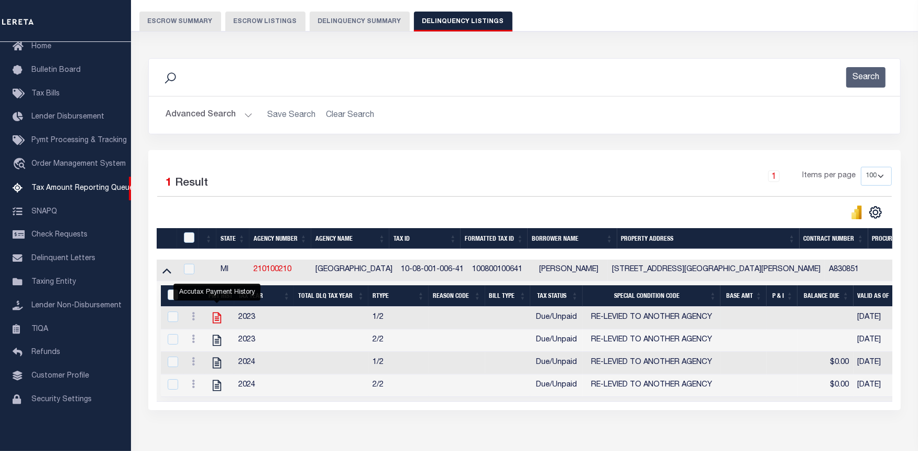
click at [217, 320] on icon "" at bounding box center [217, 317] width 8 height 11
checkbox input "true"
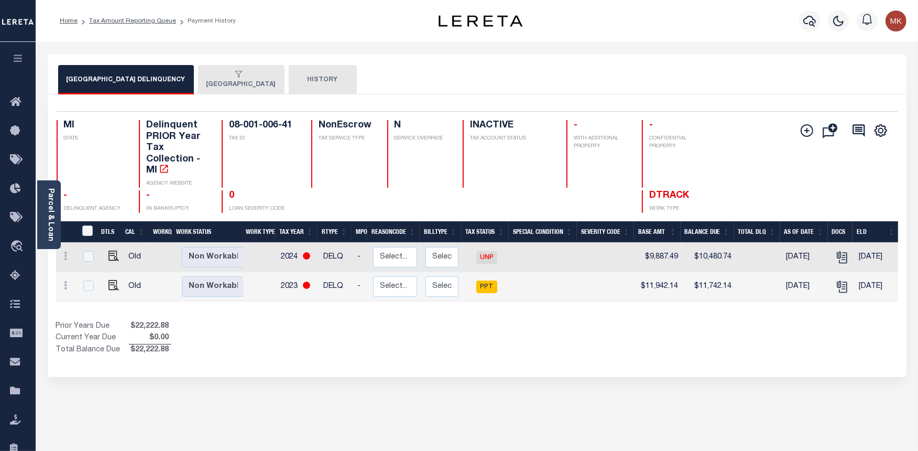
click at [236, 78] on icon "button" at bounding box center [239, 74] width 7 height 7
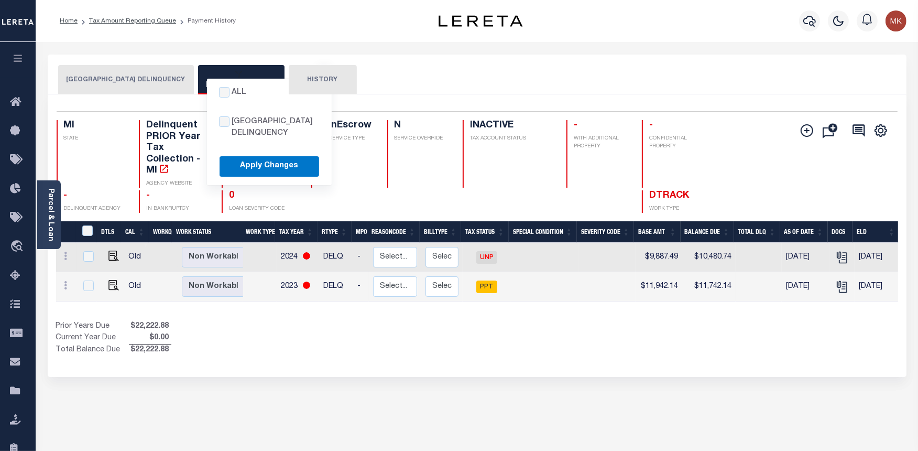
click at [250, 164] on button "Apply Changes" at bounding box center [270, 166] width 100 height 20
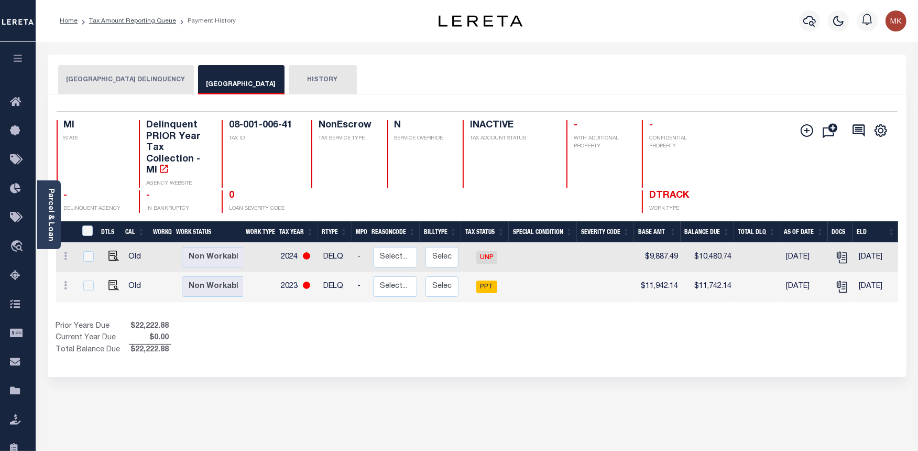
click at [227, 79] on div "All [GEOGRAPHIC_DATA] [GEOGRAPHIC_DATA] Applying..." at bounding box center [239, 74] width 66 height 9
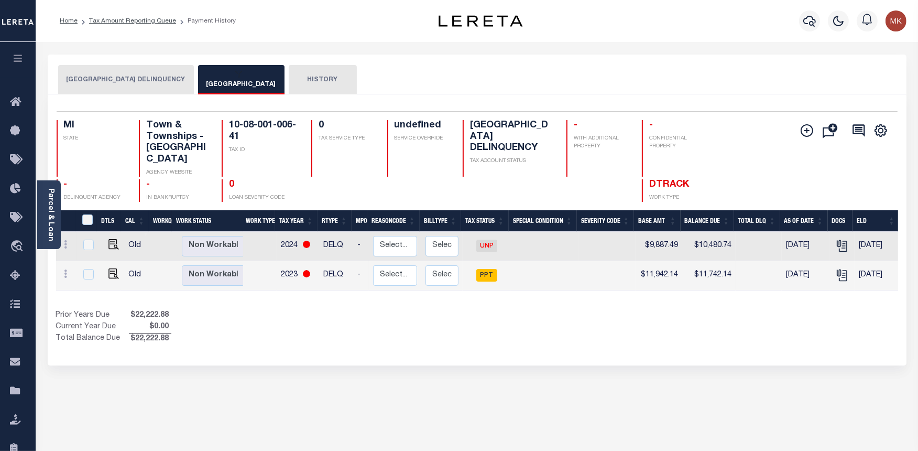
click at [147, 79] on button "[GEOGRAPHIC_DATA] DELINQUENCY" at bounding box center [126, 79] width 136 height 29
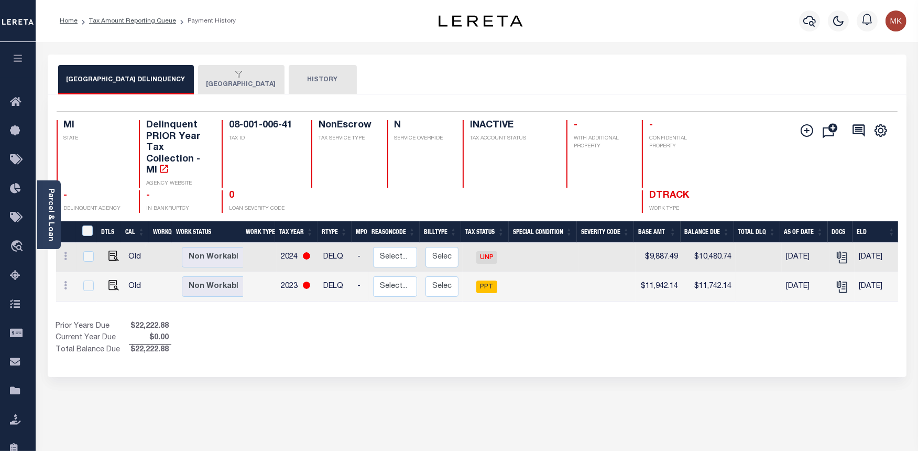
click at [208, 74] on div "All [GEOGRAPHIC_DATA] [GEOGRAPHIC_DATA] Applying..." at bounding box center [239, 74] width 66 height 9
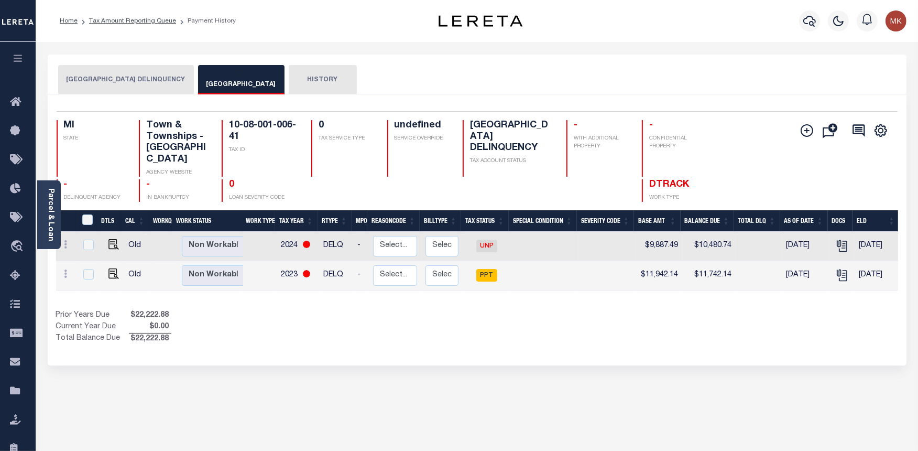
click at [149, 74] on button "[GEOGRAPHIC_DATA] DELINQUENCY" at bounding box center [126, 79] width 136 height 29
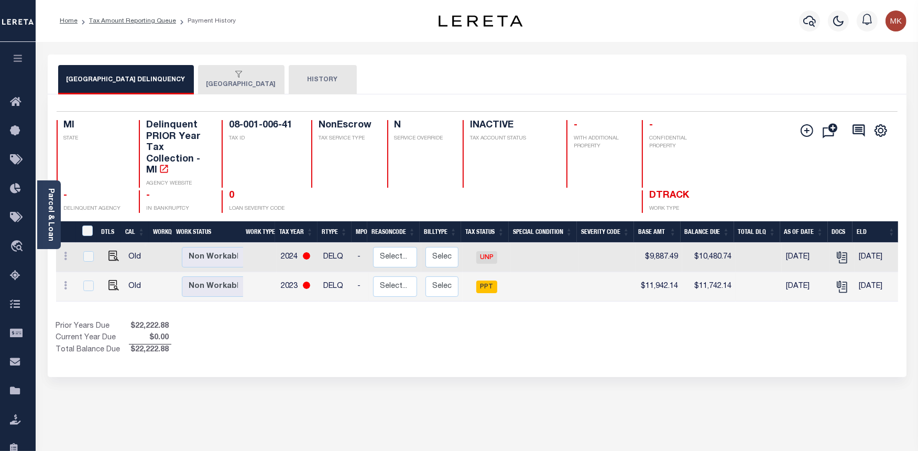
click at [223, 82] on button "All [GEOGRAPHIC_DATA] [GEOGRAPHIC_DATA] Applying... [GEOGRAPHIC_DATA]" at bounding box center [241, 79] width 86 height 29
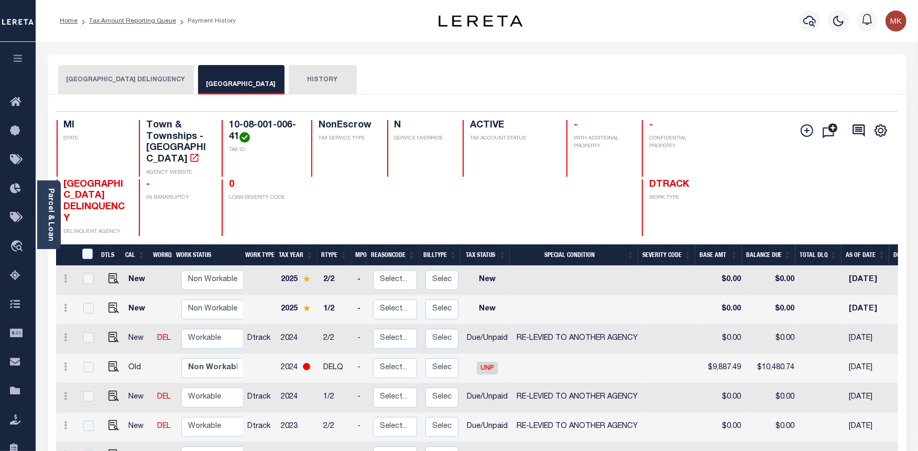
click at [126, 85] on button "[GEOGRAPHIC_DATA] DELINQUENCY" at bounding box center [126, 79] width 136 height 29
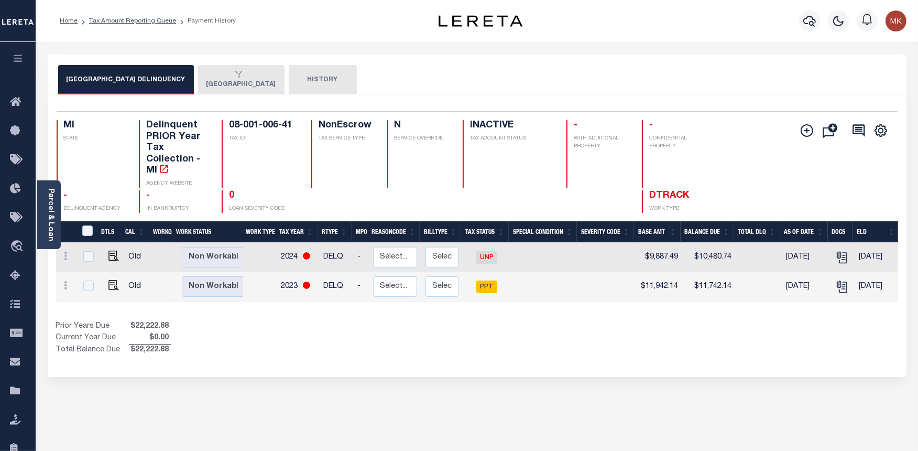
click at [206, 72] on div "All [GEOGRAPHIC_DATA] [GEOGRAPHIC_DATA] Applying..." at bounding box center [239, 74] width 66 height 9
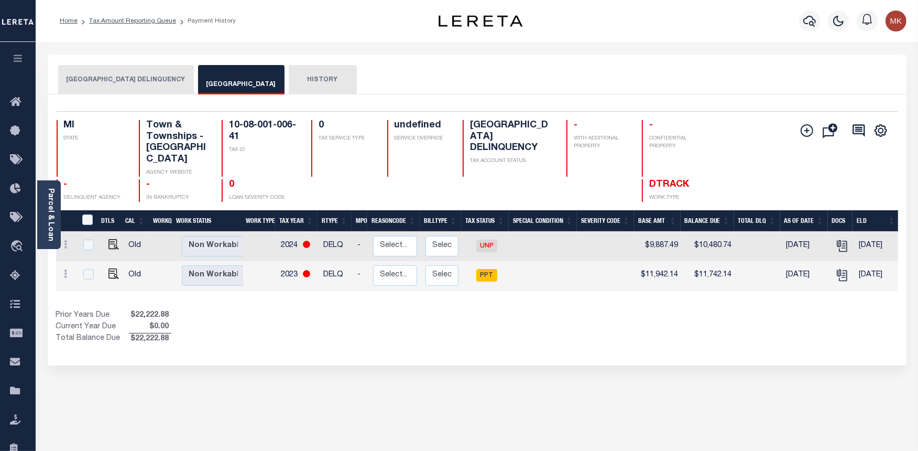
click at [111, 86] on button "[GEOGRAPHIC_DATA] DELINQUENCY" at bounding box center [126, 79] width 136 height 29
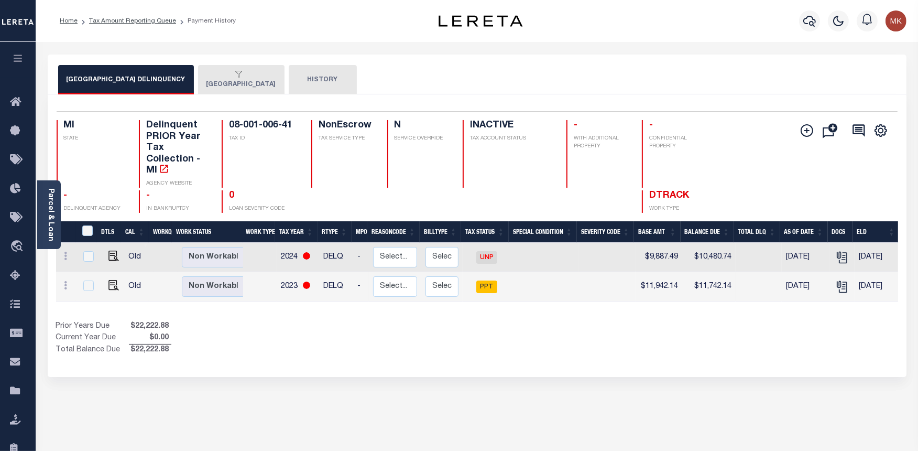
click at [236, 77] on icon "button" at bounding box center [239, 74] width 7 height 7
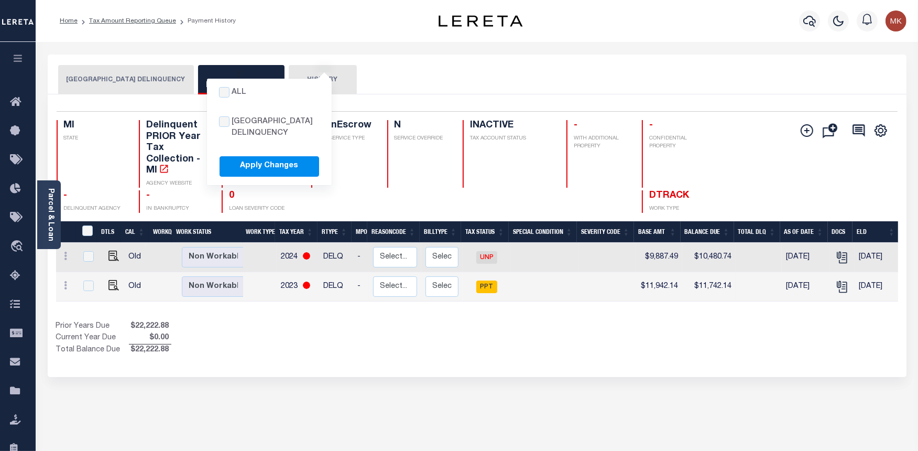
click at [546, 69] on div "BENZIE COUNTY DELINQUENCY All BENZIE COUNTY DELINQUENCY Apply Changes INLAND TO…" at bounding box center [477, 79] width 838 height 29
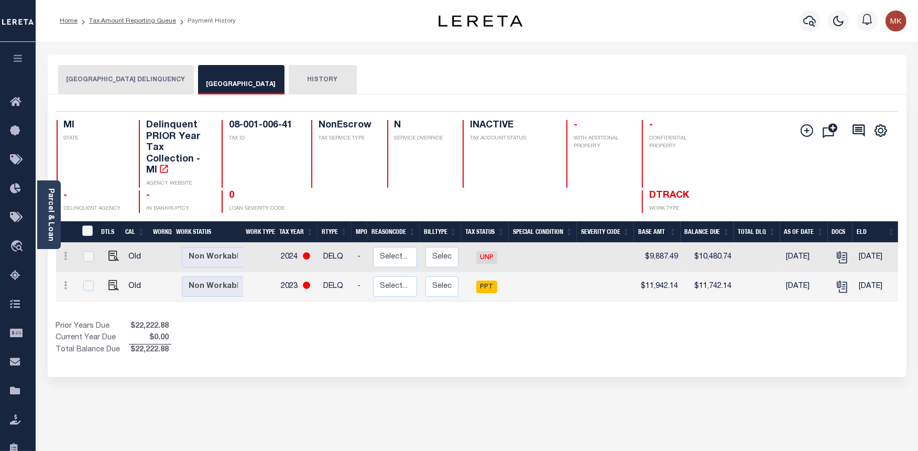
click at [234, 88] on button "All BENZIE COUNTY DELINQUENCY Apply Changes INLAND TOWNSHIP" at bounding box center [241, 79] width 86 height 29
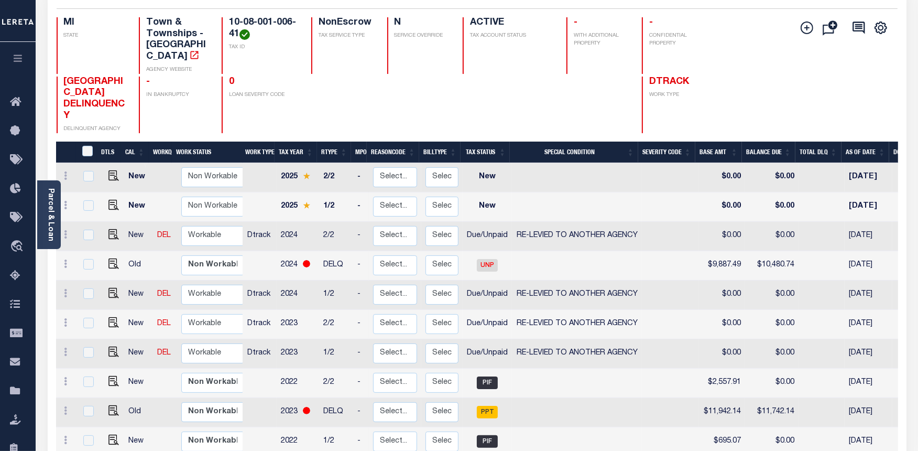
scroll to position [116, 0]
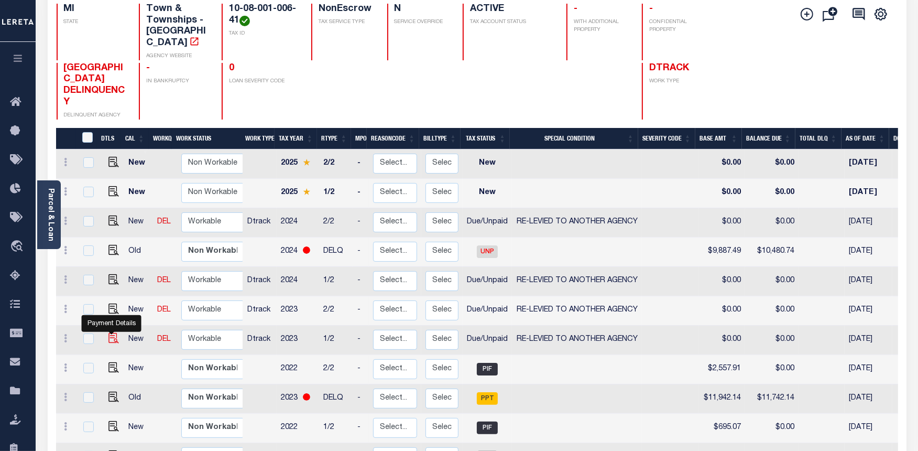
click at [113, 333] on img "" at bounding box center [113, 338] width 10 height 10
checkbox input "true"
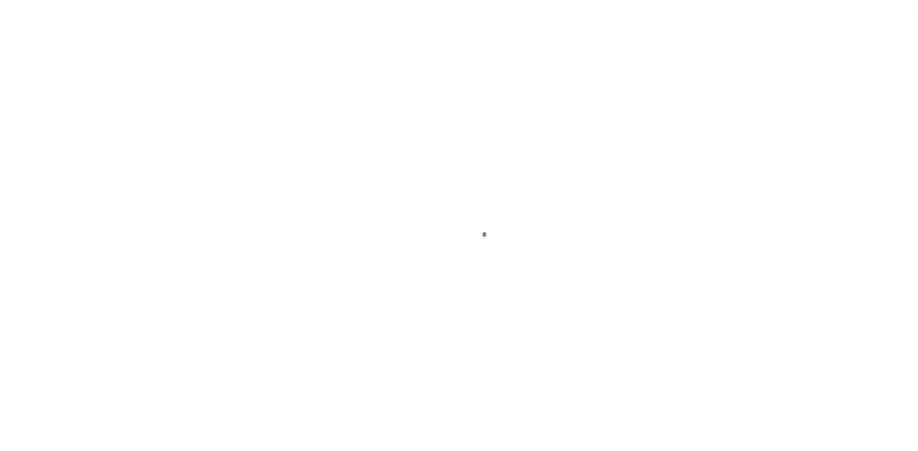
select select "DUE"
select select "31"
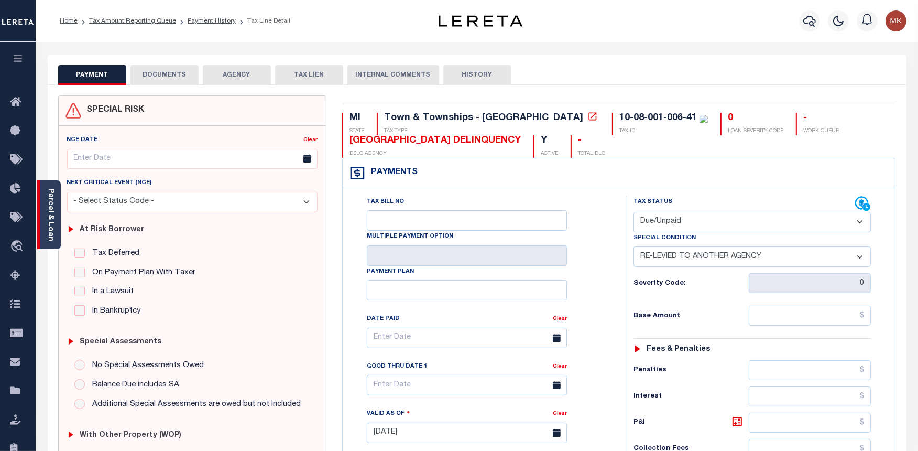
click at [45, 194] on div "Parcel & Loan" at bounding box center [49, 214] width 24 height 69
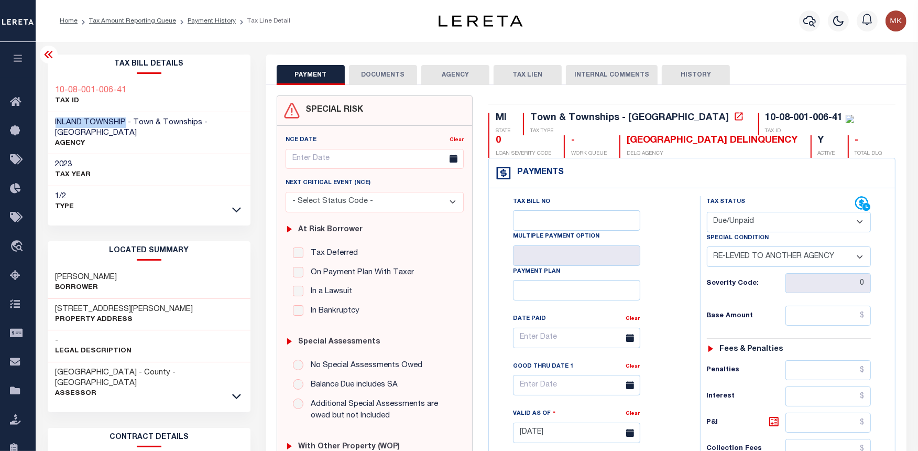
drag, startPoint x: 54, startPoint y: 121, endPoint x: 127, endPoint y: 121, distance: 72.3
click at [127, 121] on h3 "INLAND TOWNSHIP - Town & Townships - MI" at bounding box center [149, 127] width 187 height 21
copy span "INLAND TOWNSHIP"
click at [734, 117] on icon at bounding box center [739, 116] width 10 height 10
click at [140, 299] on div "3913 LAKE ANN ROAD Property Address" at bounding box center [149, 315] width 203 height 32
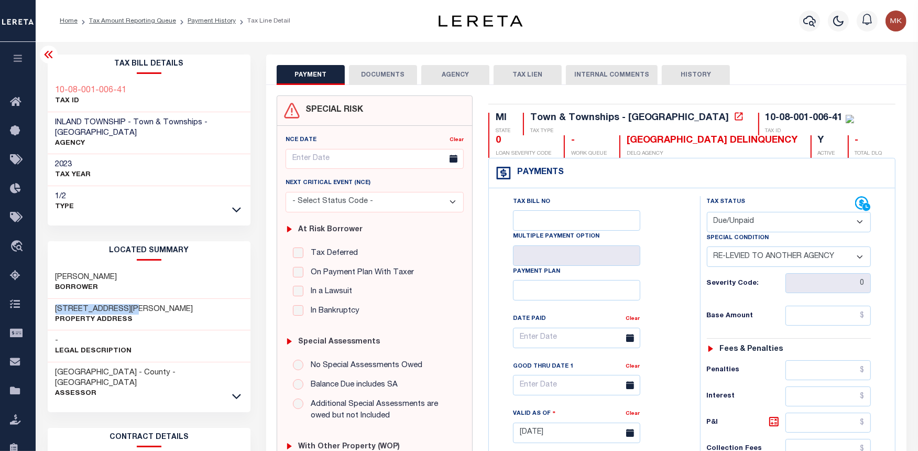
drag, startPoint x: 140, startPoint y: 296, endPoint x: 55, endPoint y: 298, distance: 84.9
click at [55, 299] on div "3913 LAKE ANN ROAD Property Address" at bounding box center [149, 315] width 203 height 32
copy h3 "[STREET_ADDRESS][PERSON_NAME]"
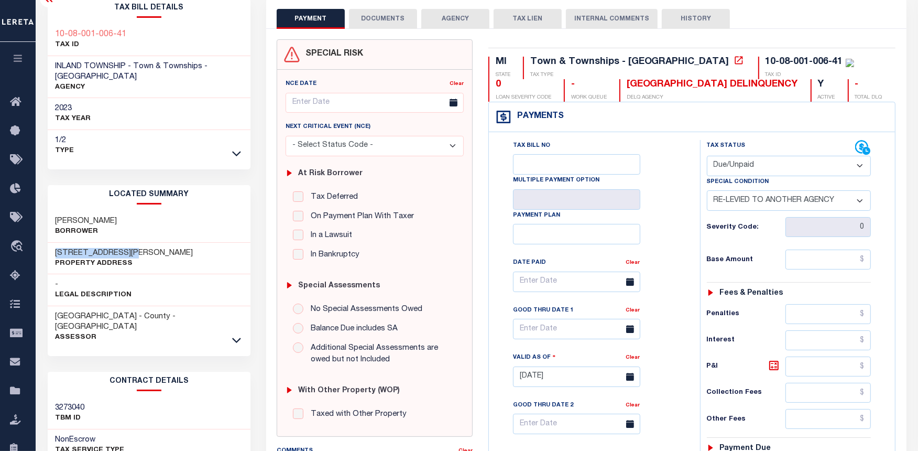
scroll to position [58, 0]
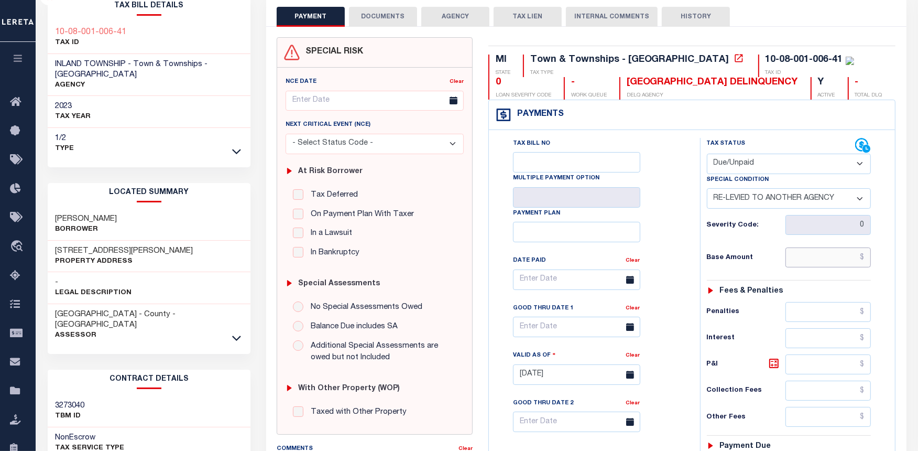
click at [832, 253] on input "text" at bounding box center [829, 257] width 86 height 20
paste input "7,589.51"
type input "$7,589.51"
type input "[DATE]"
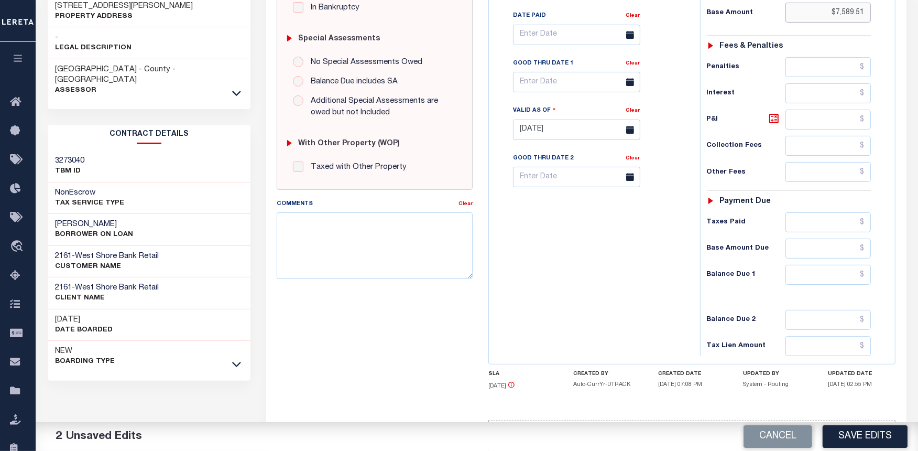
scroll to position [346, 0]
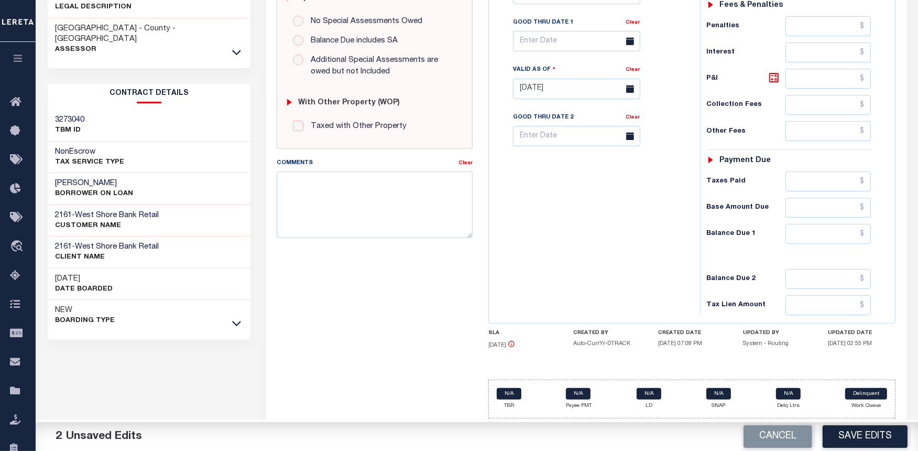
click at [826, 223] on div "Tax Status Status - Select Status Code -" at bounding box center [792, 83] width 185 height 463
click at [826, 234] on input "text" at bounding box center [829, 234] width 86 height 20
paste input "7,742.05"
type input "$7,742.05"
click at [772, 79] on icon at bounding box center [774, 77] width 6 height 6
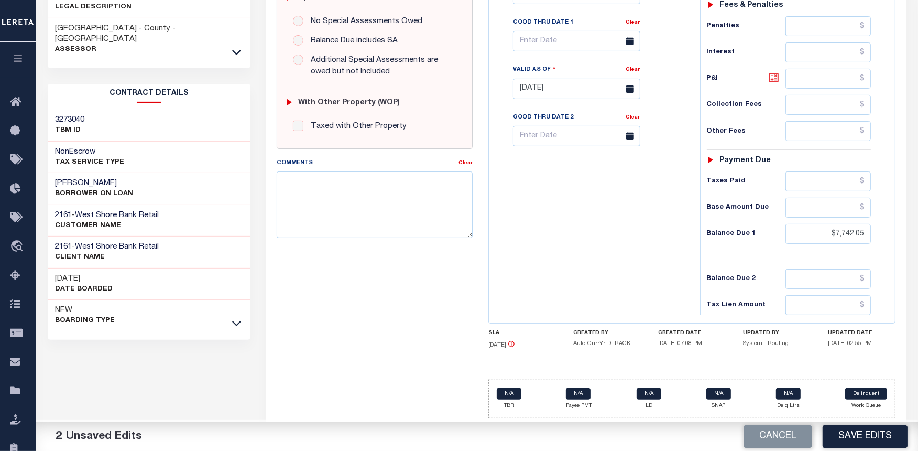
type input "$152.54"
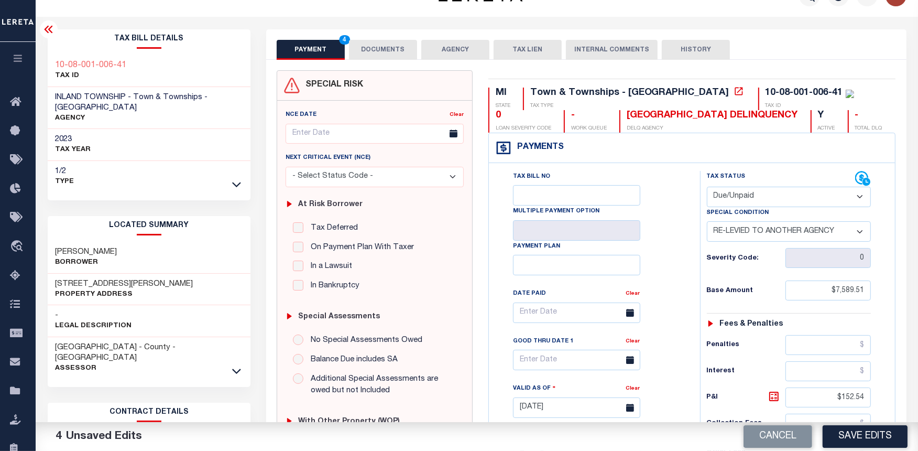
scroll to position [0, 0]
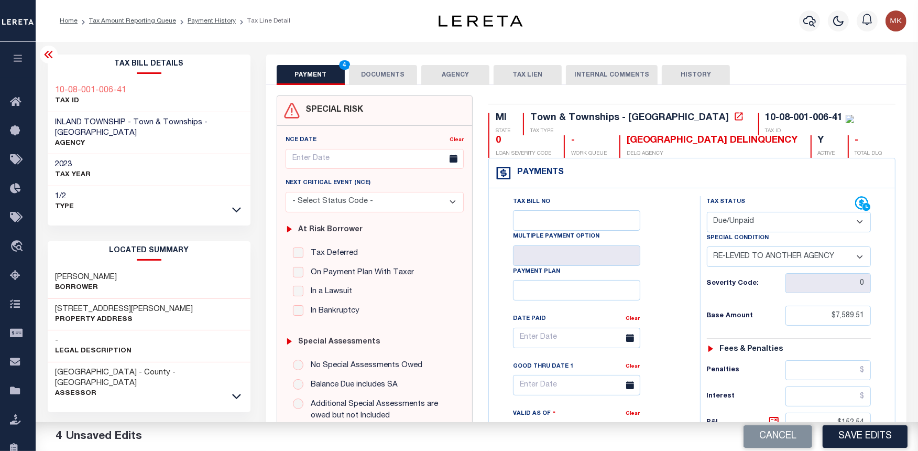
click at [401, 77] on button "DOCUMENTS" at bounding box center [383, 75] width 68 height 20
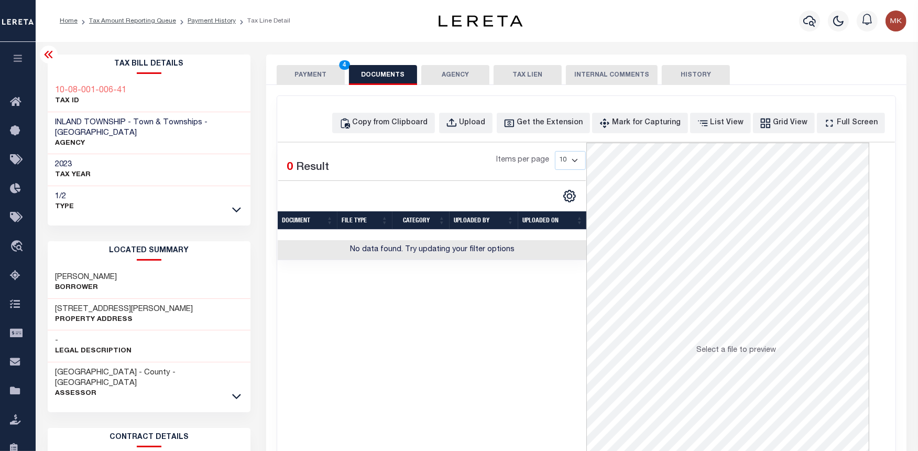
click at [334, 74] on button "PAYMENT 4" at bounding box center [311, 75] width 68 height 20
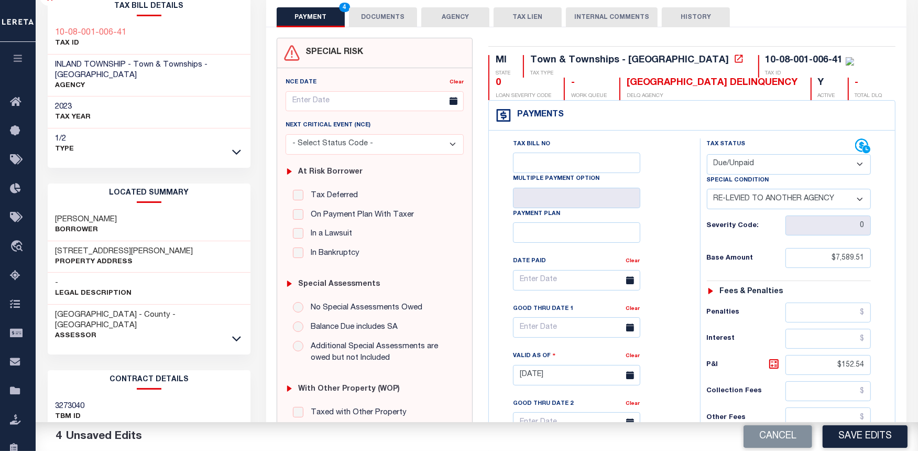
scroll to position [58, 0]
click at [543, 326] on input "text" at bounding box center [576, 327] width 127 height 20
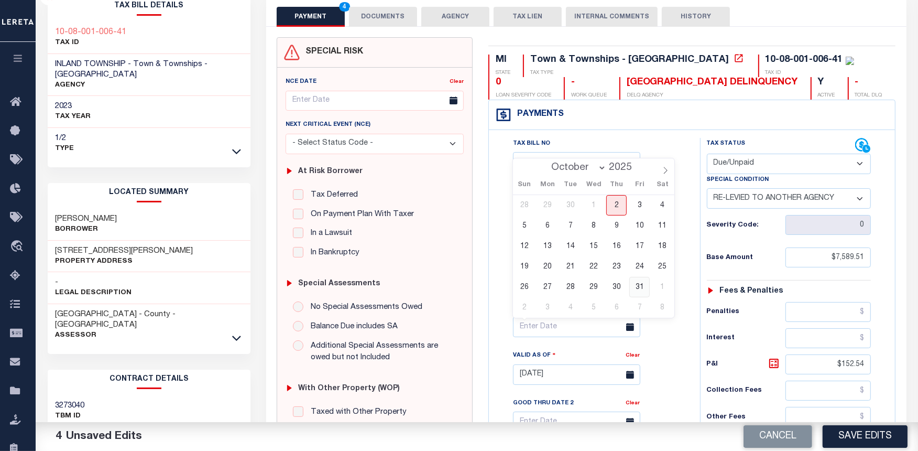
click at [646, 281] on span "31" at bounding box center [639, 287] width 20 height 20
type input "10/31/2025"
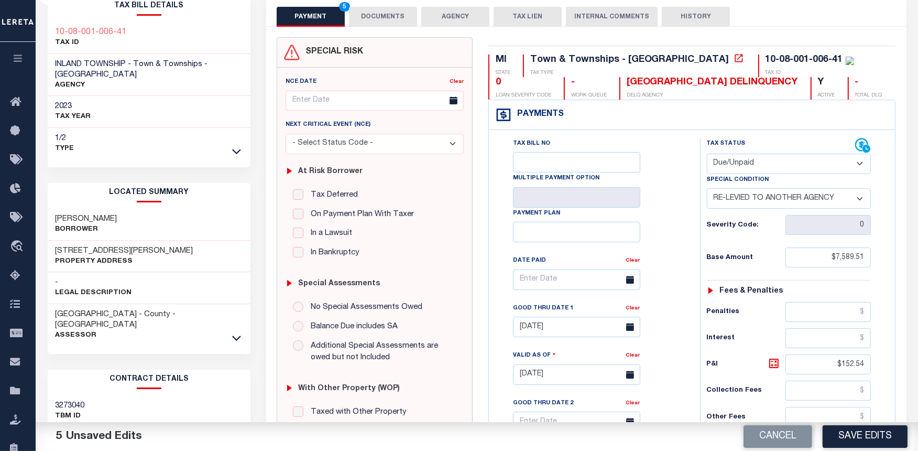
click at [389, 16] on button "DOCUMENTS" at bounding box center [383, 17] width 68 height 20
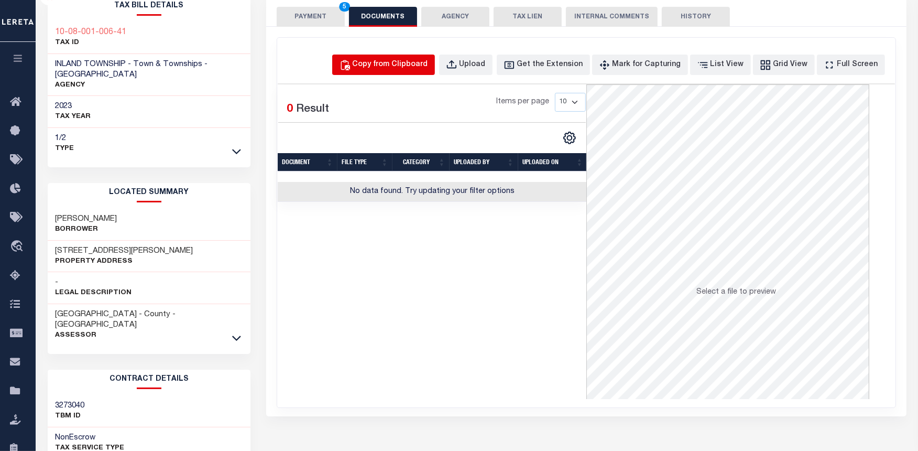
click at [399, 64] on div "Copy from Clipboard" at bounding box center [390, 65] width 75 height 12
select select "POP"
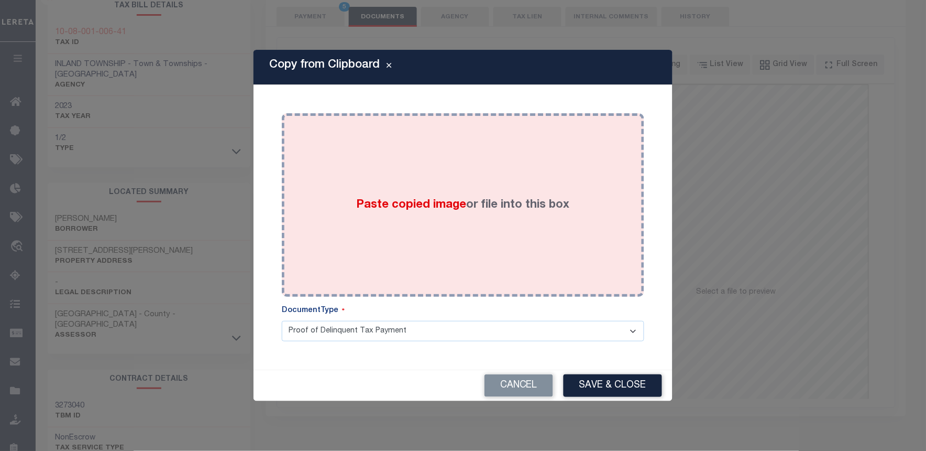
click at [483, 214] on div "Paste copied image or file into this box" at bounding box center [463, 205] width 347 height 168
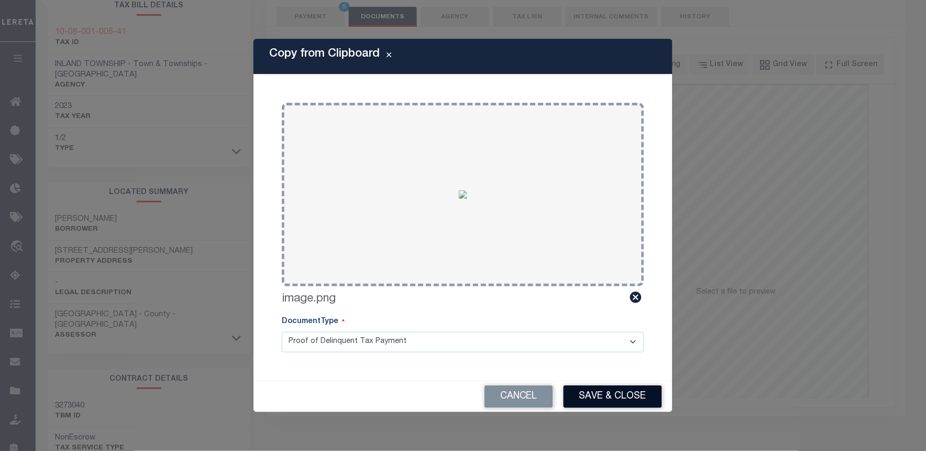
click at [631, 389] on button "Save & Close" at bounding box center [613, 396] width 99 height 23
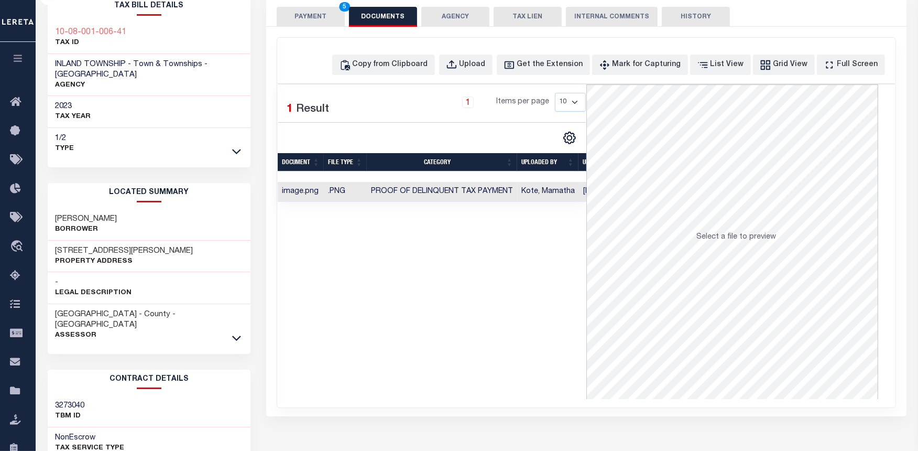
click at [311, 17] on button "PAYMENT 5" at bounding box center [311, 17] width 68 height 20
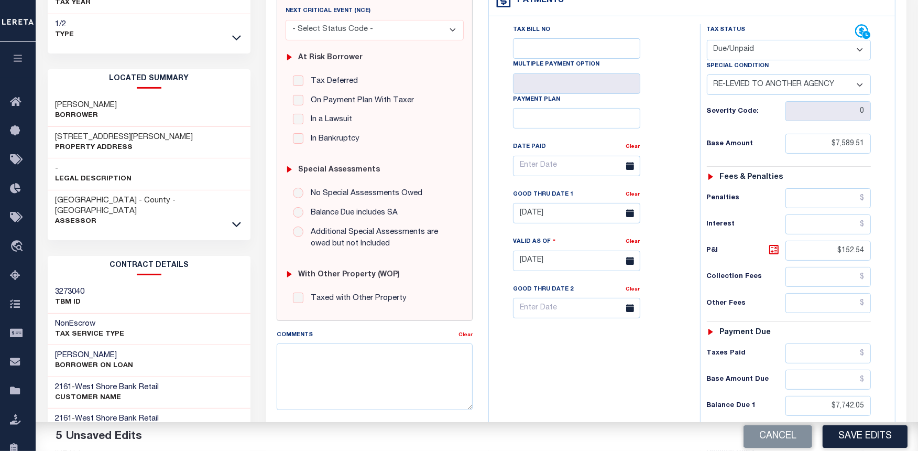
scroll to position [174, 0]
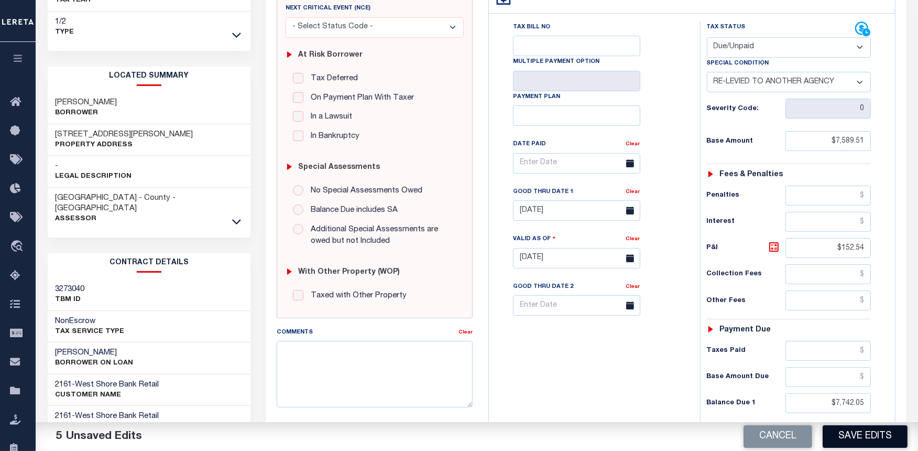
click at [885, 442] on button "Save Edits" at bounding box center [865, 436] width 85 height 23
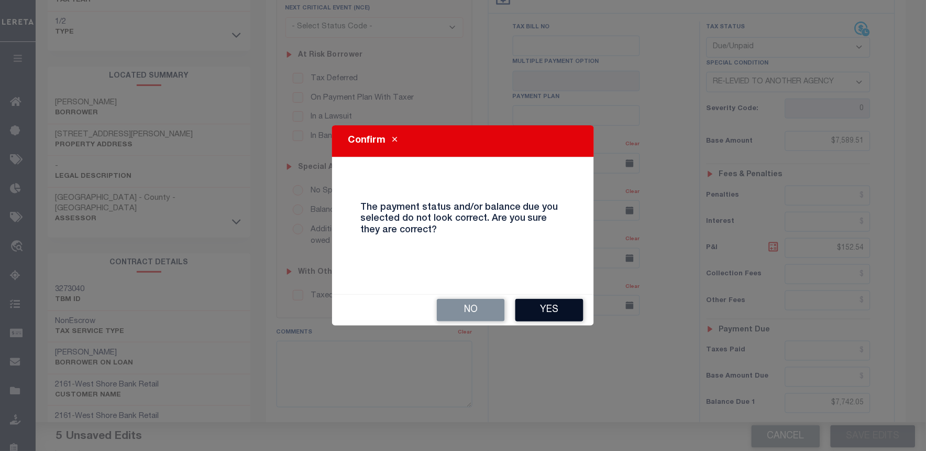
click at [532, 311] on button "Yes" at bounding box center [550, 310] width 68 height 23
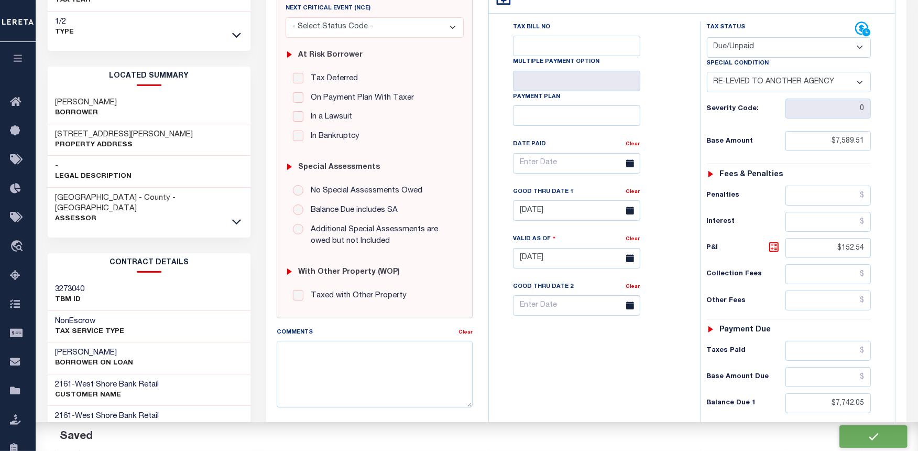
checkbox input "false"
type input "$7,589.51"
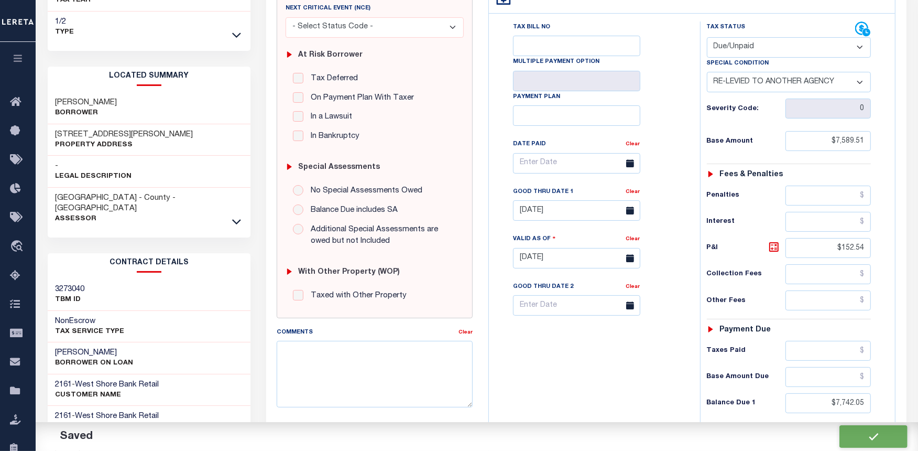
type input "$152.54"
type input "$7,742.05"
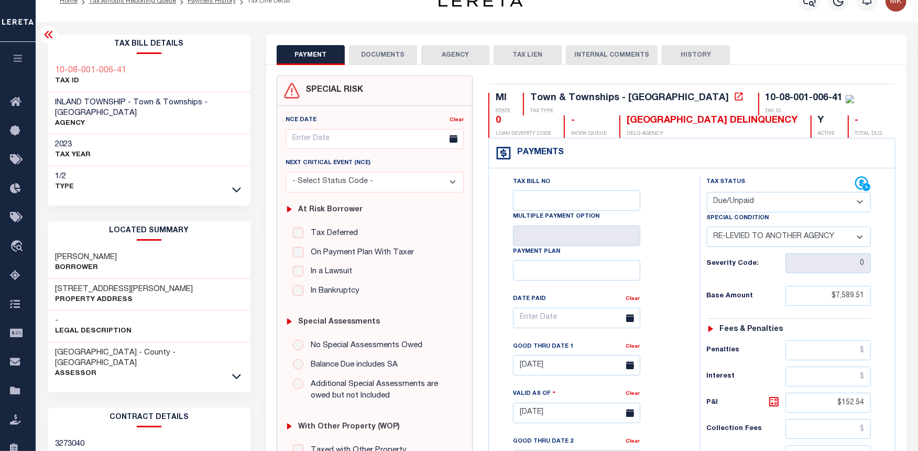
scroll to position [0, 0]
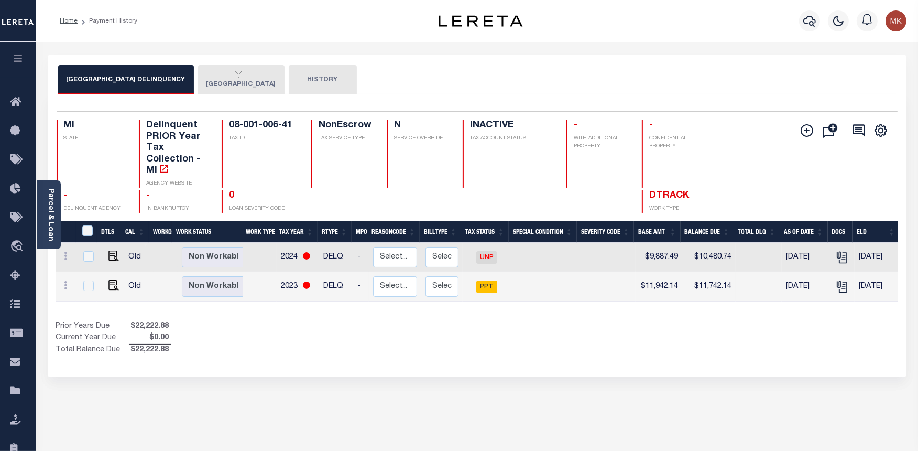
click at [208, 73] on div "button" at bounding box center [239, 74] width 66 height 9
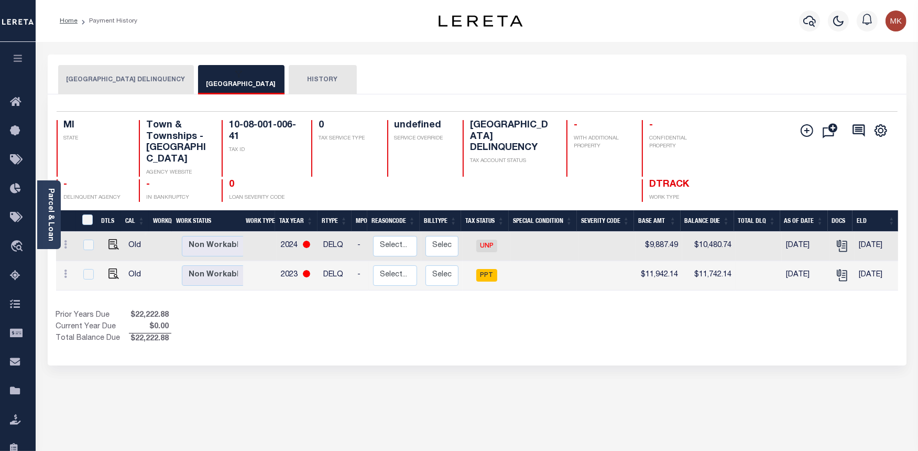
click at [237, 87] on button "[GEOGRAPHIC_DATA]" at bounding box center [241, 79] width 86 height 29
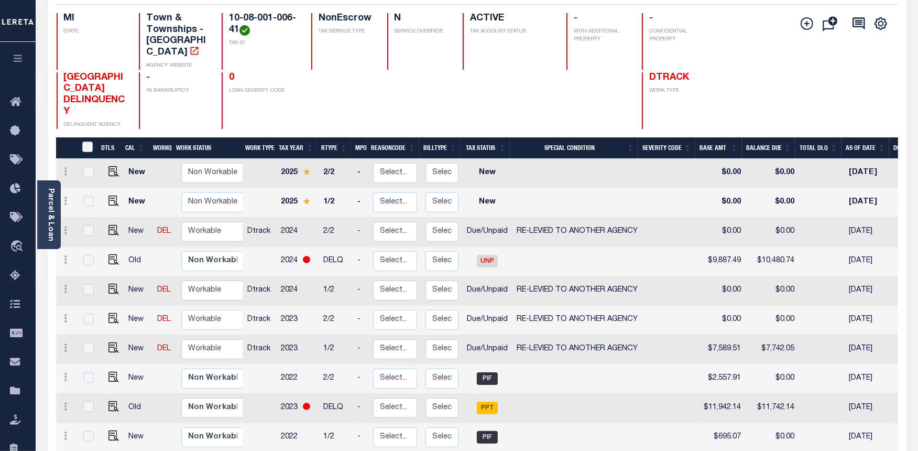
scroll to position [174, 0]
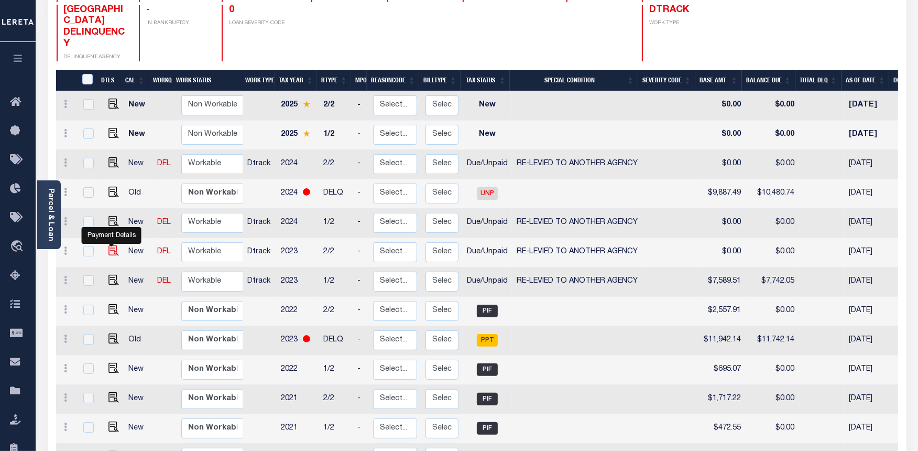
click at [108, 245] on img "" at bounding box center [113, 250] width 10 height 10
checkbox input "true"
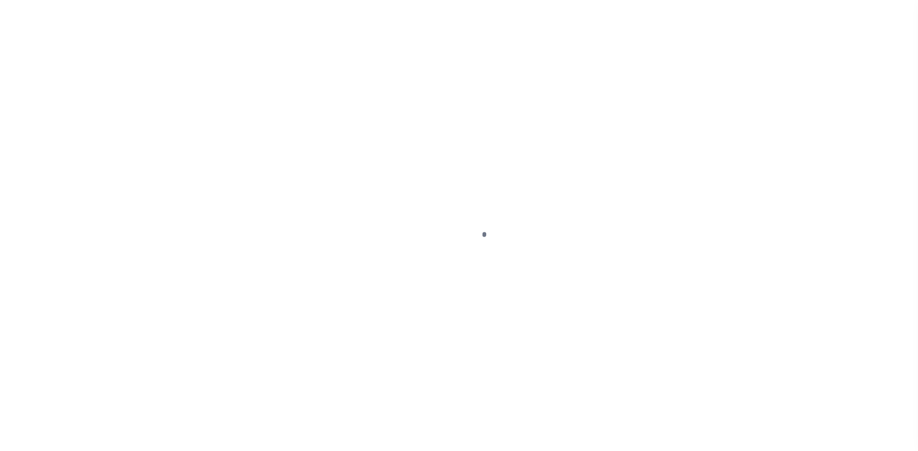
select select "DUE"
select select "31"
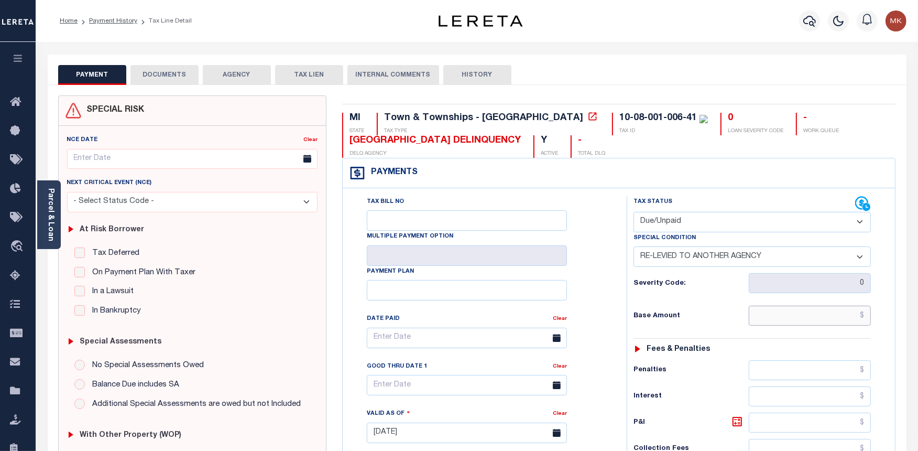
click at [787, 320] on input "text" at bounding box center [810, 316] width 122 height 20
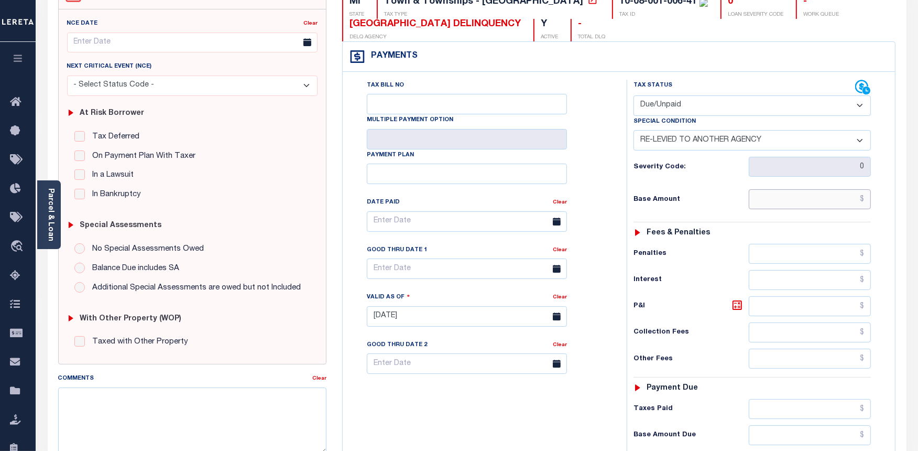
scroll to position [174, 0]
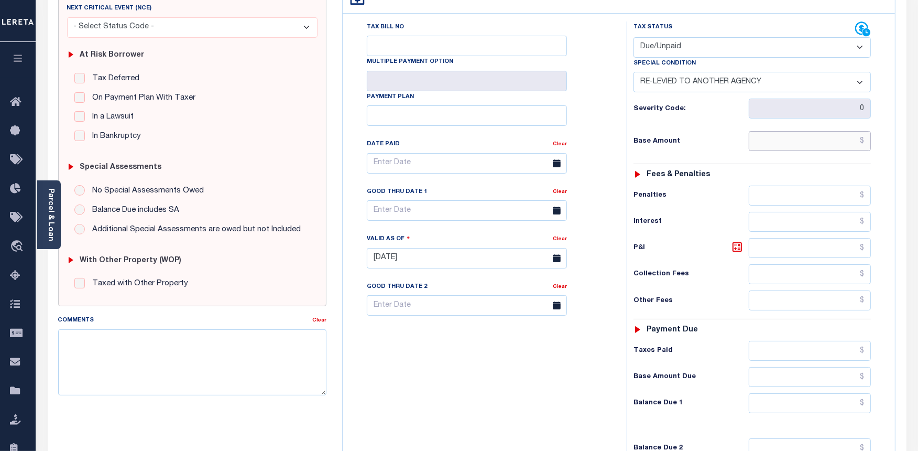
click at [829, 134] on input "text" at bounding box center [810, 141] width 122 height 20
paste input "7,589.51"
type input "$7,589.51"
type input "[DATE]"
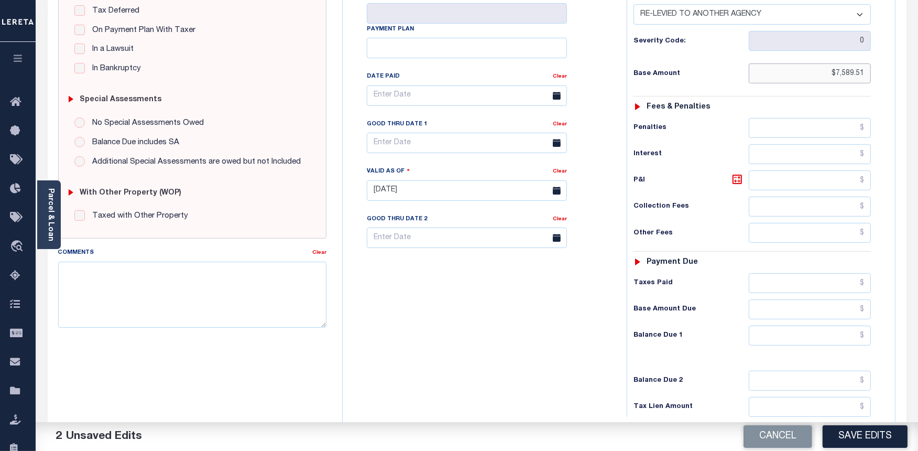
scroll to position [291, 0]
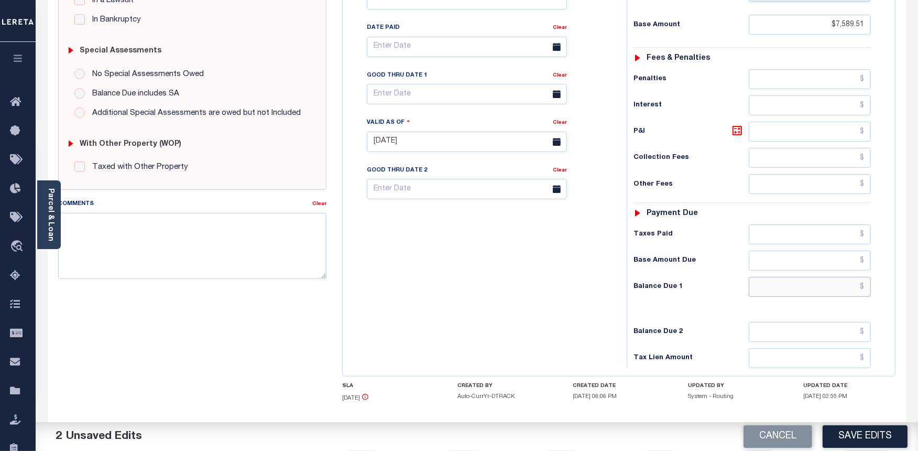
click at [794, 295] on input "text" at bounding box center [810, 287] width 122 height 20
paste input "7,742.05"
type input "$7,742.05"
click at [738, 134] on icon at bounding box center [737, 130] width 6 height 6
type input "$152.54"
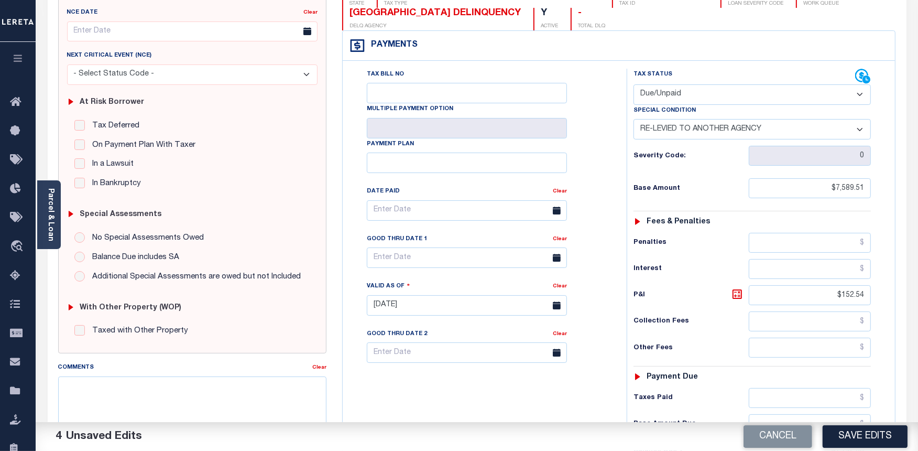
scroll to position [116, 0]
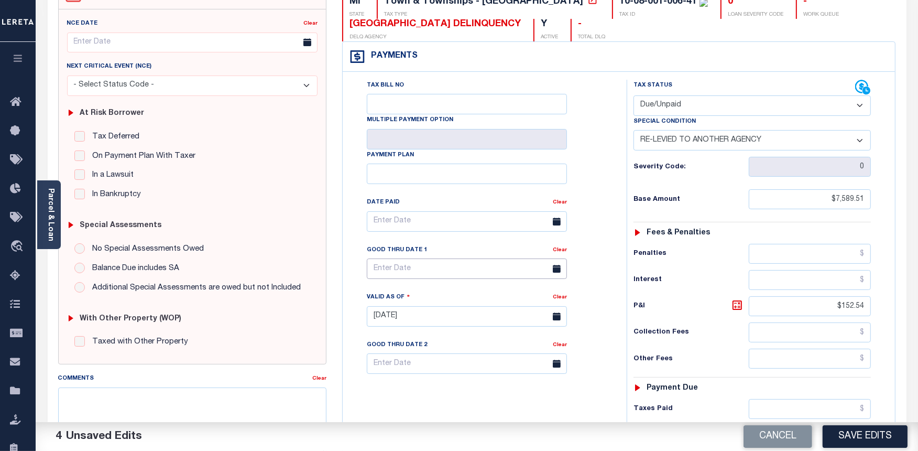
click at [430, 273] on input "text" at bounding box center [467, 268] width 200 height 20
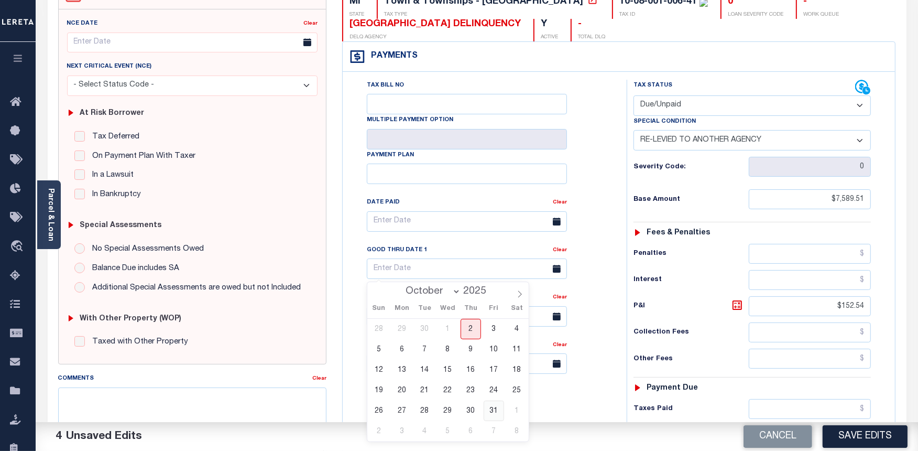
click at [500, 413] on span "31" at bounding box center [494, 410] width 20 height 20
type input "10/31/2025"
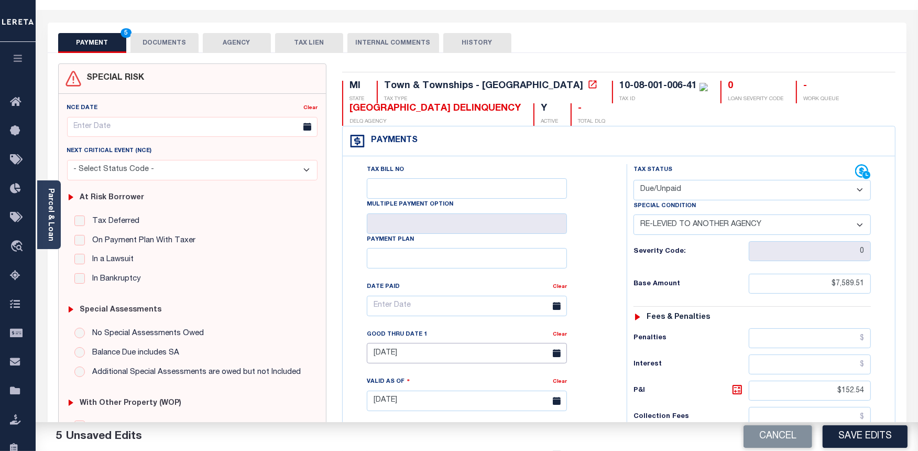
scroll to position [0, 0]
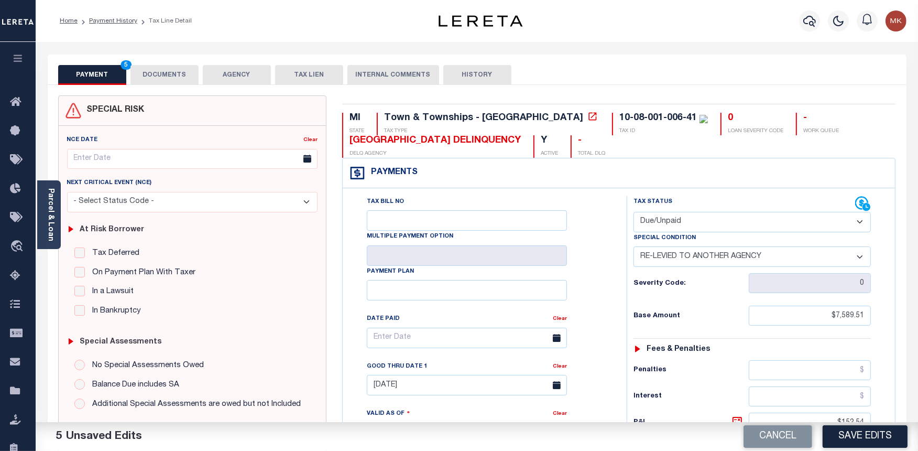
click at [159, 74] on button "DOCUMENTS" at bounding box center [164, 75] width 68 height 20
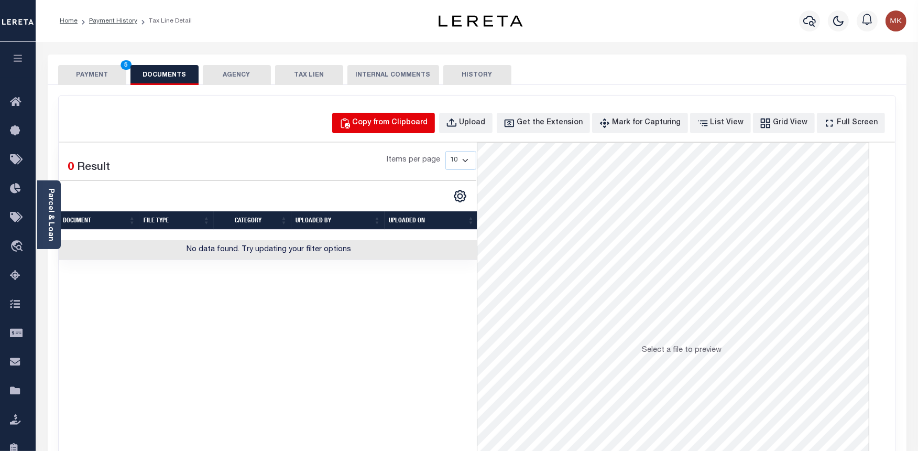
click at [401, 119] on div "Copy from Clipboard" at bounding box center [390, 123] width 75 height 12
select select "POP"
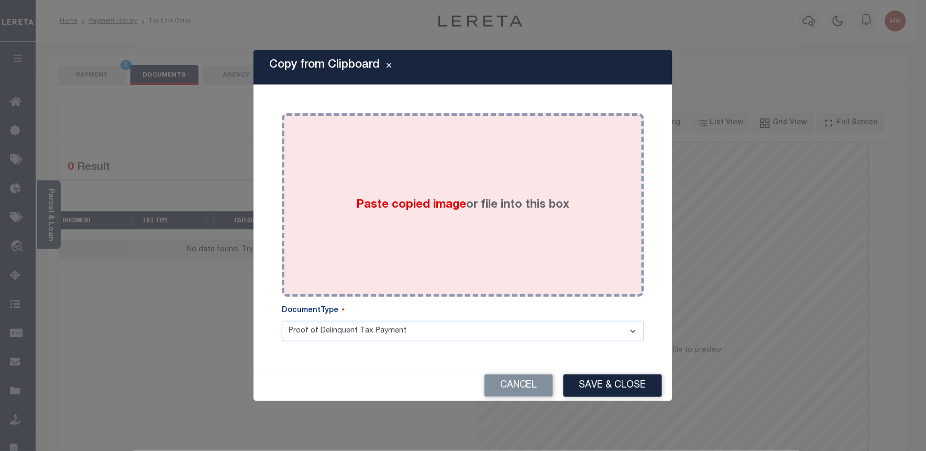
click at [455, 197] on label "Paste copied image or file into this box" at bounding box center [463, 205] width 213 height 17
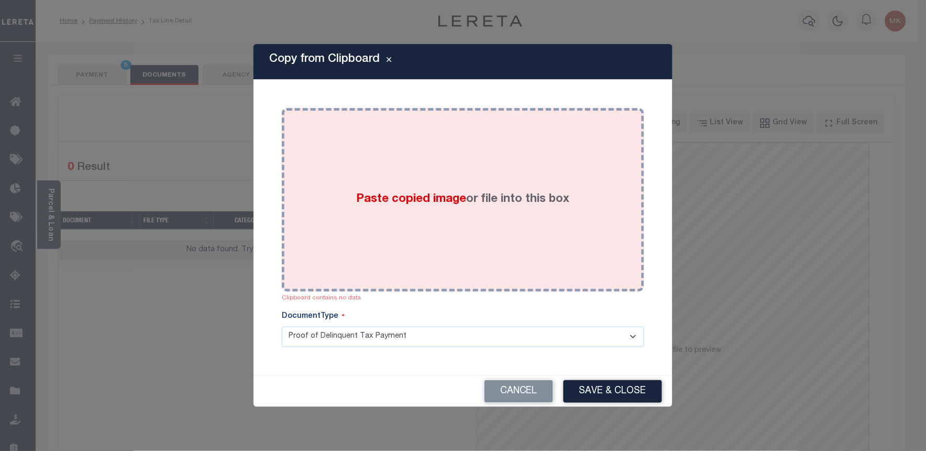
click at [444, 193] on span "Paste copied image" at bounding box center [412, 199] width 110 height 12
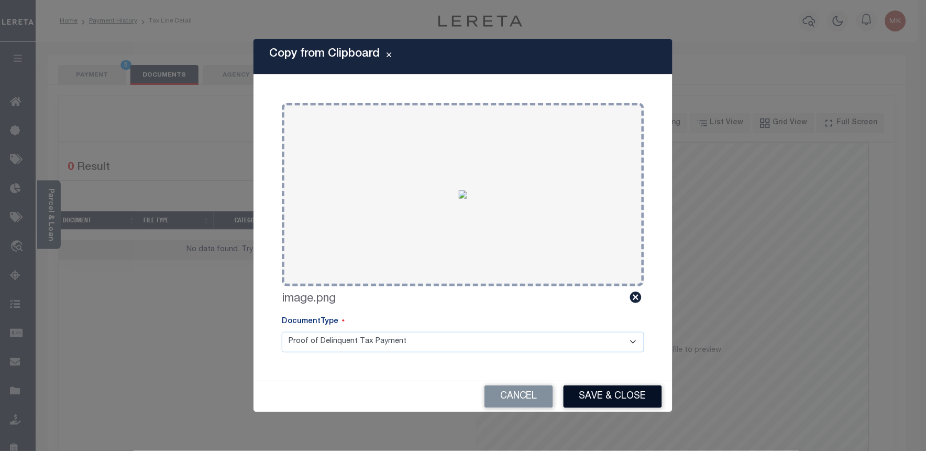
click at [626, 397] on button "Save & Close" at bounding box center [613, 396] width 99 height 23
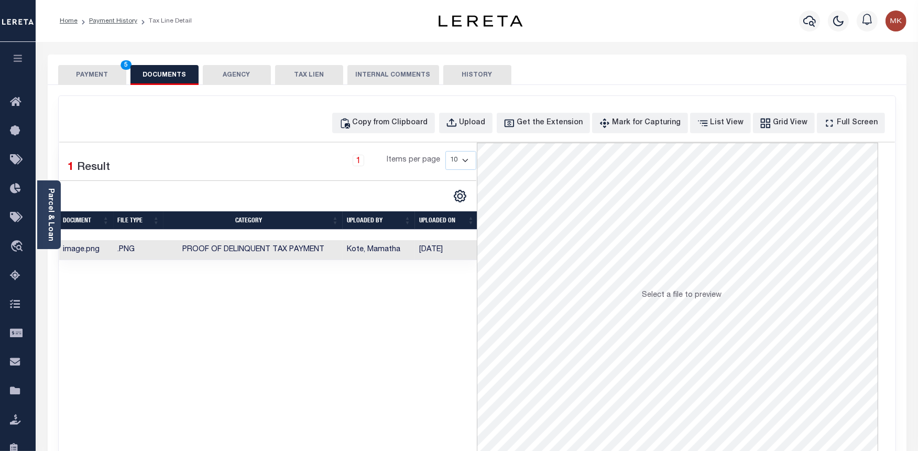
click at [89, 75] on button "PAYMENT 5" at bounding box center [92, 75] width 68 height 20
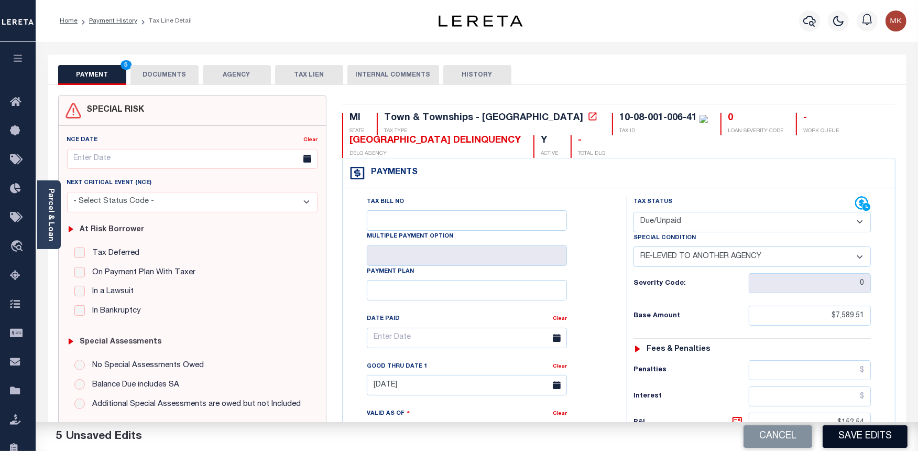
click at [866, 442] on button "Save Edits" at bounding box center [865, 436] width 85 height 23
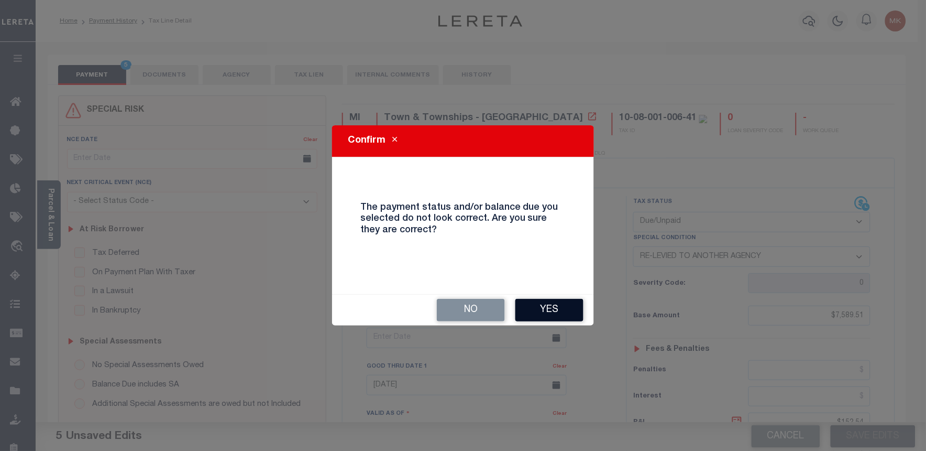
click at [551, 310] on button "Yes" at bounding box center [550, 310] width 68 height 23
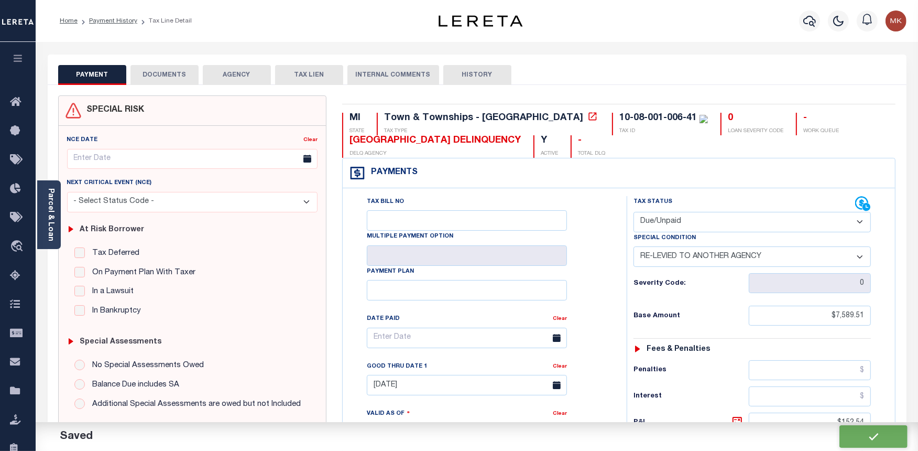
checkbox input "false"
type input "$7,589.51"
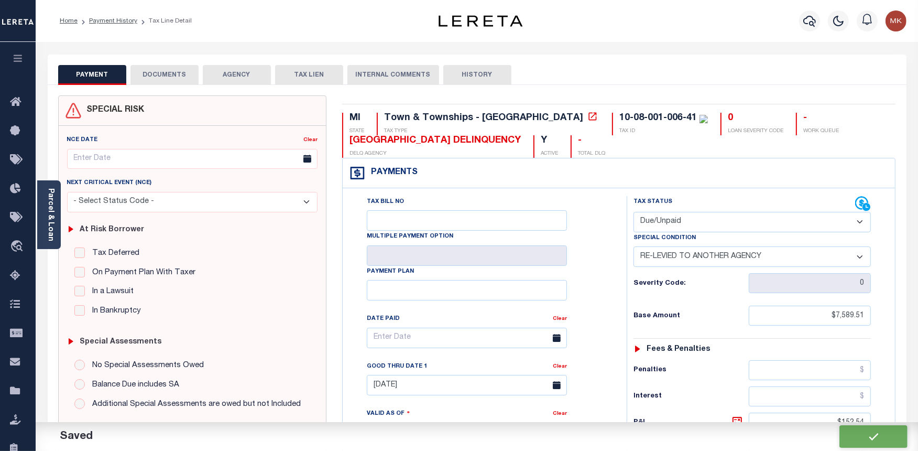
type input "$152.54"
type input "$7,742.05"
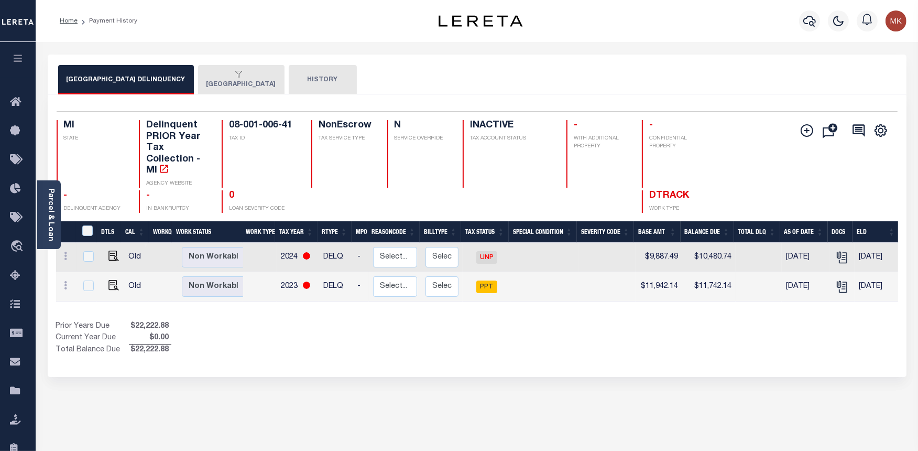
click at [198, 90] on button "[GEOGRAPHIC_DATA]" at bounding box center [241, 79] width 86 height 29
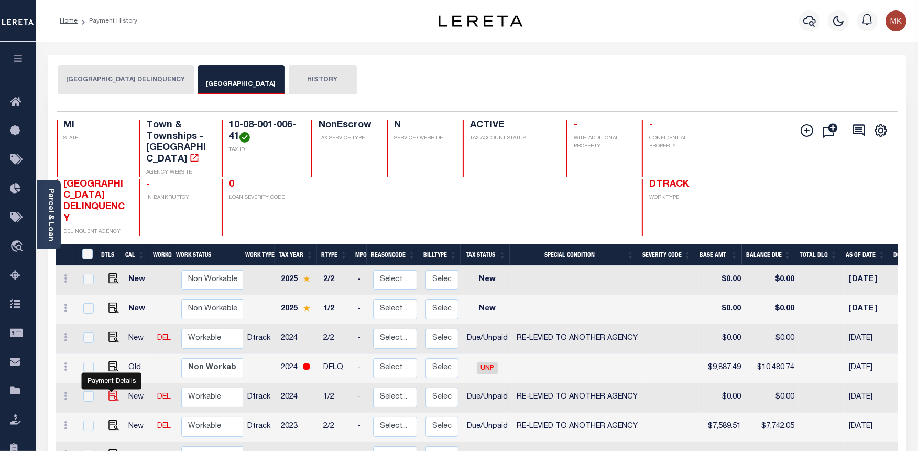
click at [108, 390] on img "" at bounding box center [113, 395] width 10 height 10
checkbox input "true"
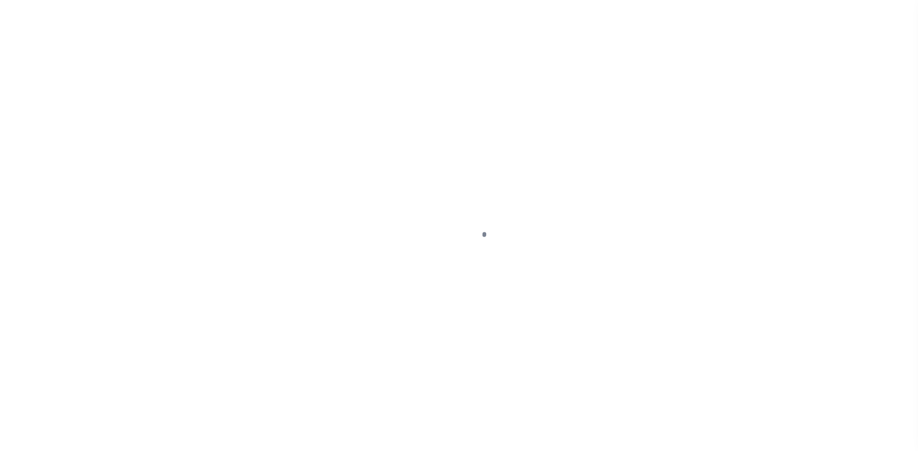
select select "DUE"
select select "31"
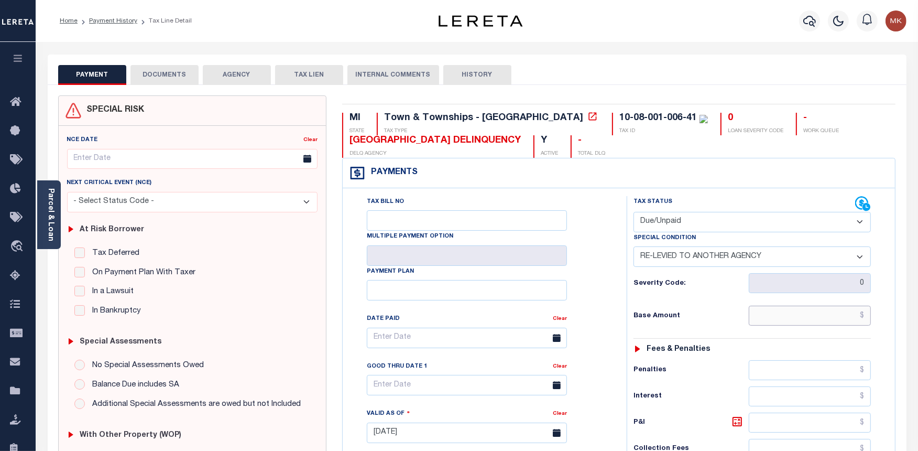
click at [782, 318] on input "text" at bounding box center [810, 316] width 122 height 20
click at [793, 323] on input "text" at bounding box center [810, 316] width 122 height 20
paste input "7,589.51"
type input "$7,589.51"
type input "[DATE]"
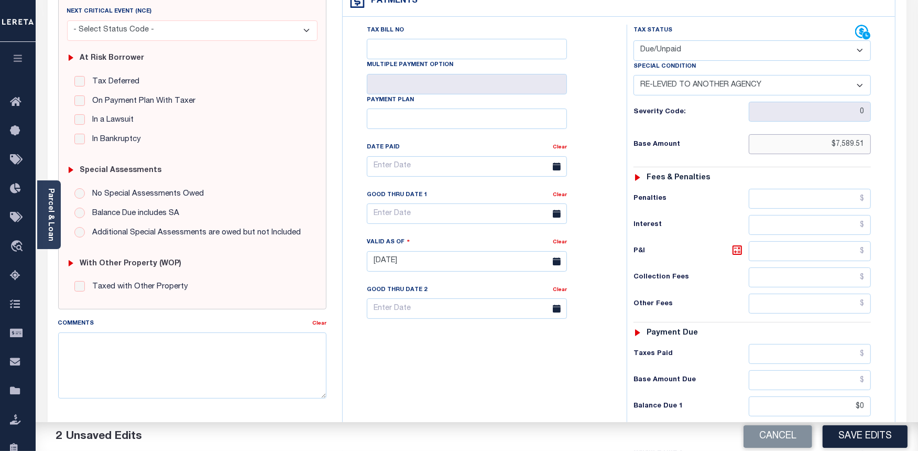
scroll to position [174, 0]
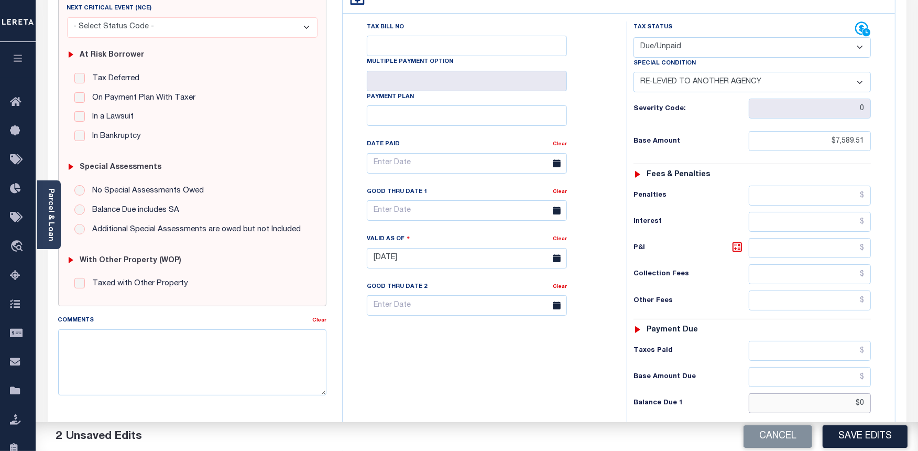
click at [810, 401] on input "$0" at bounding box center [810, 403] width 122 height 20
paste input "7,742.05"
type input "$7,742.05"
click at [737, 252] on icon at bounding box center [737, 247] width 13 height 13
type input "$152.54"
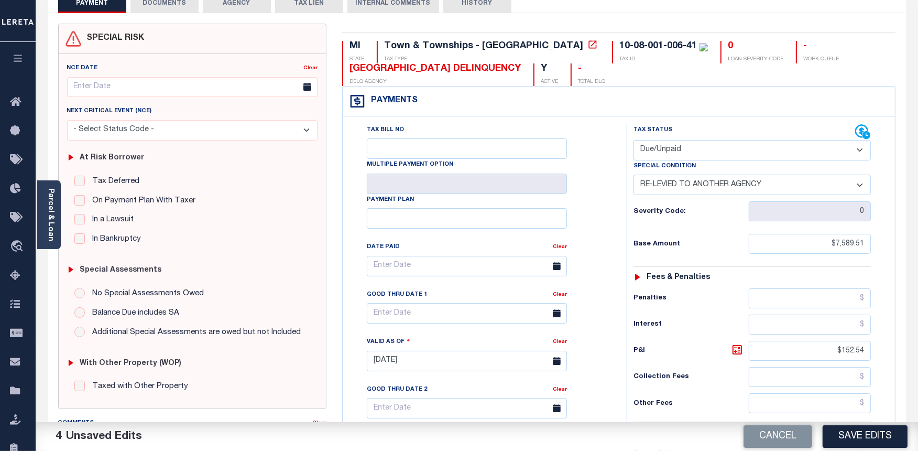
scroll to position [0, 0]
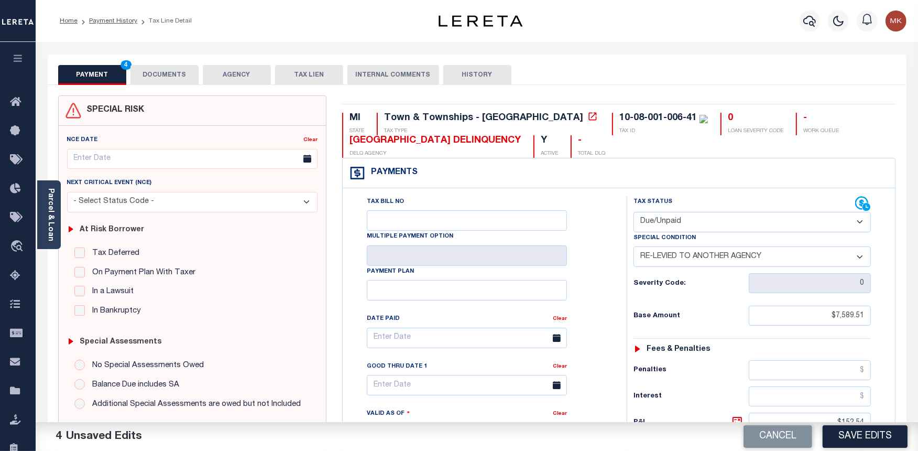
click at [158, 77] on button "DOCUMENTS" at bounding box center [164, 75] width 68 height 20
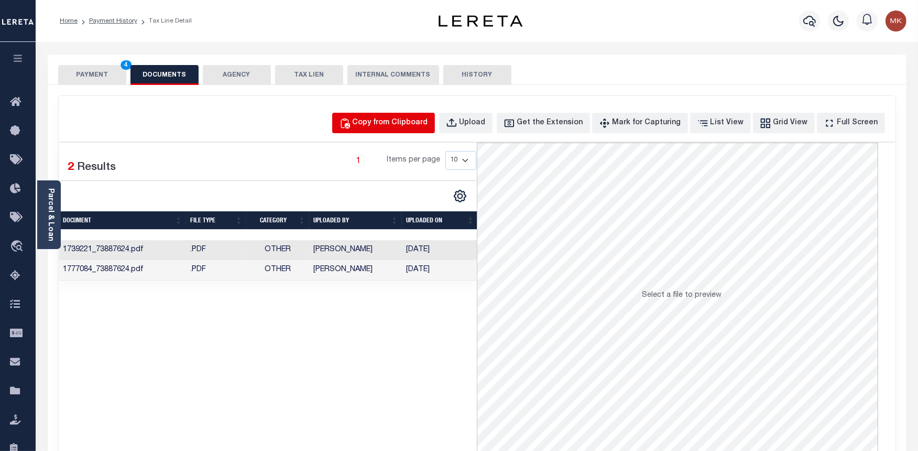
click at [400, 124] on div "Copy from Clipboard" at bounding box center [390, 123] width 75 height 12
select select "POP"
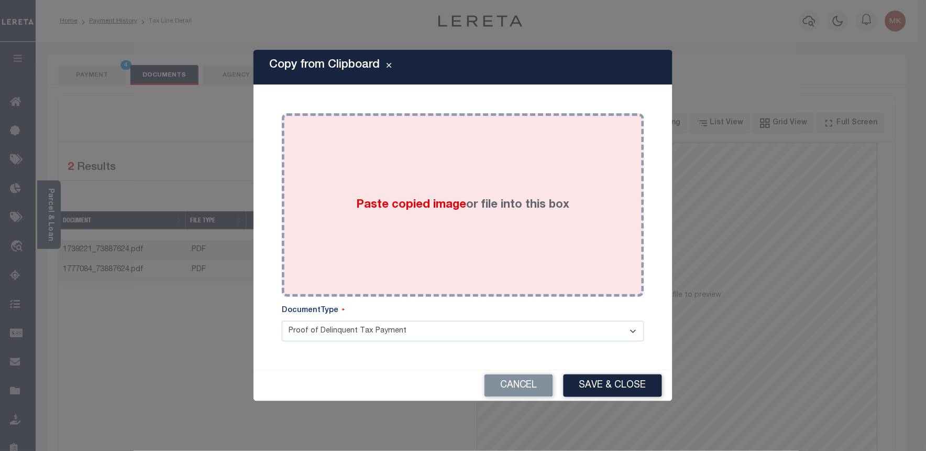
click at [414, 228] on div "Paste copied image or file into this box" at bounding box center [463, 205] width 347 height 168
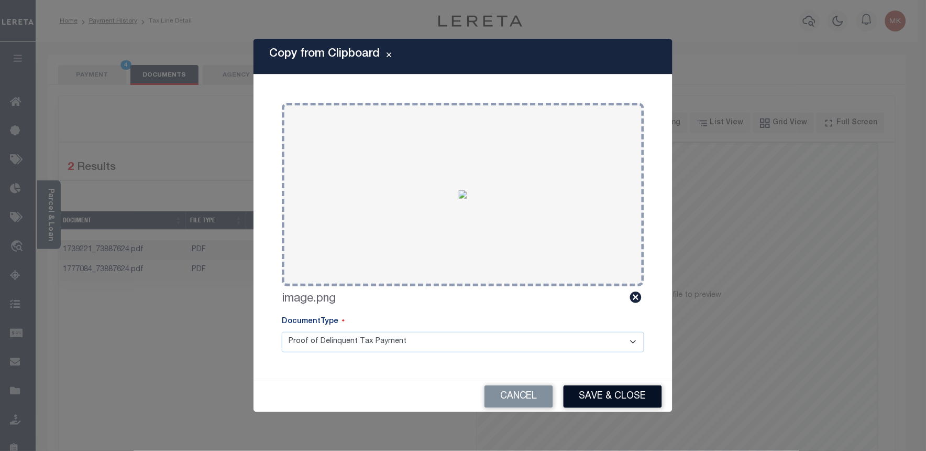
click at [616, 393] on button "Save & Close" at bounding box center [613, 396] width 99 height 23
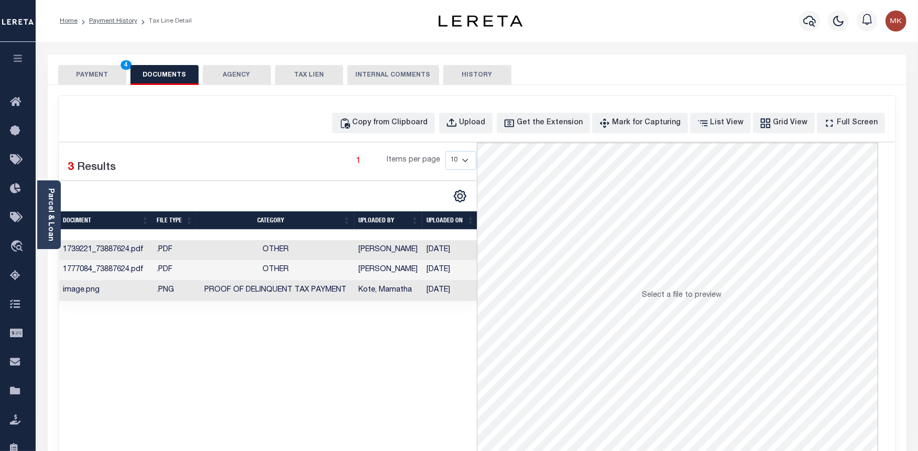
click at [88, 79] on button "PAYMENT 4" at bounding box center [92, 75] width 68 height 20
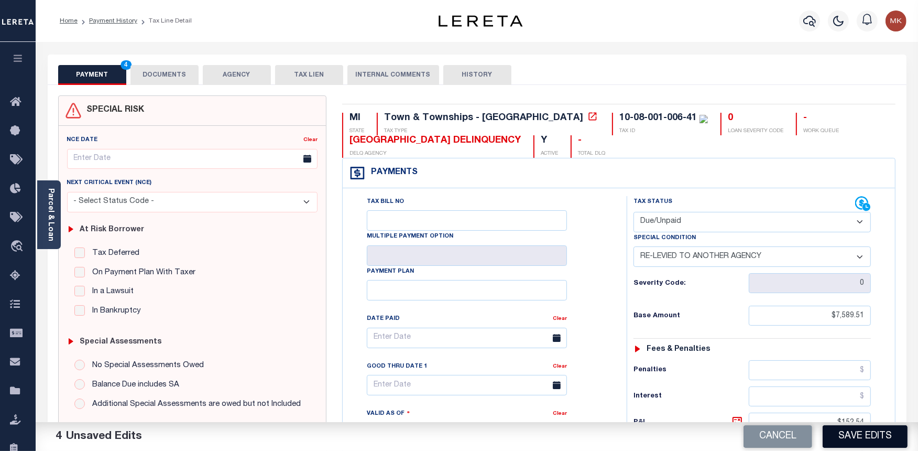
click at [852, 434] on button "Save Edits" at bounding box center [865, 436] width 85 height 23
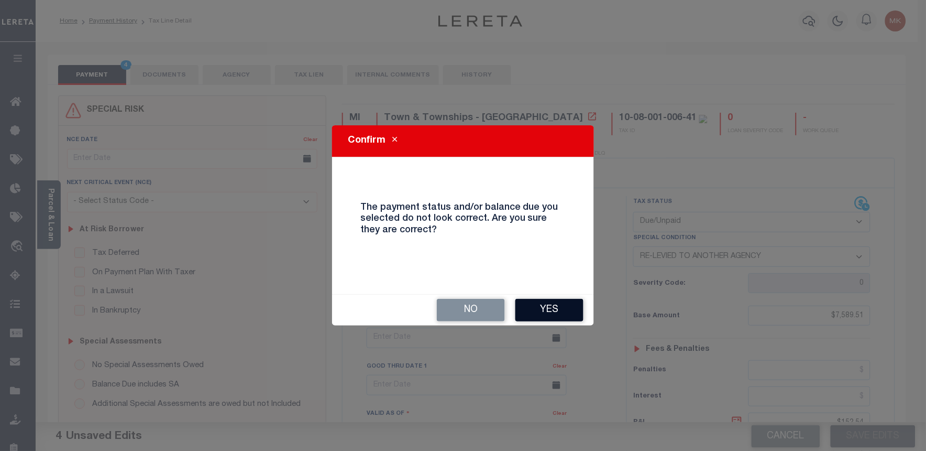
click at [566, 311] on button "Yes" at bounding box center [550, 310] width 68 height 23
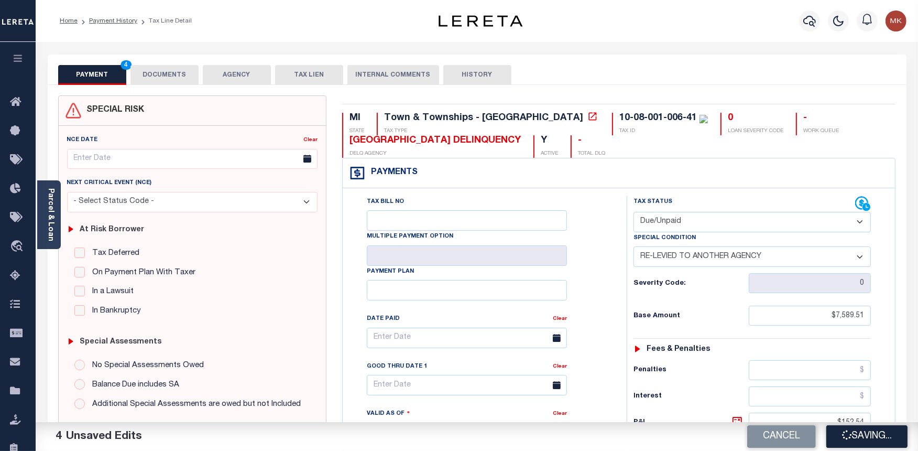
checkbox input "false"
type input "$7,589.51"
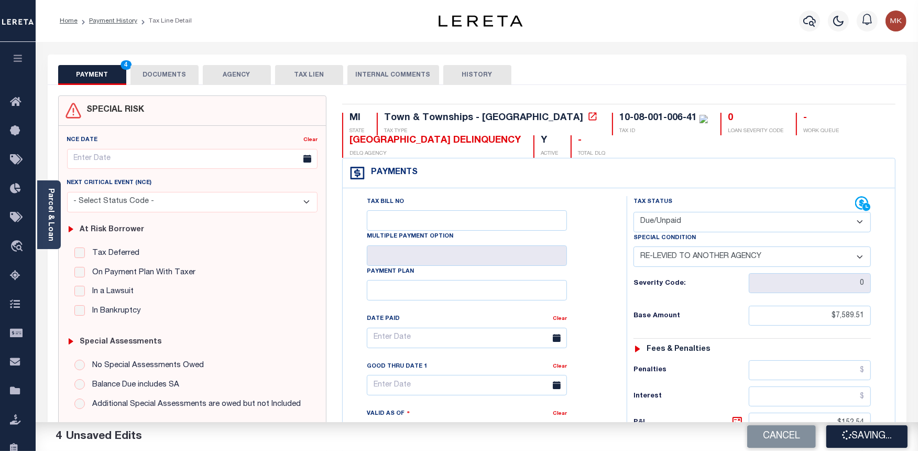
type input "$152.54"
type input "$7,742.05"
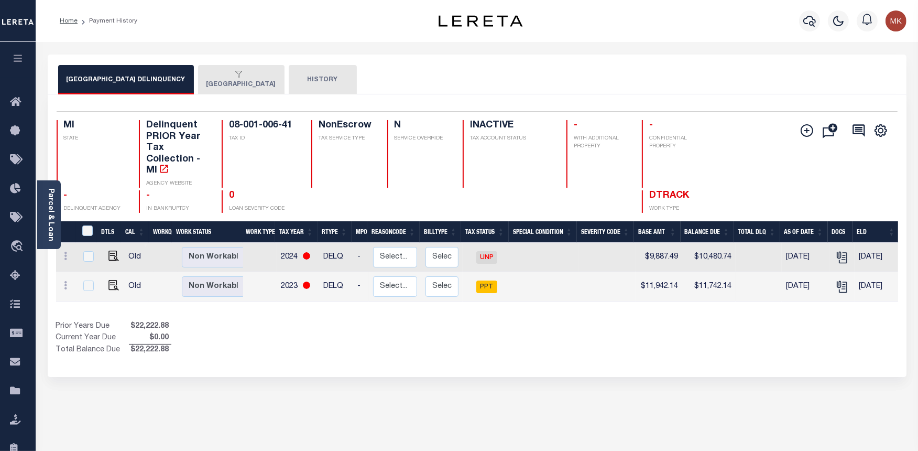
click at [213, 81] on button "[GEOGRAPHIC_DATA]" at bounding box center [241, 79] width 86 height 29
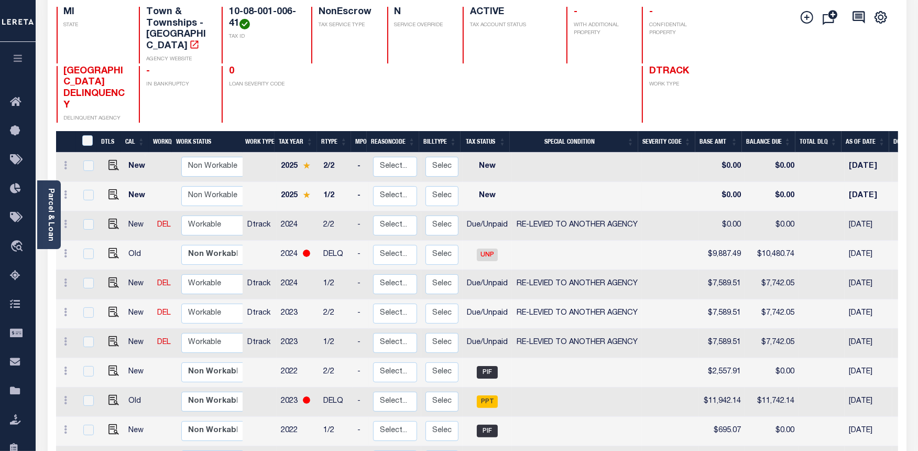
scroll to position [116, 0]
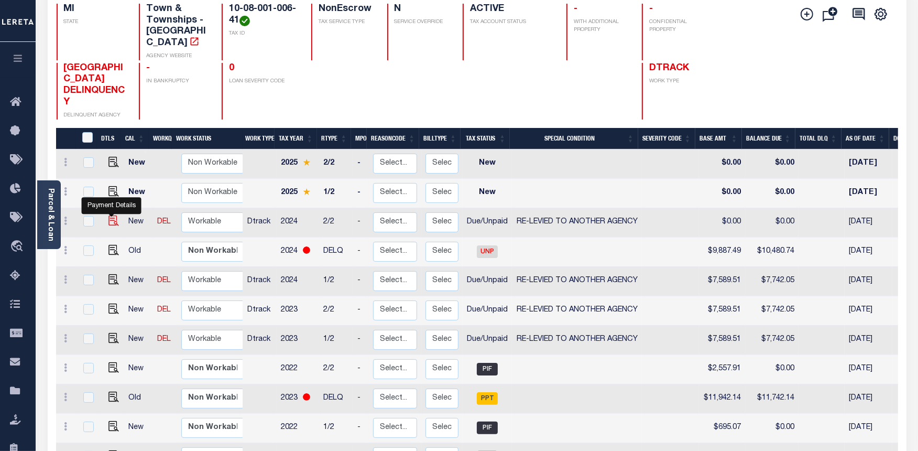
click at [112, 215] on img "" at bounding box center [113, 220] width 10 height 10
checkbox input "true"
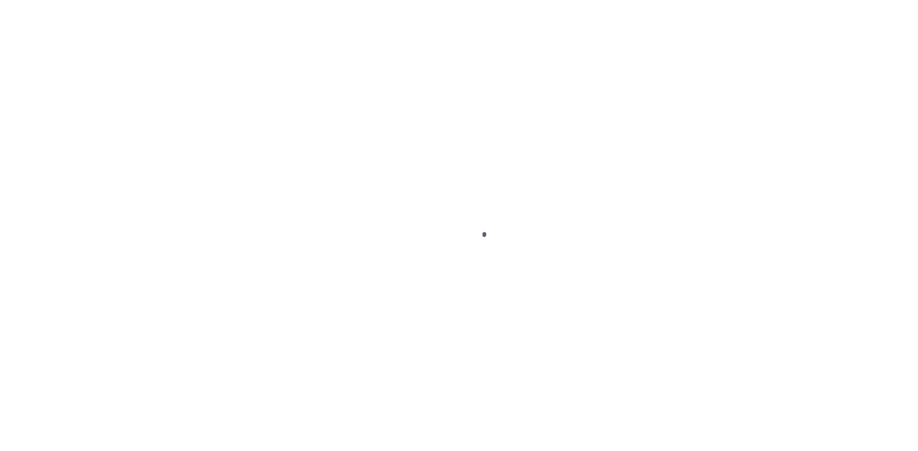
select select "DUE"
select select "31"
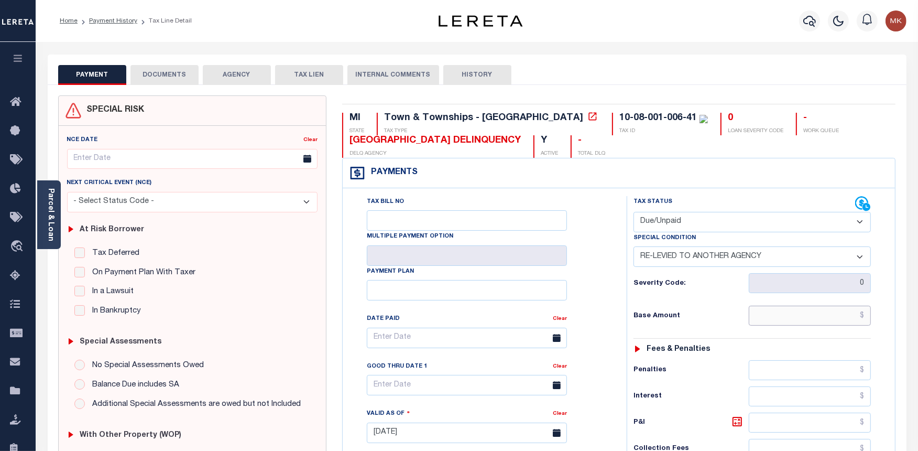
click at [789, 320] on input "text" at bounding box center [810, 316] width 122 height 20
paste input "7,589.51"
type input "$7,589.51"
type input "[DATE]"
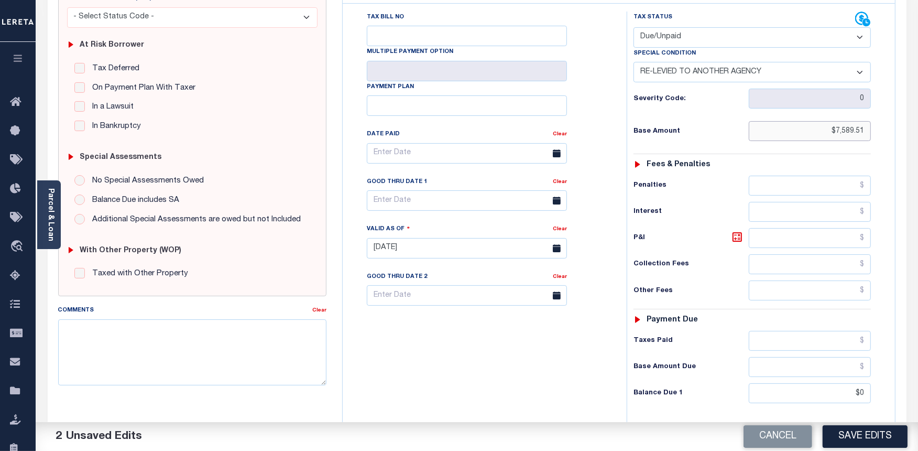
scroll to position [233, 0]
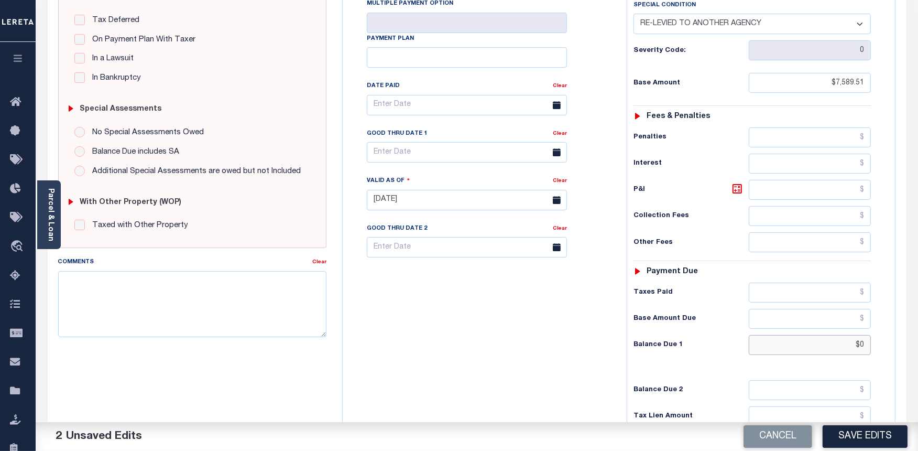
click at [866, 346] on input "$0" at bounding box center [810, 345] width 122 height 20
paste input "7,742.05"
type input "$07,742.05"
click at [738, 192] on icon at bounding box center [737, 189] width 6 height 6
type input "$152.54"
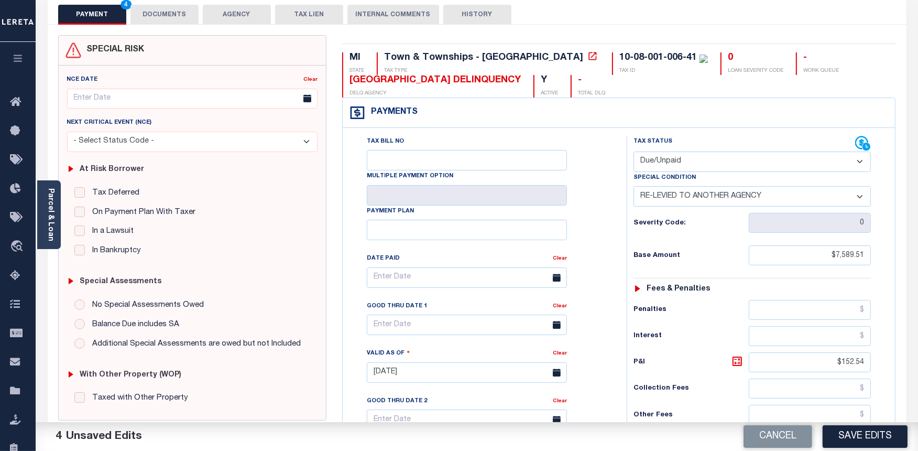
scroll to position [0, 0]
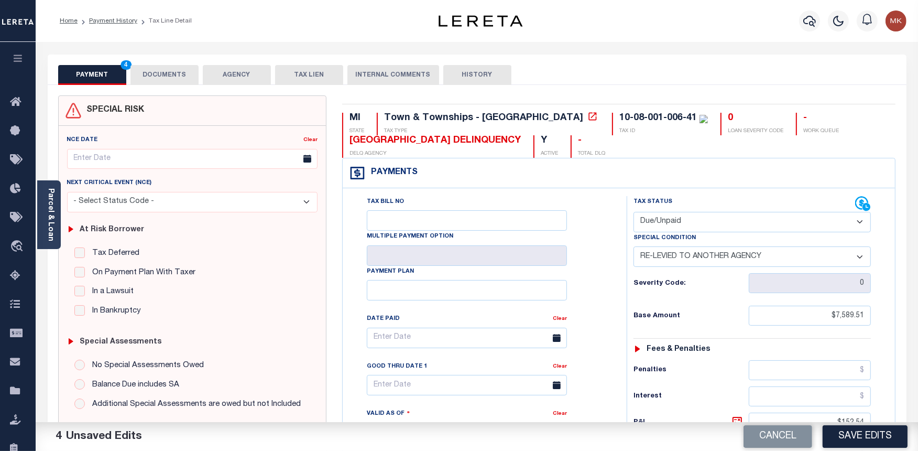
click at [170, 74] on button "DOCUMENTS" at bounding box center [164, 75] width 68 height 20
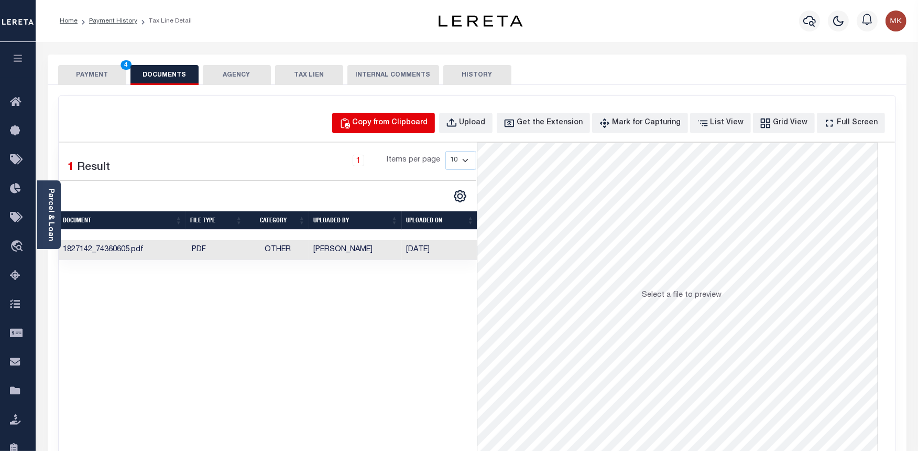
click at [417, 125] on div "Copy from Clipboard" at bounding box center [390, 123] width 75 height 12
select select "POP"
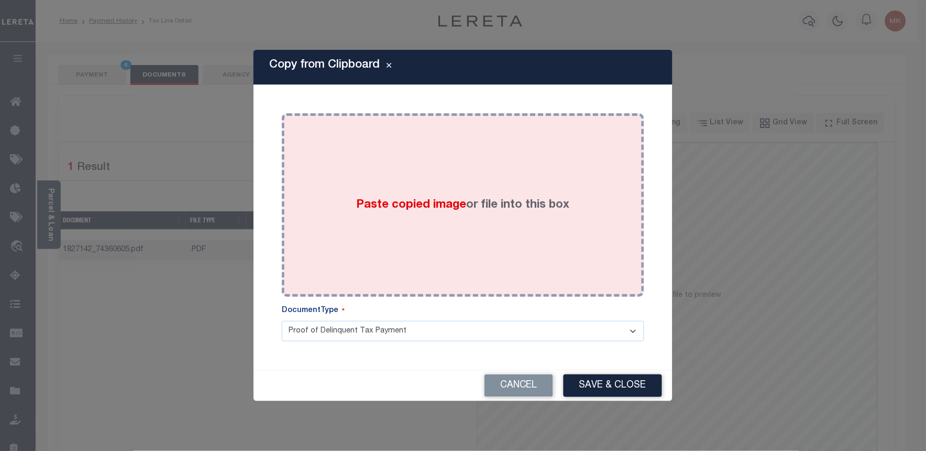
click at [386, 201] on span "Paste copied image" at bounding box center [412, 205] width 110 height 12
click at [495, 207] on label "Paste copied image or file into this box" at bounding box center [463, 205] width 213 height 17
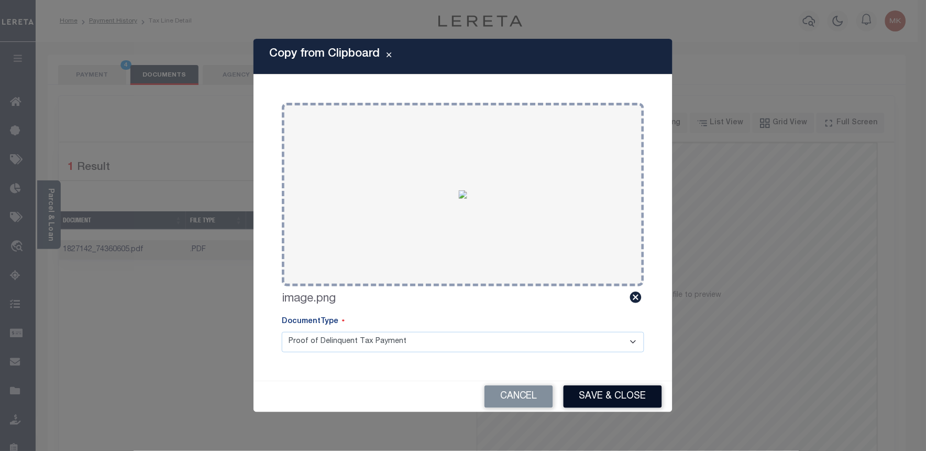
click at [642, 401] on button "Save & Close" at bounding box center [613, 396] width 99 height 23
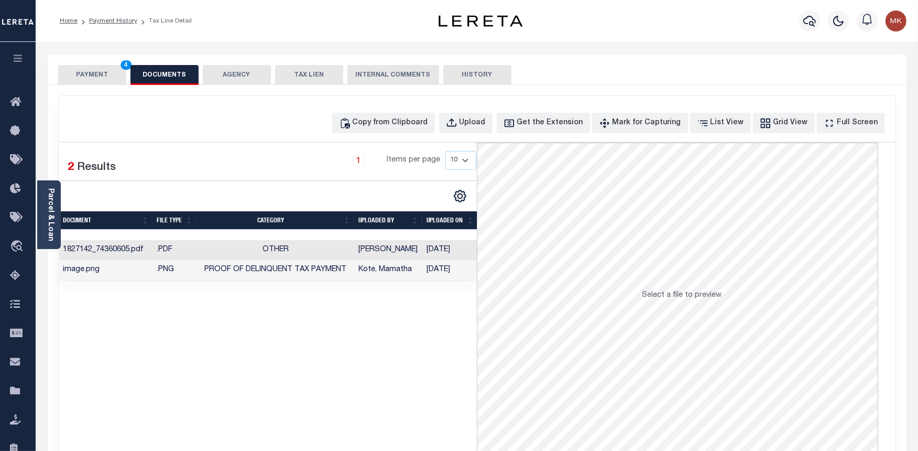
click at [97, 77] on button "PAYMENT 4" at bounding box center [92, 75] width 68 height 20
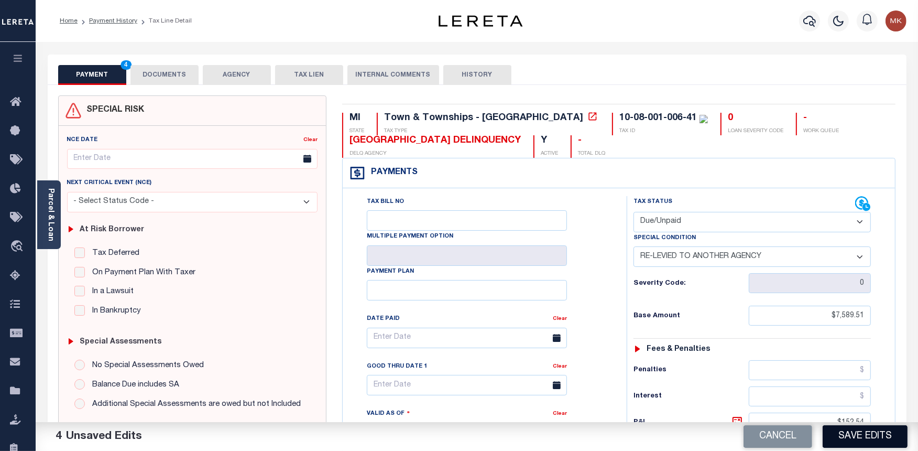
click at [876, 438] on button "Save Edits" at bounding box center [865, 436] width 85 height 23
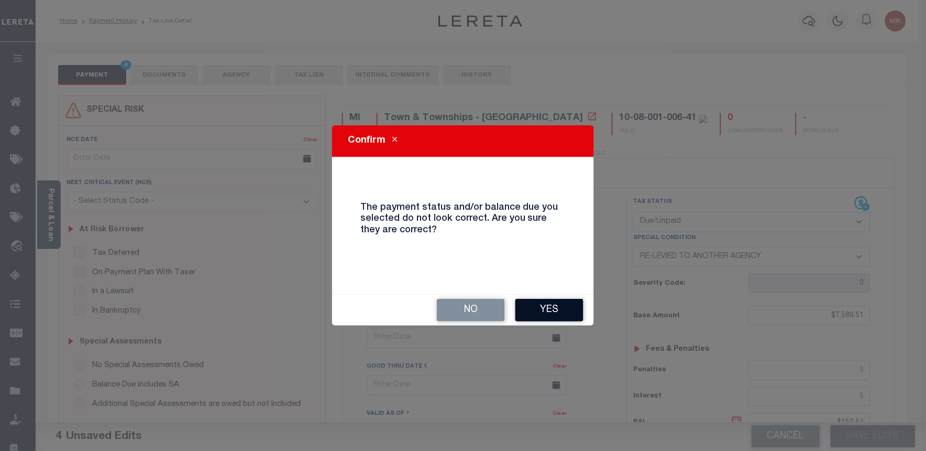
click at [542, 307] on button "Yes" at bounding box center [550, 310] width 68 height 23
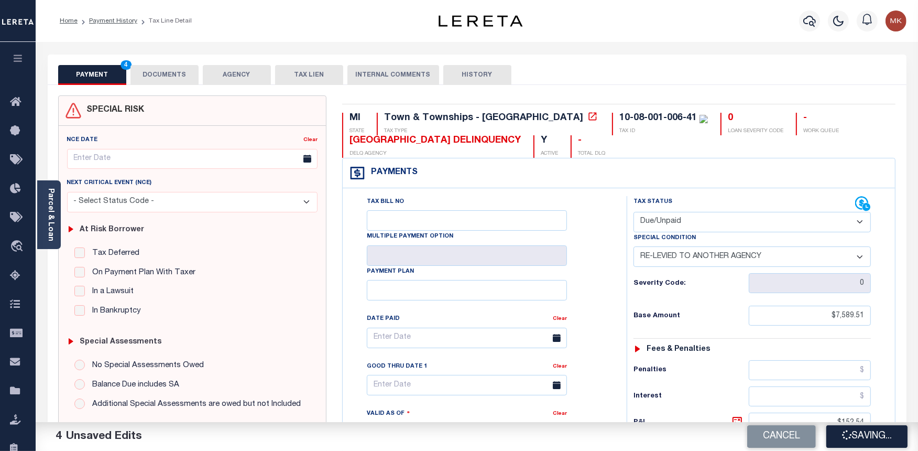
checkbox input "false"
type input "$7,589.51"
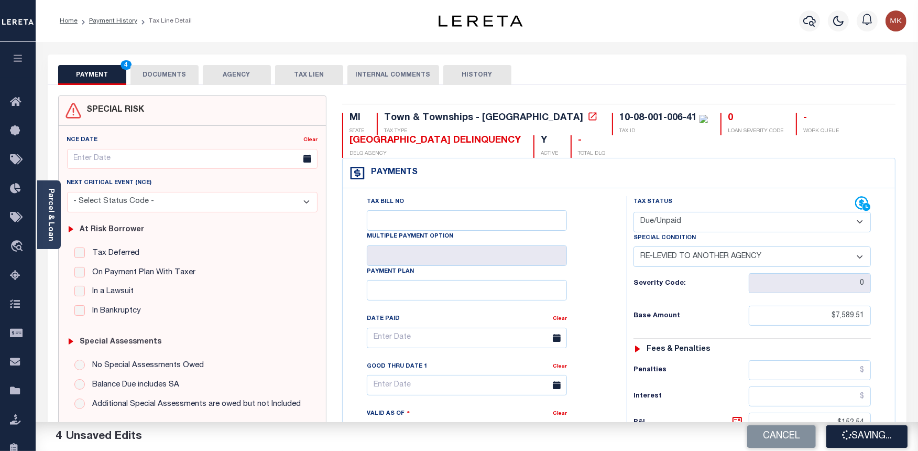
type input "$152.54"
type input "$7,742.05"
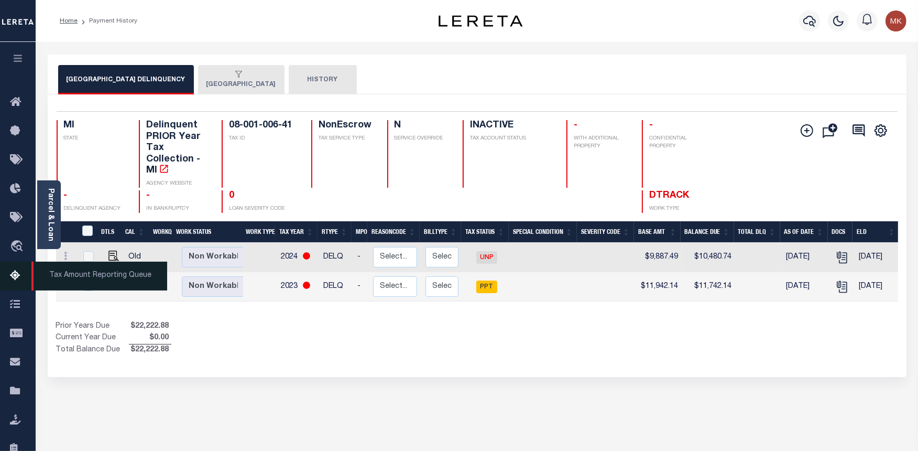
click at [13, 278] on icon at bounding box center [18, 275] width 17 height 13
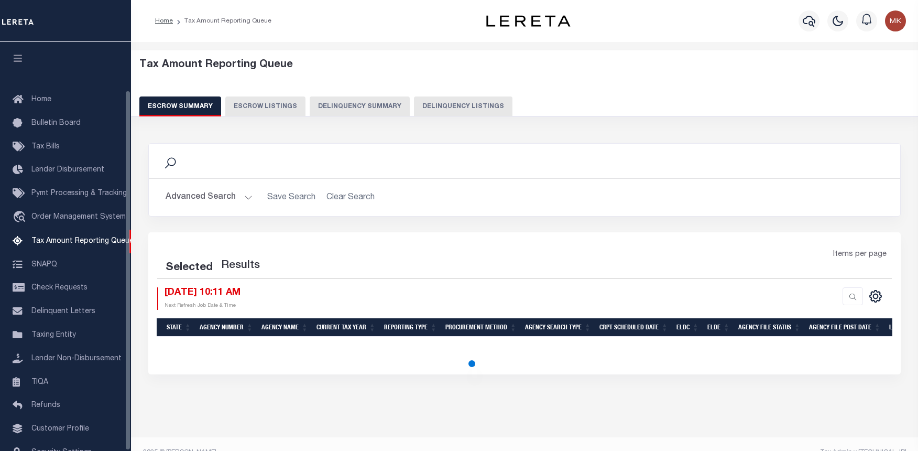
click at [431, 107] on button "Delinquency Listings" at bounding box center [463, 106] width 99 height 20
select select "100"
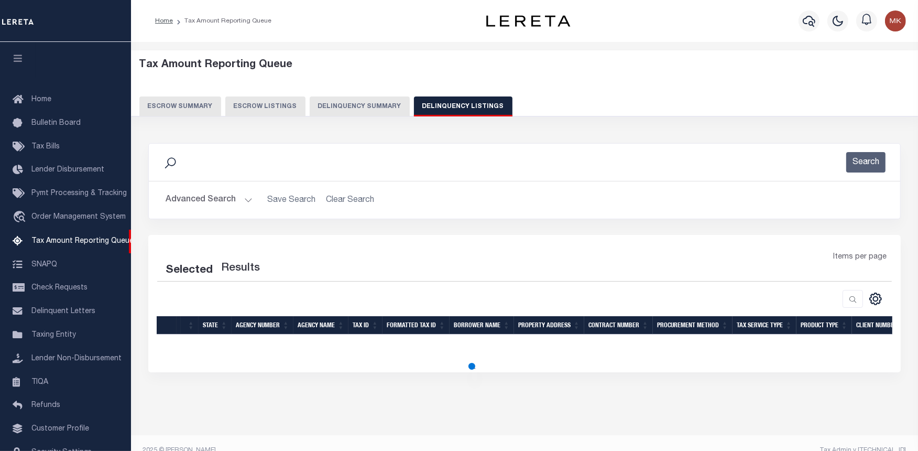
scroll to position [54, 0]
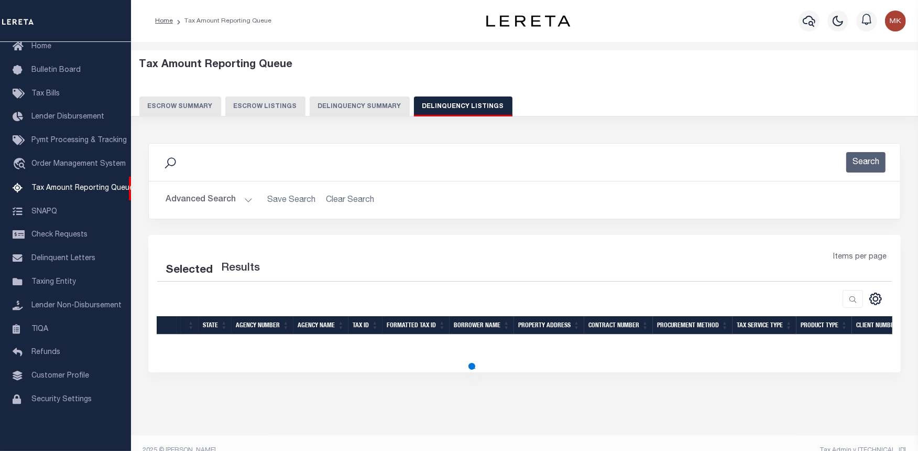
select select "100"
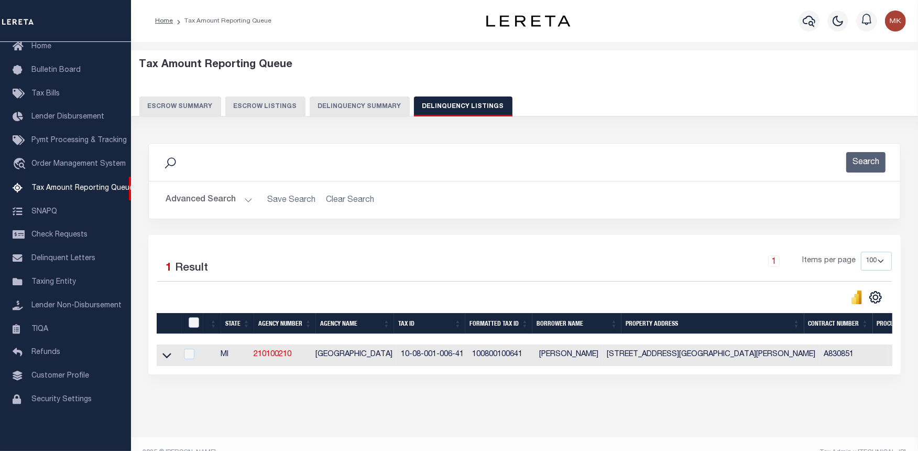
click at [190, 325] on input "checkbox" at bounding box center [194, 322] width 10 height 10
checkbox input "true"
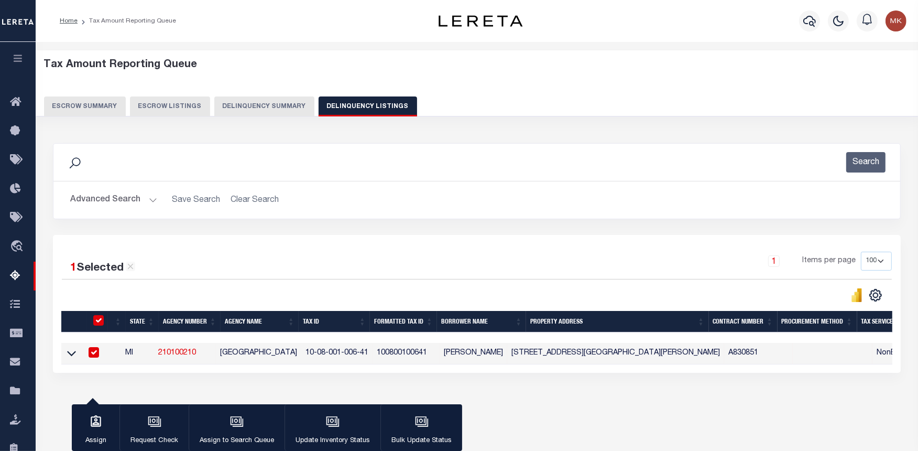
scroll to position [105, 0]
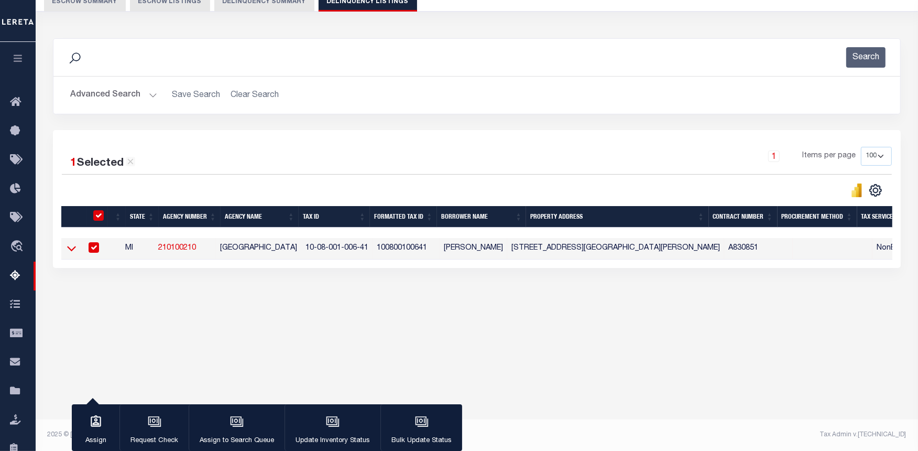
click at [70, 253] on icon at bounding box center [71, 248] width 9 height 11
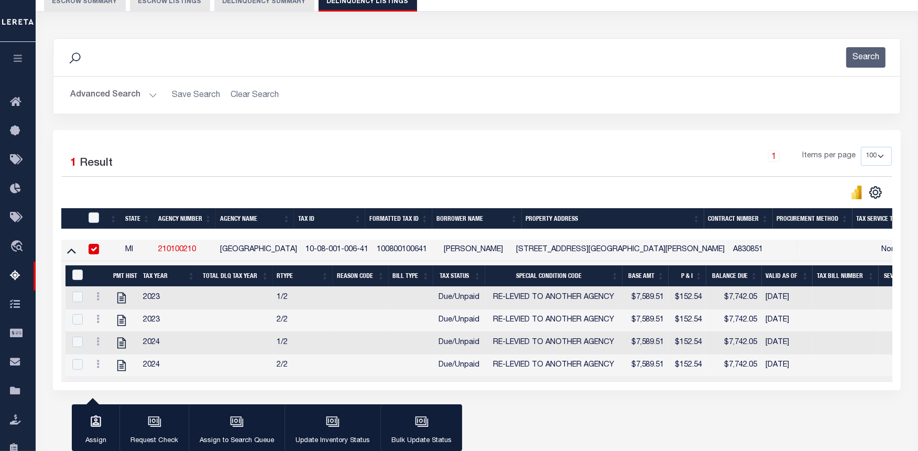
click at [70, 274] on div "&nbsp;" at bounding box center [79, 275] width 18 height 12
click at [75, 275] on input "&nbsp;" at bounding box center [77, 274] width 10 height 10
checkbox input "true"
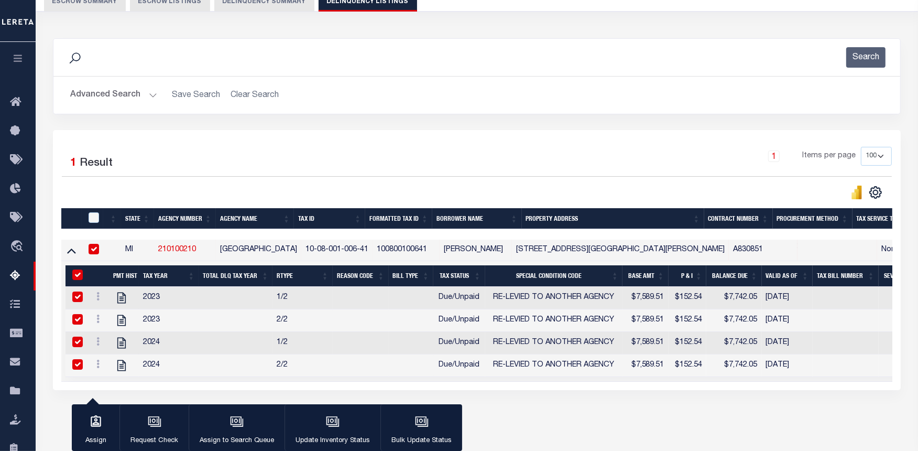
checkbox input "true"
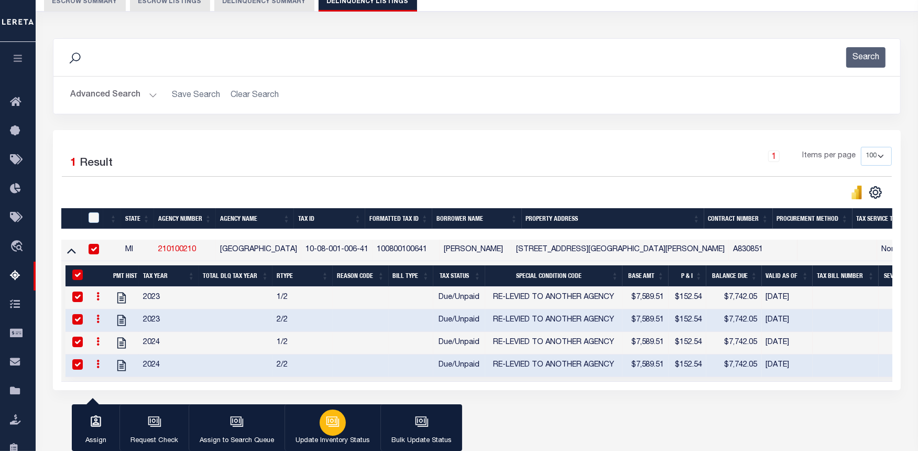
click at [337, 422] on icon "button" at bounding box center [333, 422] width 14 height 14
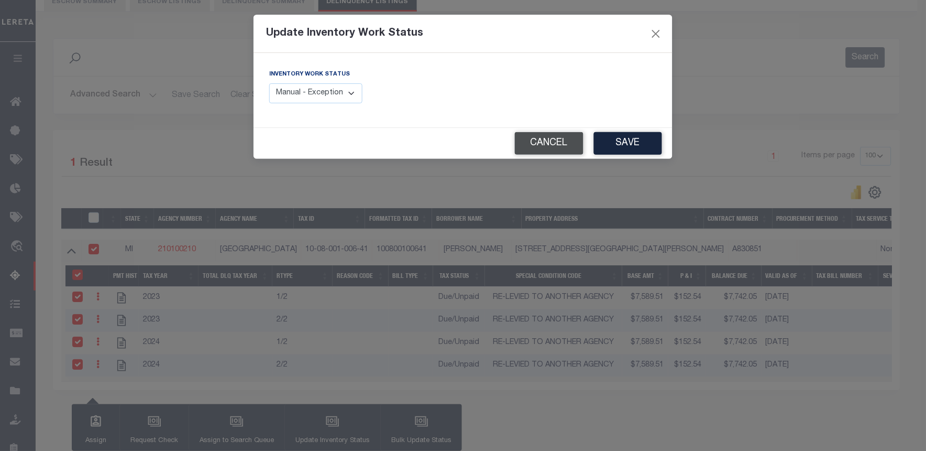
click at [563, 145] on button "Cancel" at bounding box center [549, 143] width 69 height 23
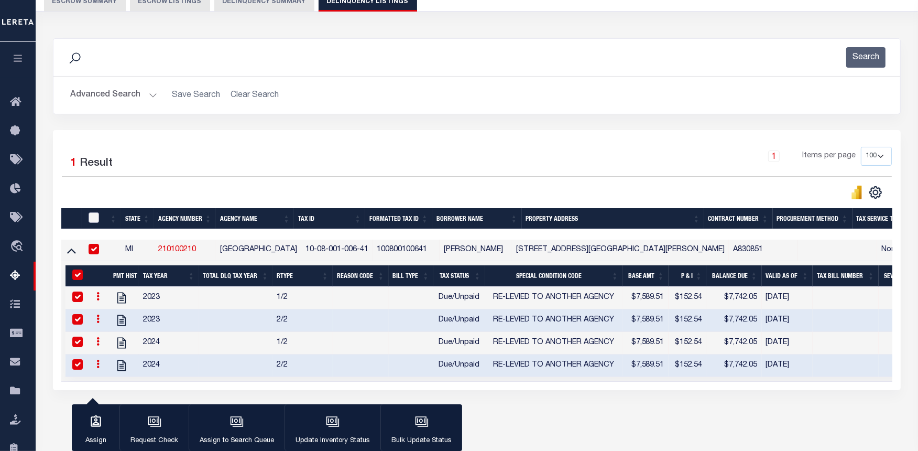
click at [94, 223] on input "checkbox" at bounding box center [94, 217] width 10 height 10
checkbox input "true"
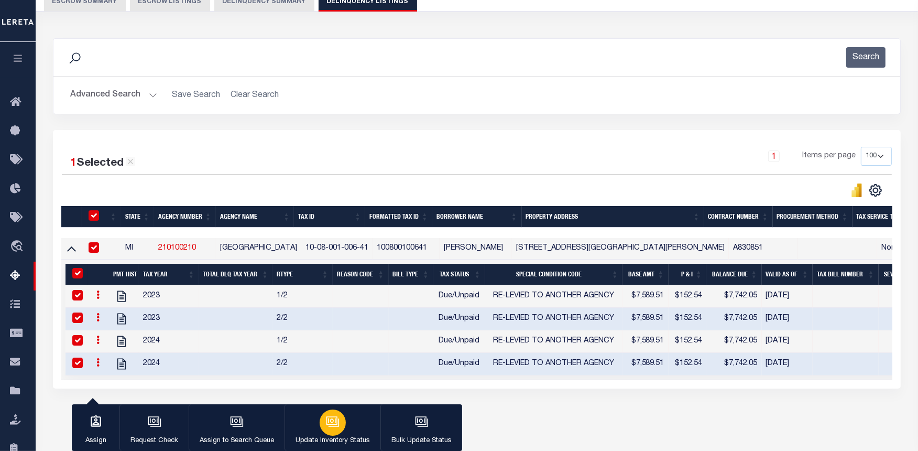
click at [353, 423] on button "Update Inventory Status" at bounding box center [333, 427] width 96 height 47
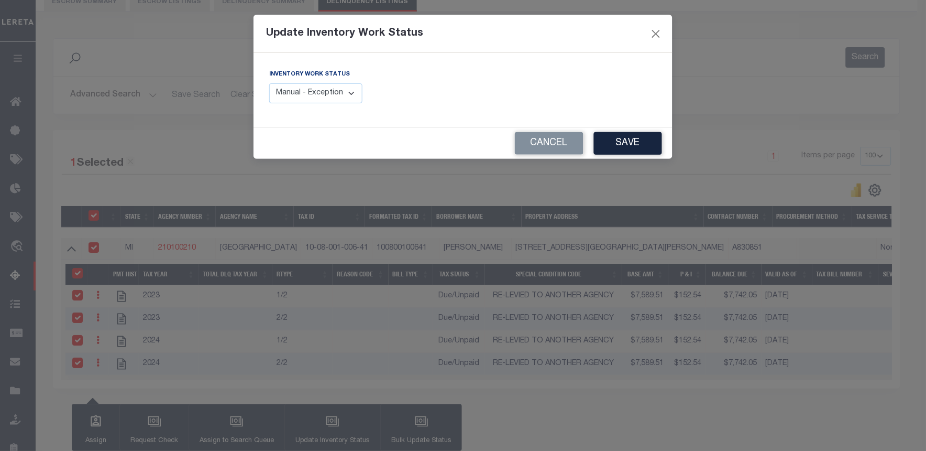
click at [327, 94] on select "Manual - Exception Pended - Awaiting Search Late Add Exception Completed" at bounding box center [315, 93] width 93 height 20
select select "4"
click at [269, 83] on select "Manual - Exception Pended - Awaiting Search Late Add Exception Completed" at bounding box center [315, 93] width 93 height 20
click at [646, 149] on button "Save" at bounding box center [628, 143] width 68 height 23
